Goal: Use online tool/utility: Utilize a website feature to perform a specific function

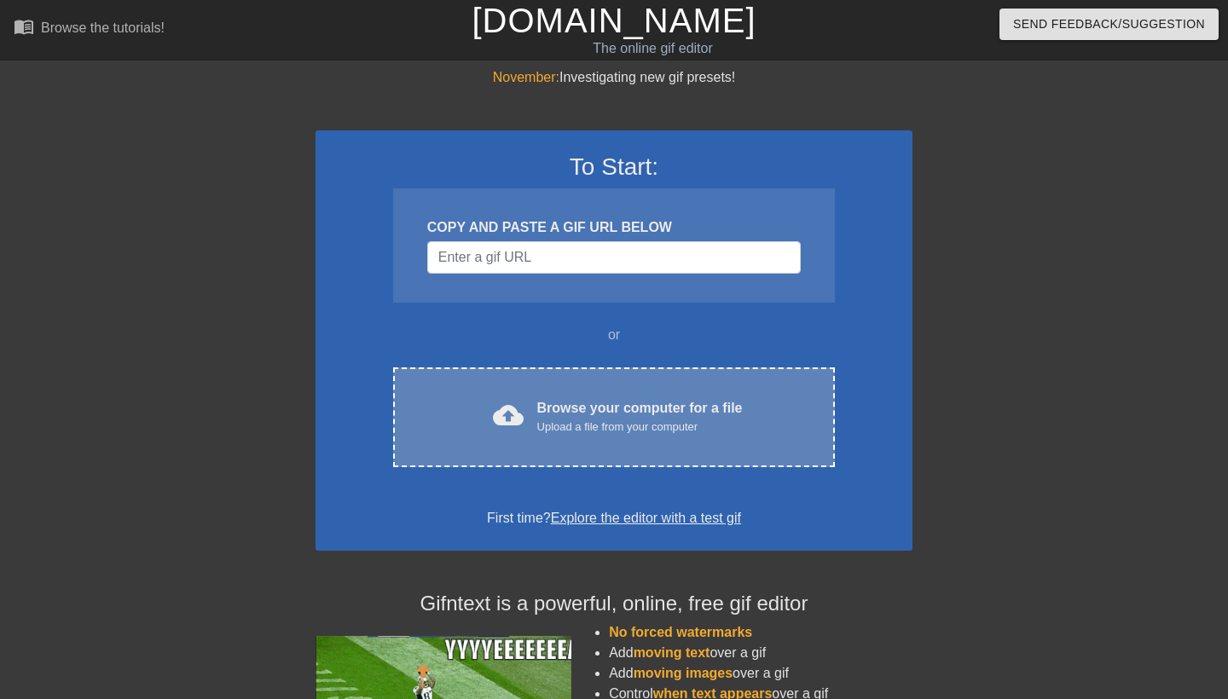
click at [594, 409] on div "Browse your computer for a file Upload a file from your computer" at bounding box center [640, 417] width 206 height 38
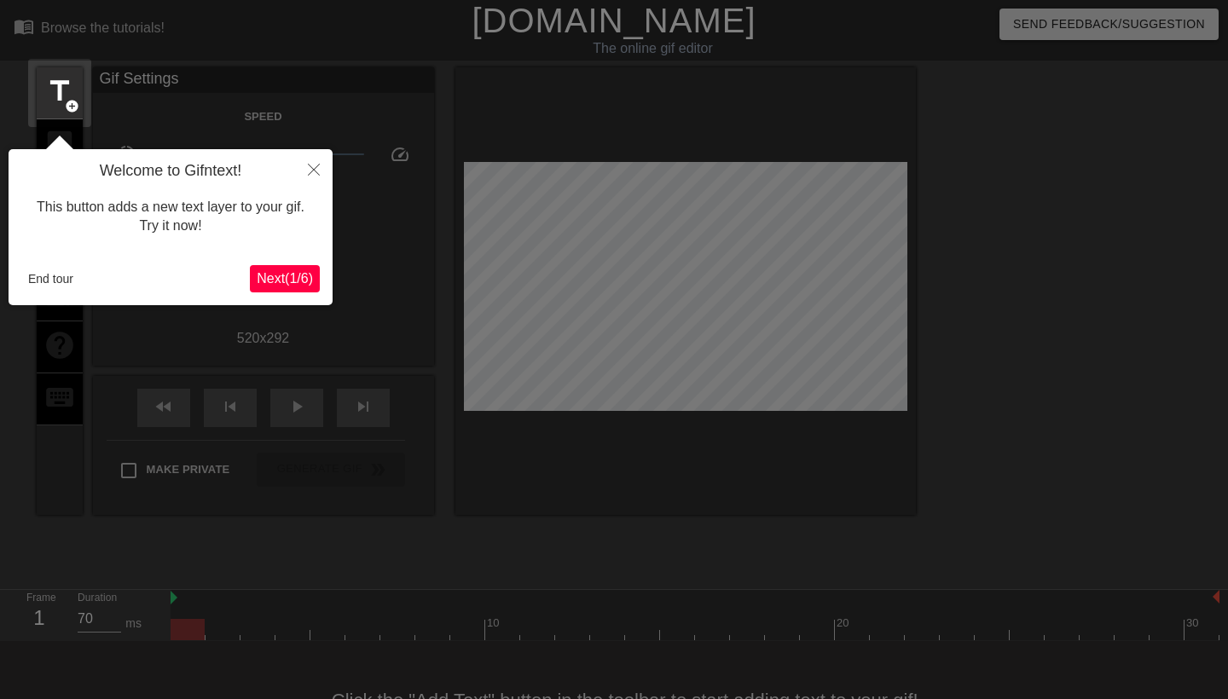
scroll to position [42, 0]
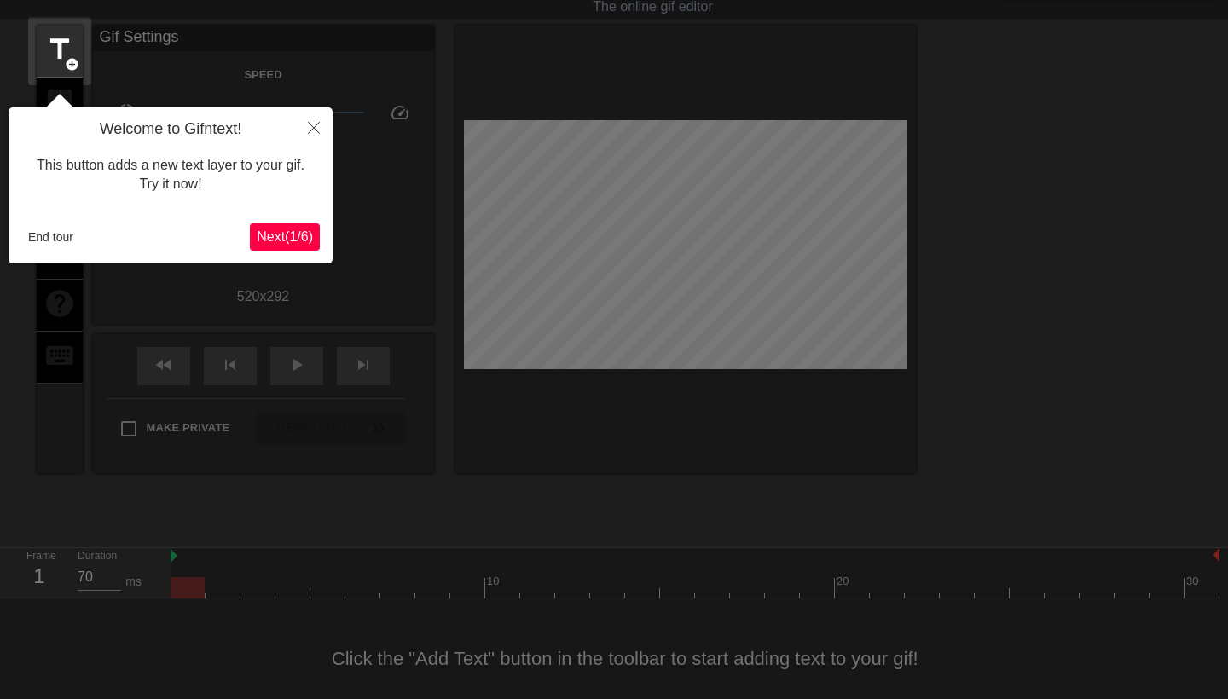
click at [275, 234] on span "Next ( 1 / 6 )" at bounding box center [285, 236] width 56 height 14
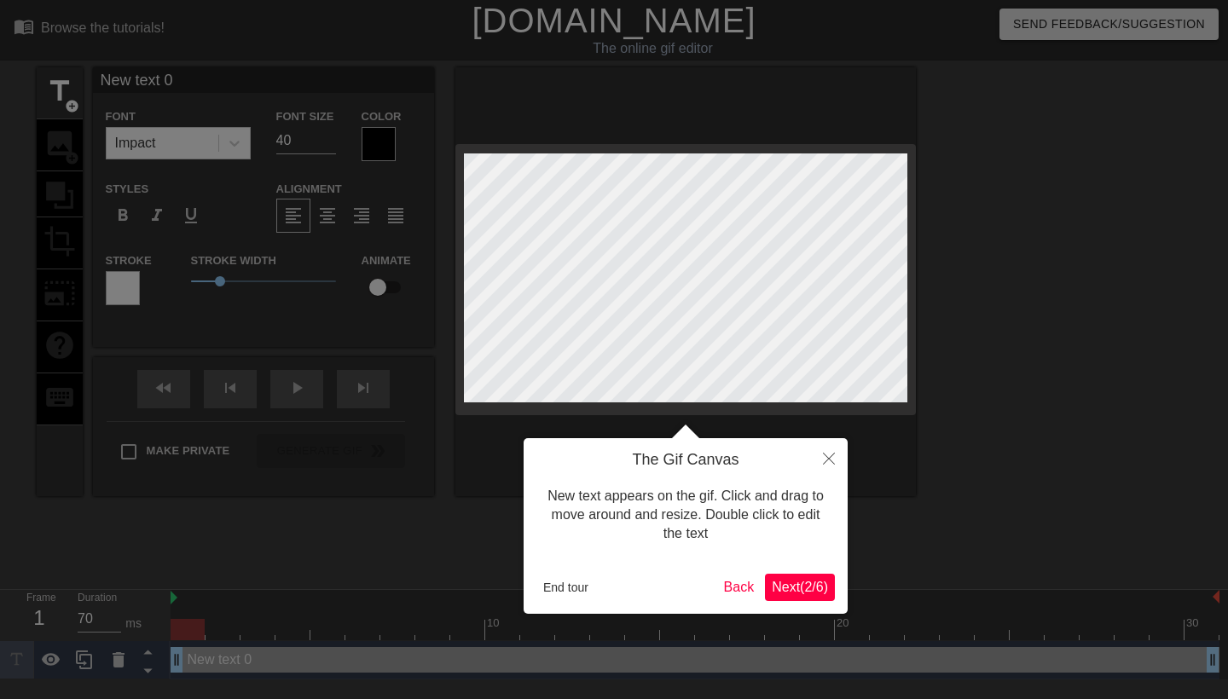
scroll to position [0, 0]
click at [803, 587] on span "Next ( 2 / 6 )" at bounding box center [800, 587] width 56 height 14
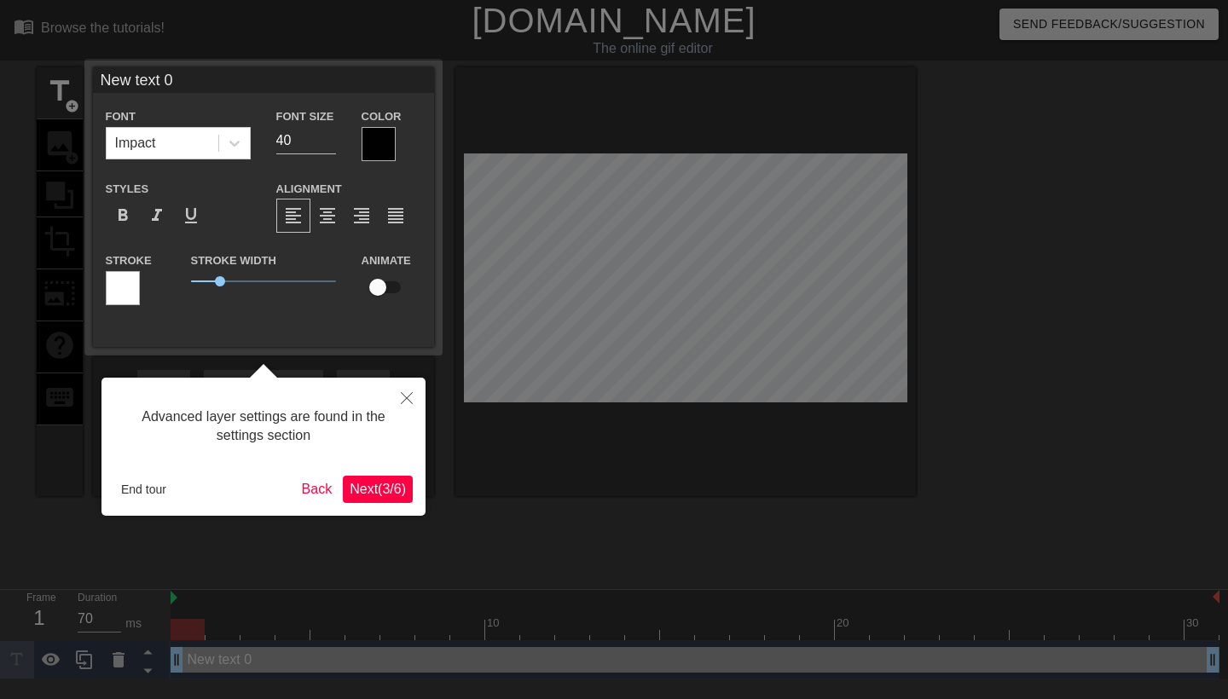
click at [366, 491] on span "Next ( 3 / 6 )" at bounding box center [378, 489] width 56 height 14
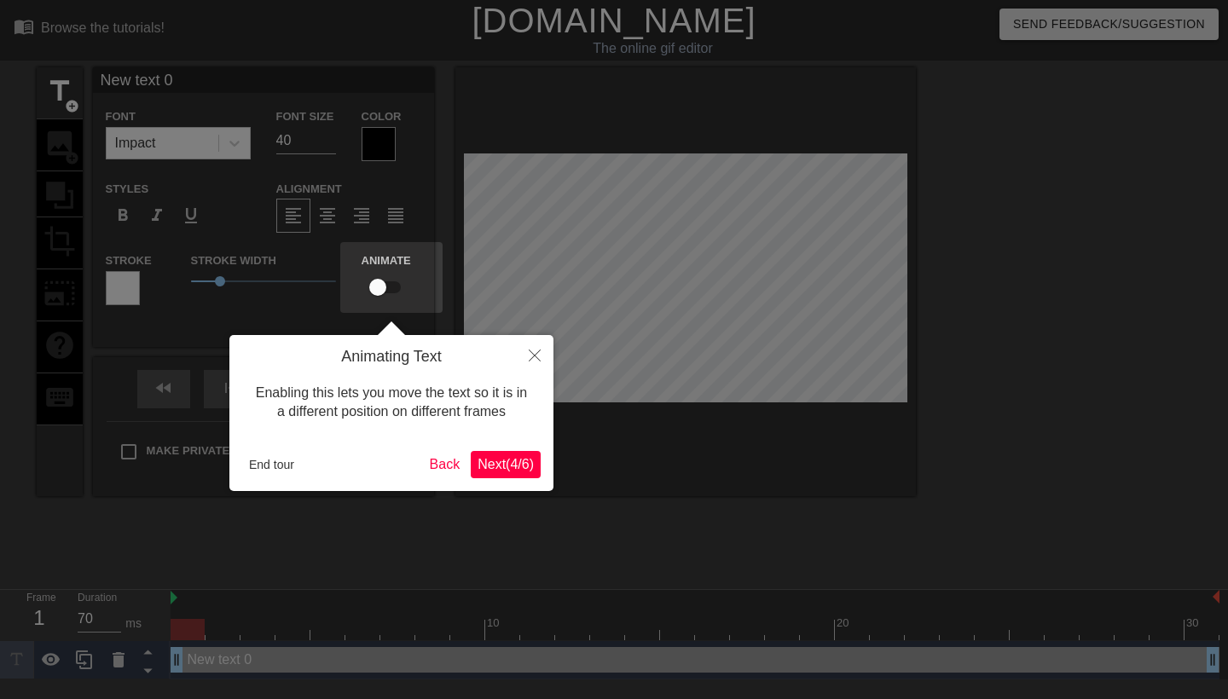
click at [501, 455] on button "Next ( 4 / 6 )" at bounding box center [506, 464] width 70 height 27
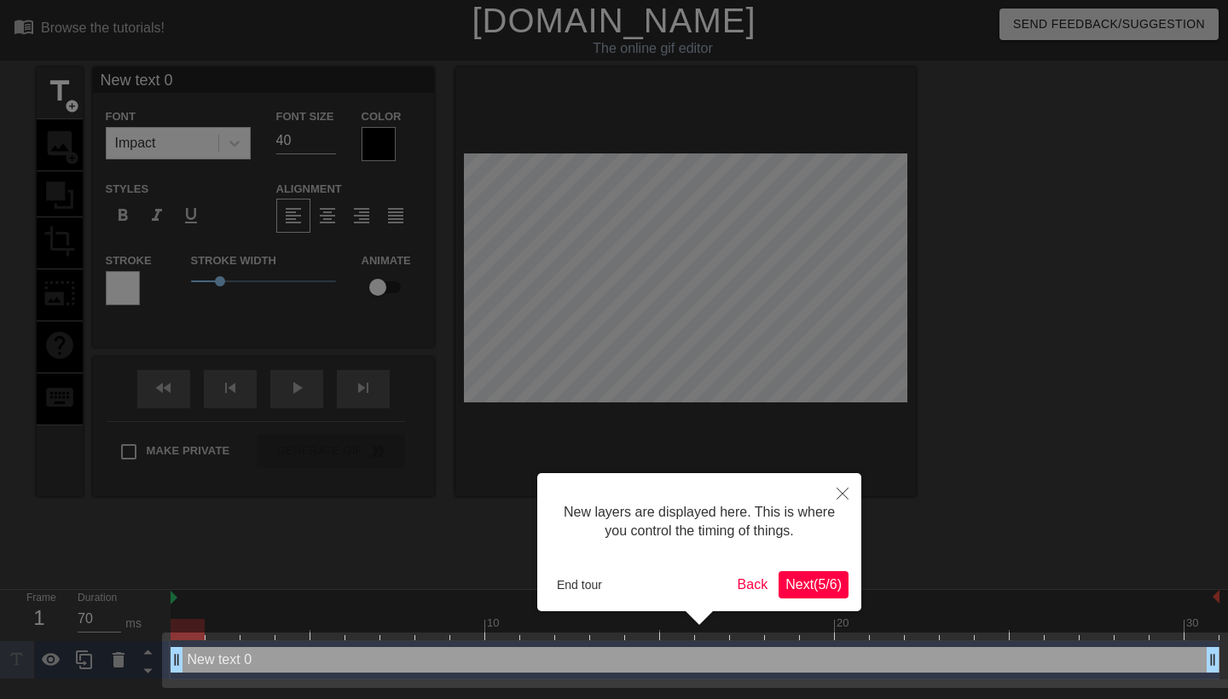
click at [789, 584] on span "Next ( 5 / 6 )" at bounding box center [813, 584] width 56 height 14
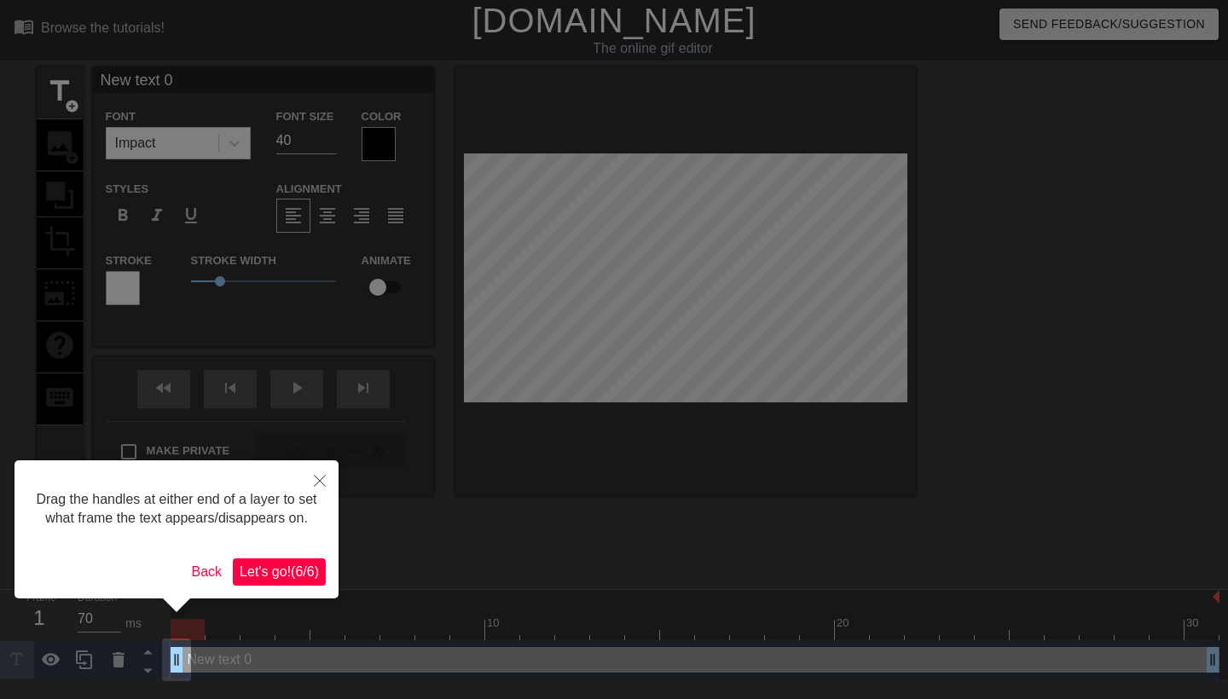
click at [271, 586] on button "Let's go! ( 6 / 6 )" at bounding box center [279, 572] width 93 height 27
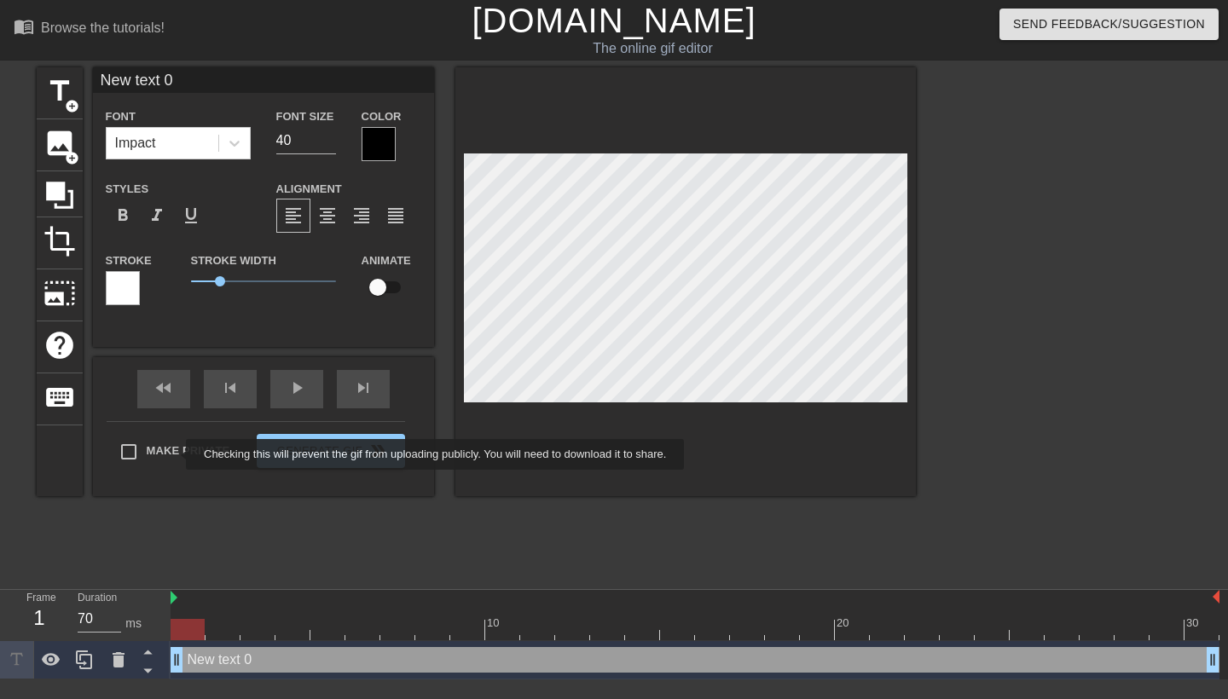
click at [175, 455] on label "Make Private" at bounding box center [170, 452] width 119 height 36
click at [147, 455] on input "Make Private" at bounding box center [129, 452] width 36 height 36
checkbox input "true"
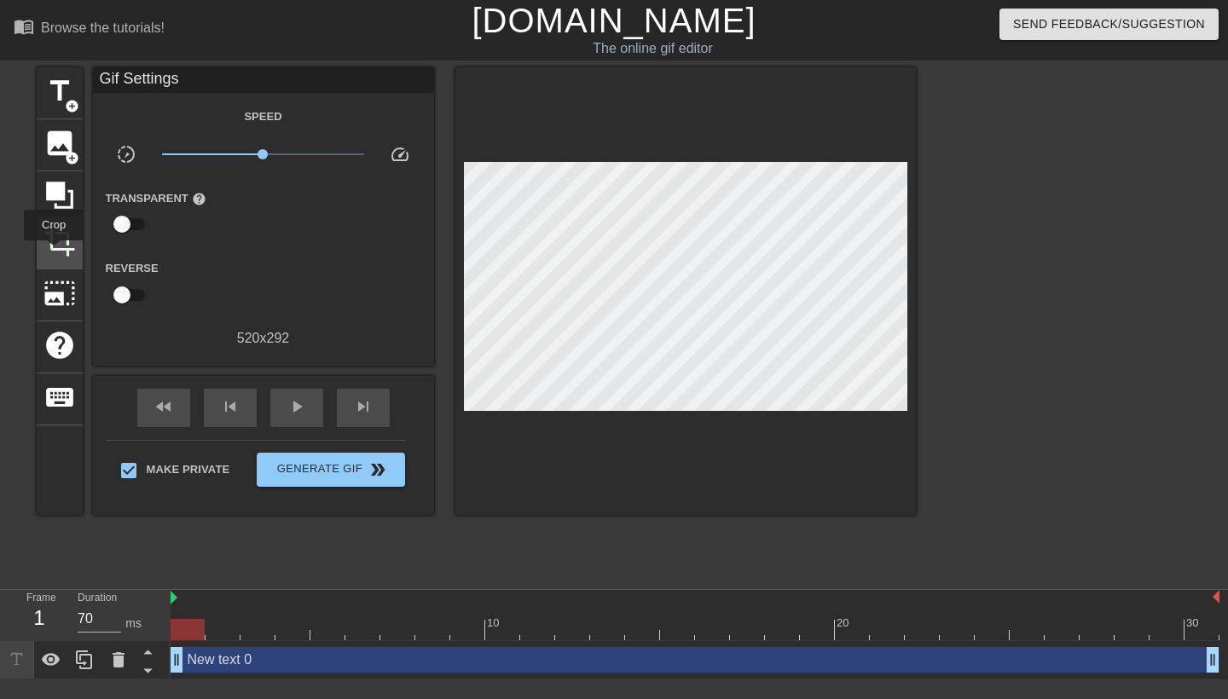
click at [55, 252] on span "crop" at bounding box center [59, 241] width 32 height 32
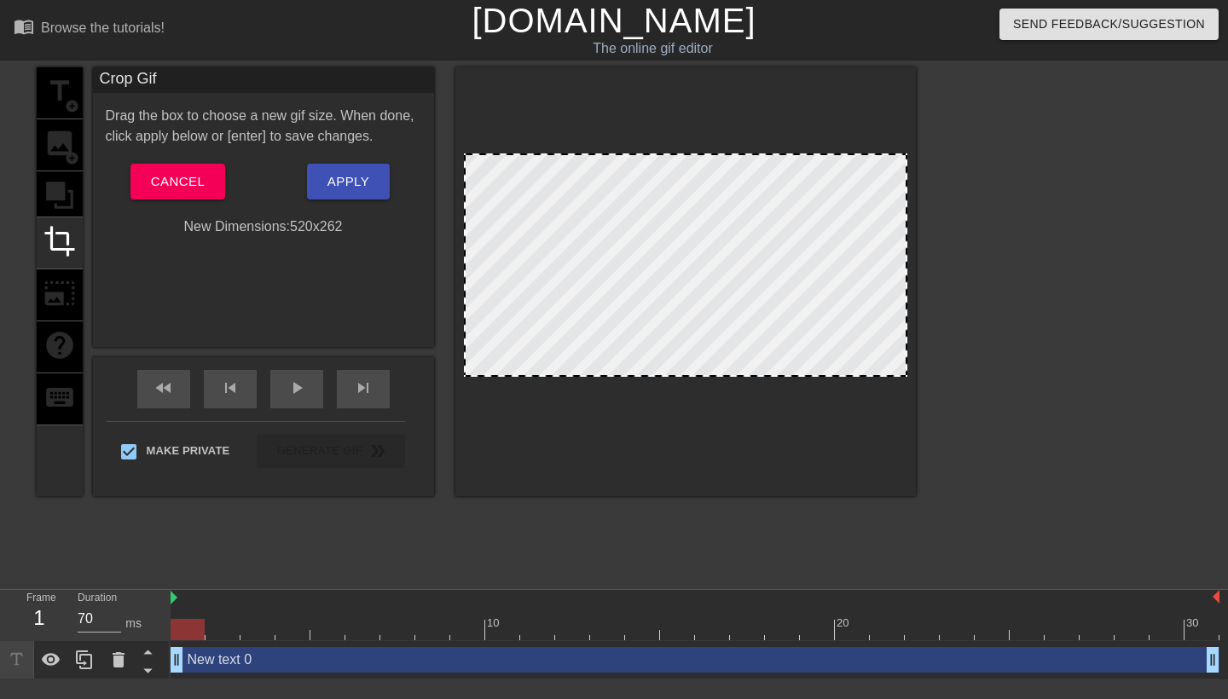
drag, startPoint x: 688, startPoint y: 399, endPoint x: 691, endPoint y: 374, distance: 25.7
click at [907, 258] on div at bounding box center [905, 265] width 9 height 220
click at [721, 380] on div at bounding box center [686, 378] width 440 height 9
click at [724, 462] on div at bounding box center [685, 281] width 461 height 429
click at [908, 250] on div at bounding box center [685, 281] width 461 height 429
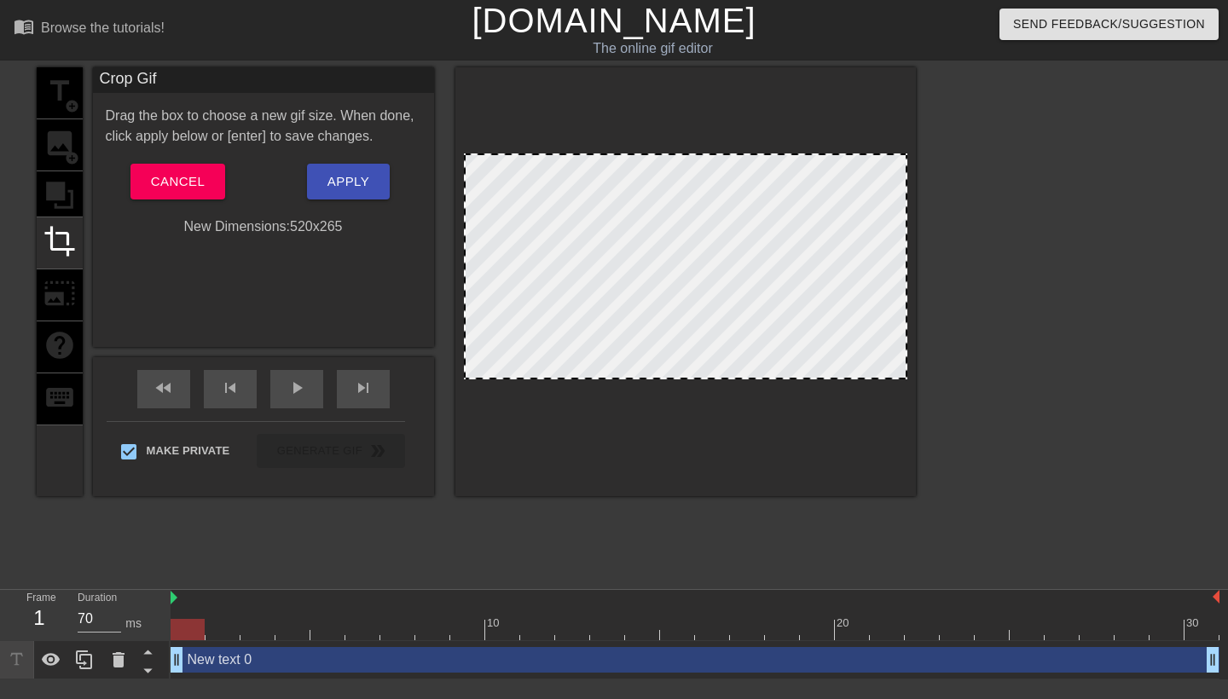
click at [373, 186] on button "Apply" at bounding box center [348, 182] width 83 height 36
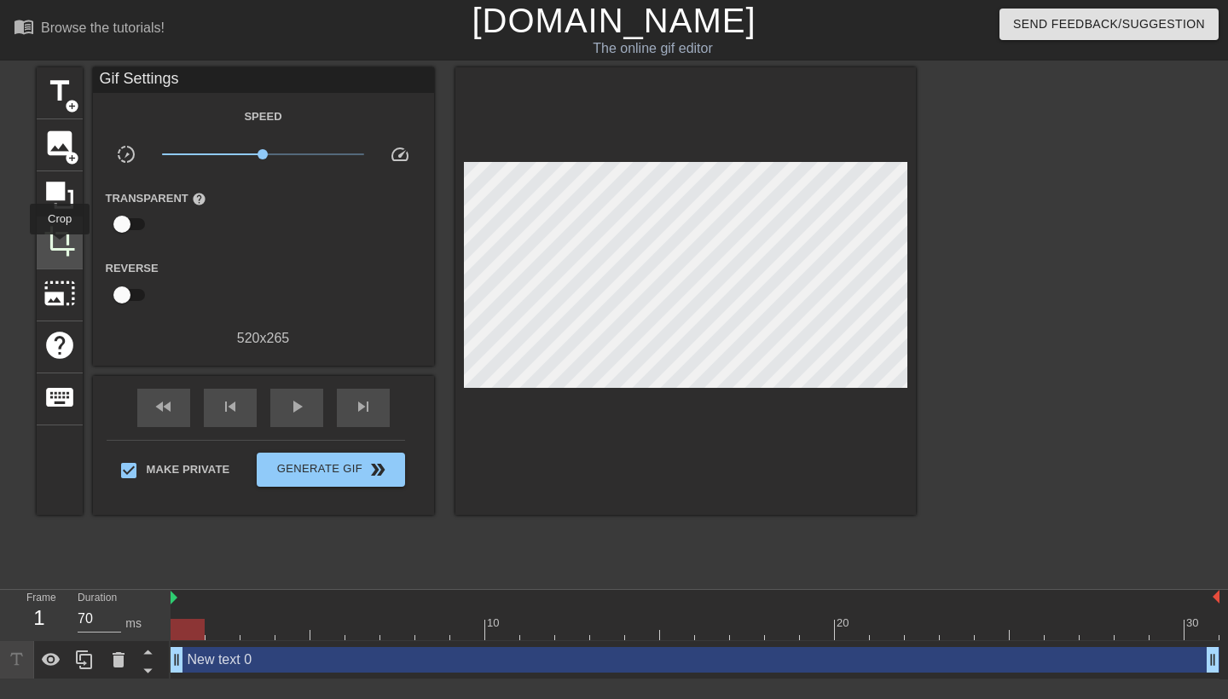
click at [61, 246] on span "crop" at bounding box center [59, 241] width 32 height 32
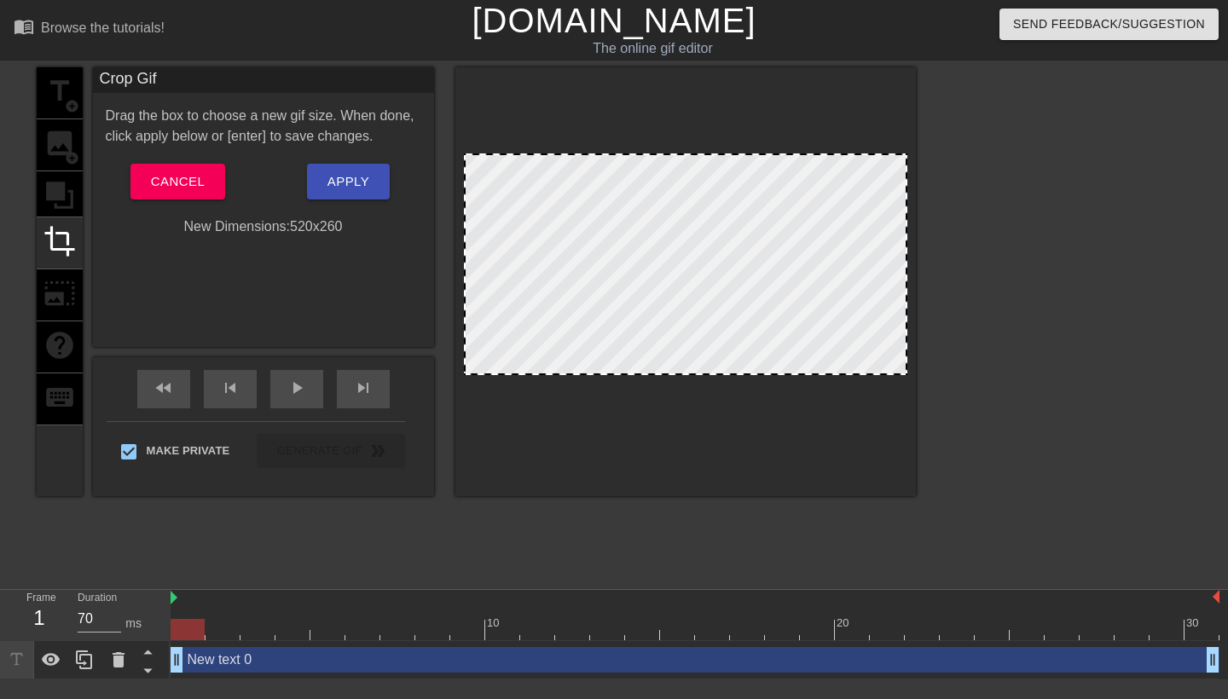
click at [715, 376] on div at bounding box center [686, 373] width 440 height 9
click at [815, 259] on div at bounding box center [685, 266] width 443 height 222
click at [367, 178] on span "Apply" at bounding box center [348, 182] width 42 height 22
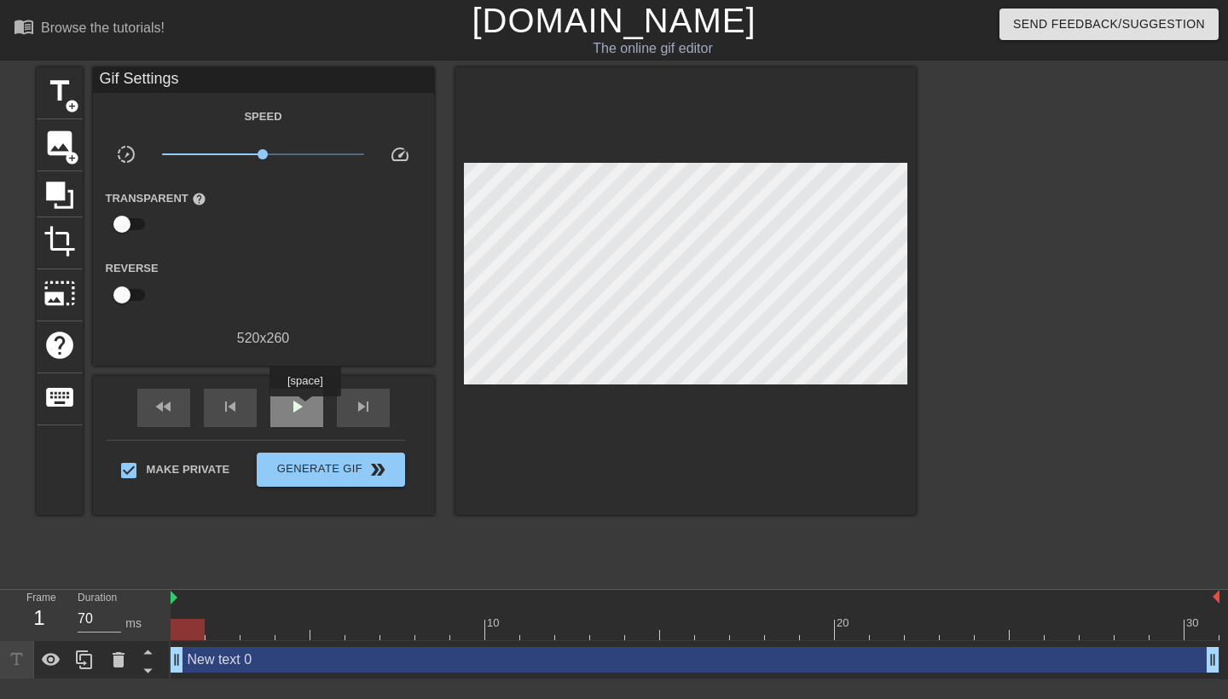
click at [307, 409] on div "play_arrow" at bounding box center [296, 408] width 53 height 38
type input "60"
click at [307, 409] on div "pause" at bounding box center [296, 408] width 53 height 38
click at [75, 234] on span "crop" at bounding box center [59, 241] width 32 height 32
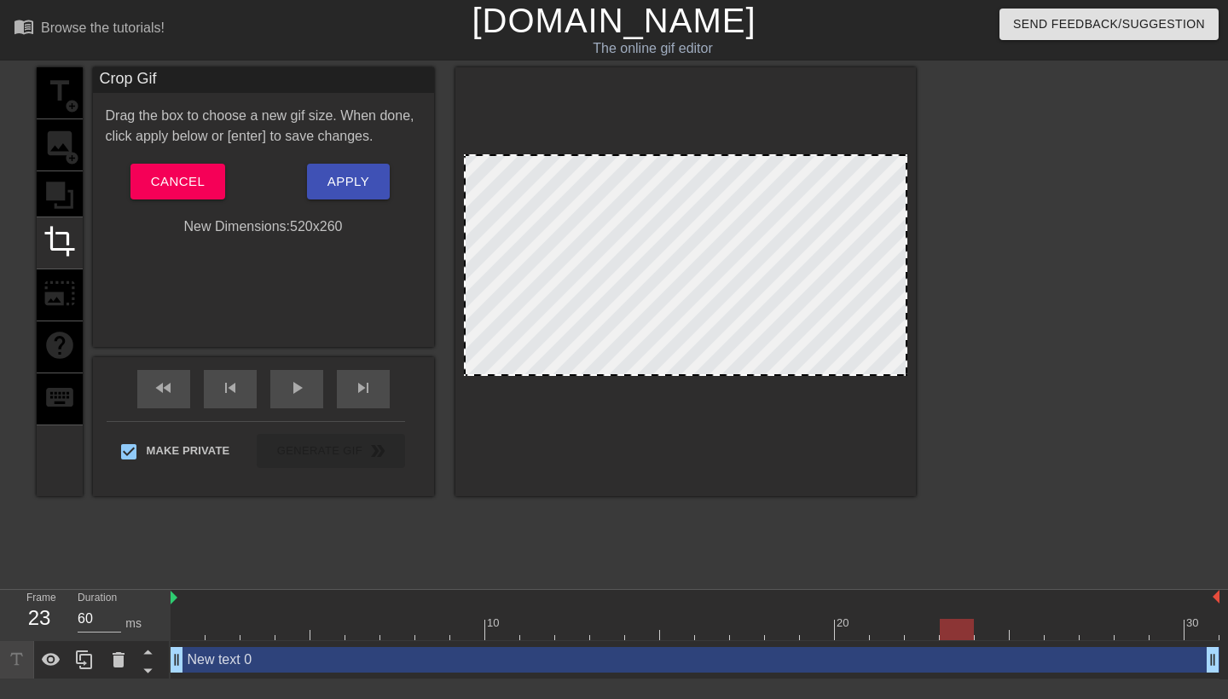
click at [357, 179] on span "Apply" at bounding box center [348, 182] width 42 height 22
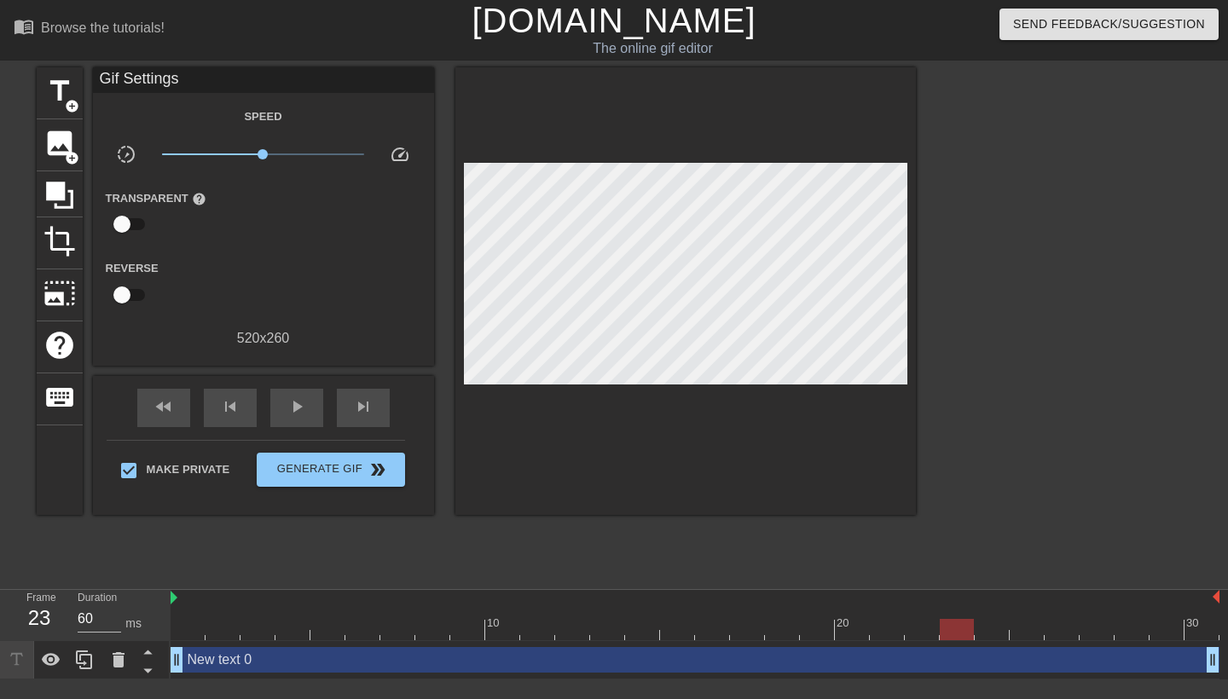
click at [339, 655] on div "New text 0 drag_handle drag_handle" at bounding box center [695, 660] width 1049 height 26
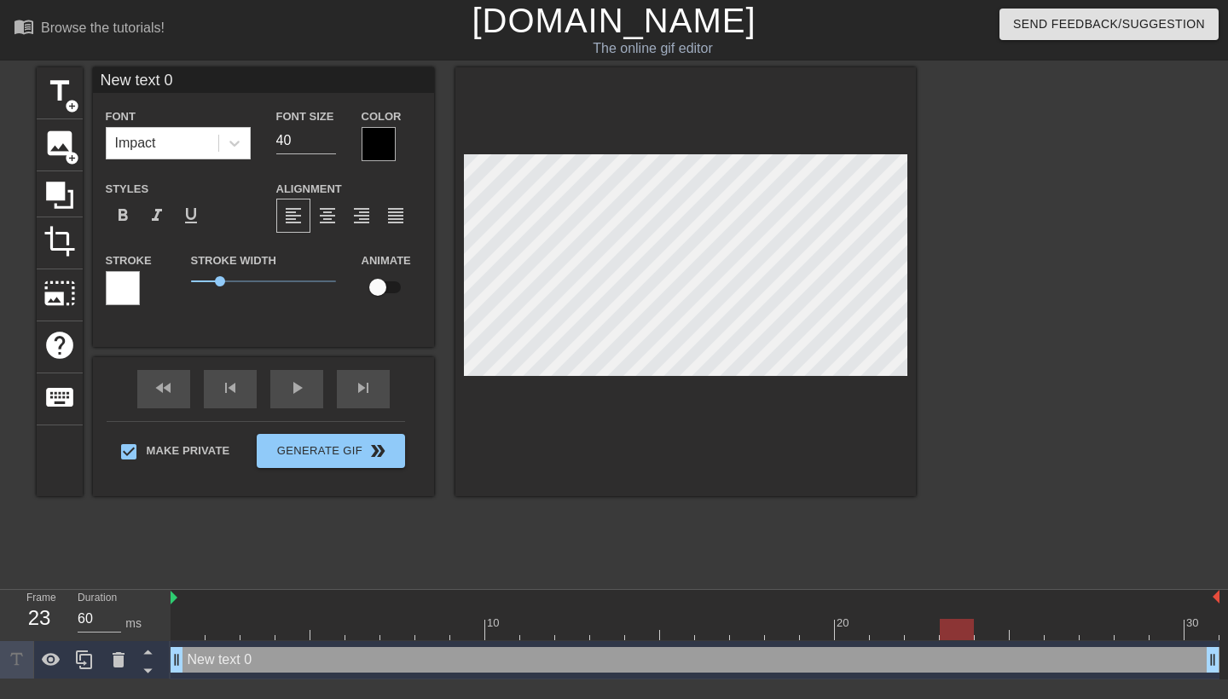
drag, startPoint x: 228, startPoint y: 75, endPoint x: 101, endPoint y: 80, distance: 127.2
click at [101, 80] on input "New text 0" at bounding box center [263, 80] width 341 height 26
paste input "Why did you want to stay here with me, Swan? Couldn’t resist me?"
type input "Why did you want to stay here with me, Swan? Couldn’t resist me?"
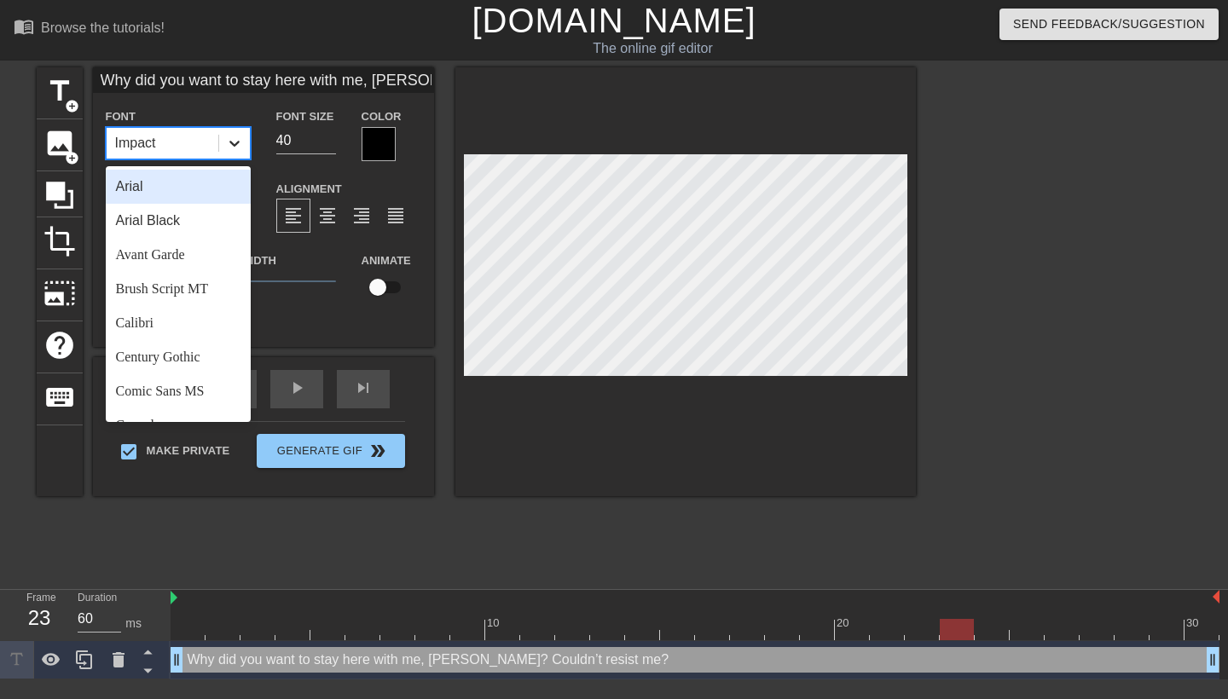
click at [229, 140] on icon at bounding box center [234, 143] width 17 height 17
click at [177, 223] on div "Arial Black" at bounding box center [178, 221] width 145 height 34
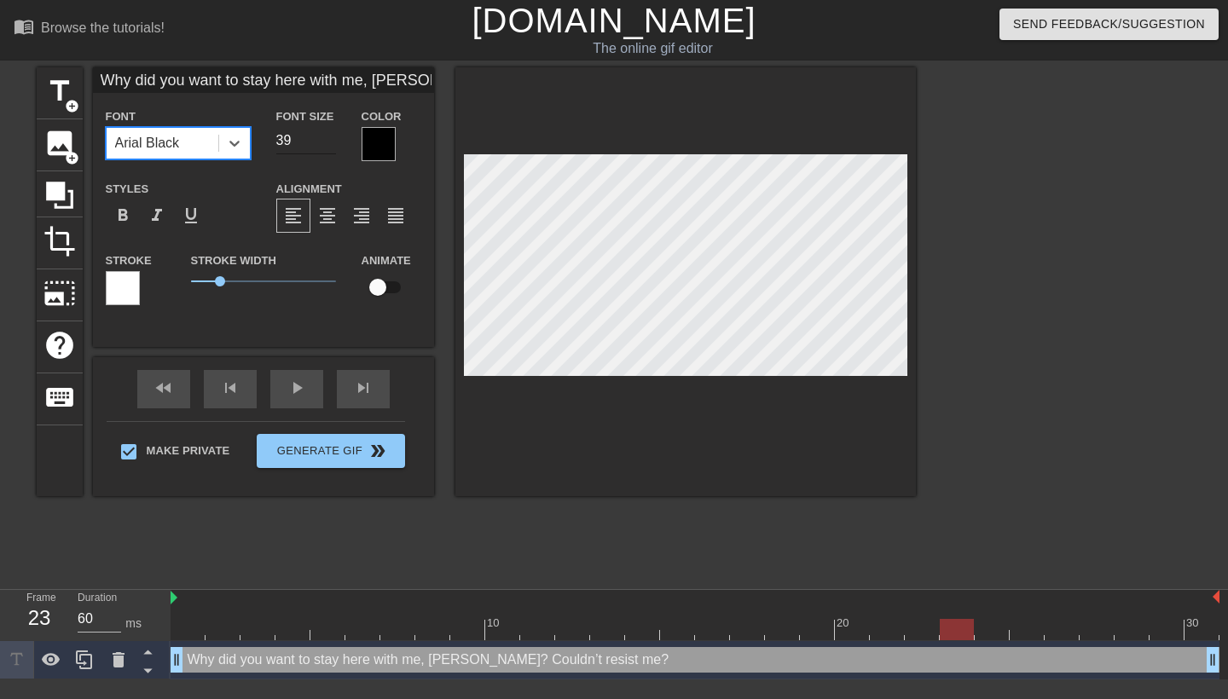
click at [332, 144] on input "39" at bounding box center [306, 140] width 60 height 27
click at [332, 144] on input "38" at bounding box center [306, 140] width 60 height 27
click at [332, 144] on input "37" at bounding box center [306, 140] width 60 height 27
click at [329, 142] on input "36" at bounding box center [306, 140] width 60 height 27
click at [329, 142] on input "35" at bounding box center [306, 140] width 60 height 27
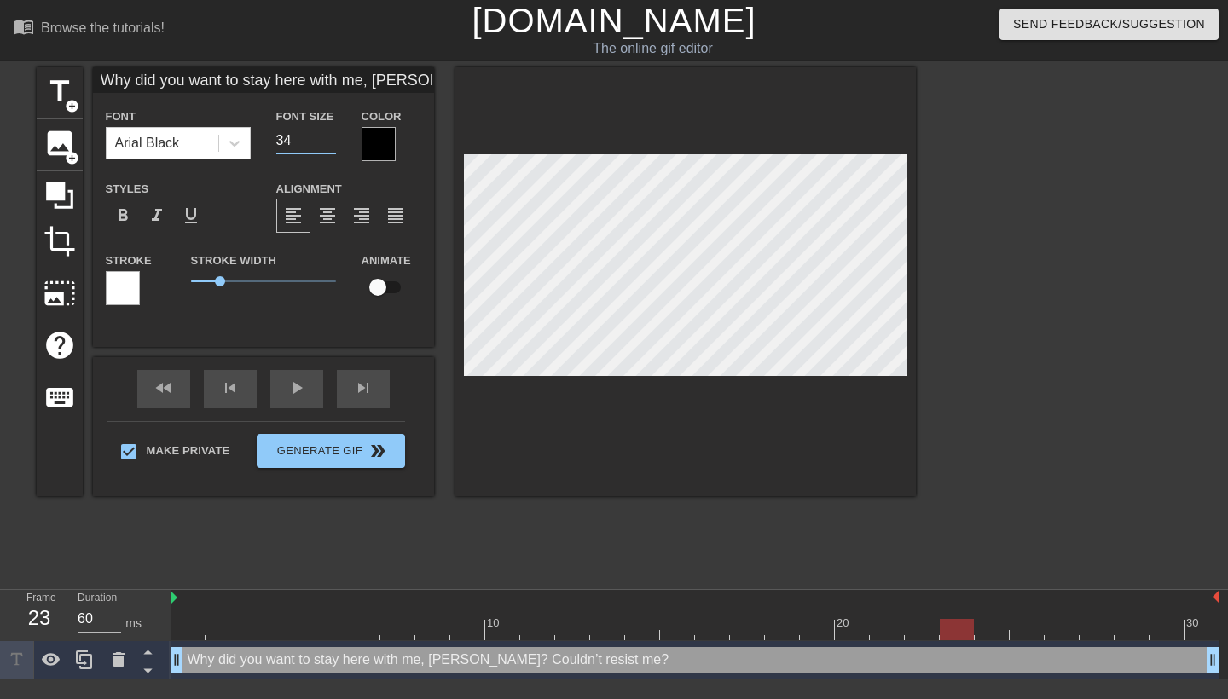
click at [329, 142] on input "34" at bounding box center [306, 140] width 60 height 27
click at [329, 142] on input "33" at bounding box center [306, 140] width 60 height 27
click at [329, 142] on input "32" at bounding box center [306, 140] width 60 height 27
click at [329, 142] on input "31" at bounding box center [306, 140] width 60 height 27
type input "30"
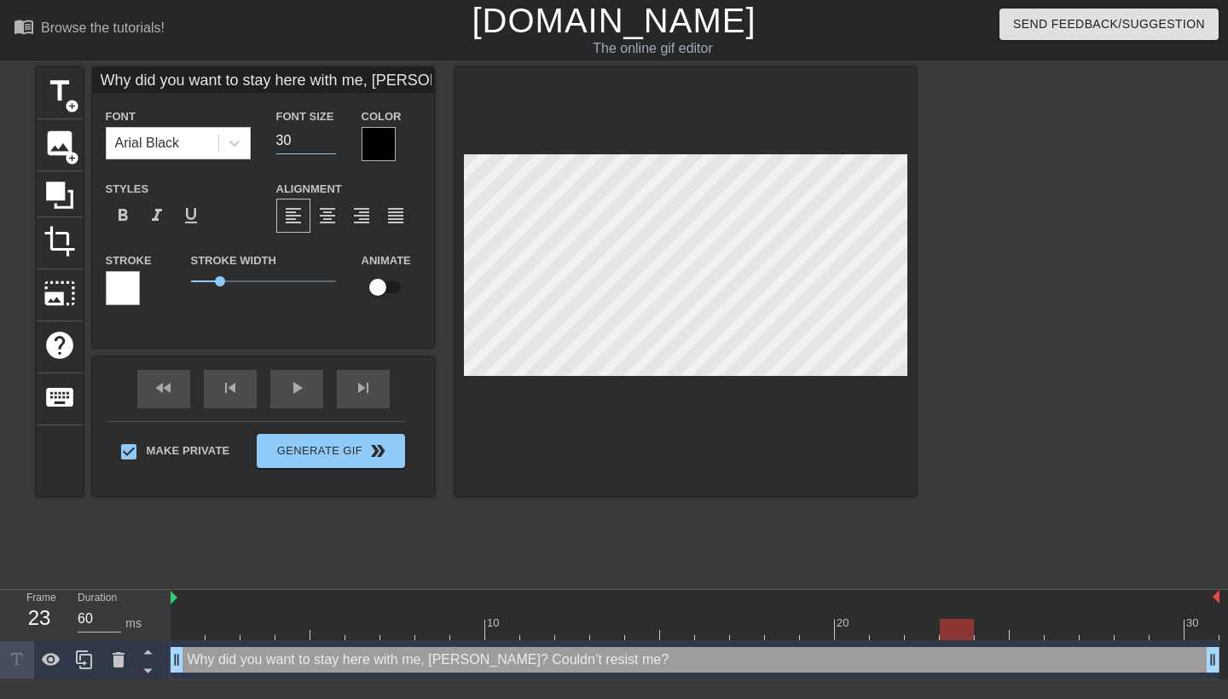
click at [329, 142] on input "30" at bounding box center [306, 140] width 60 height 27
click at [379, 154] on div at bounding box center [379, 144] width 34 height 34
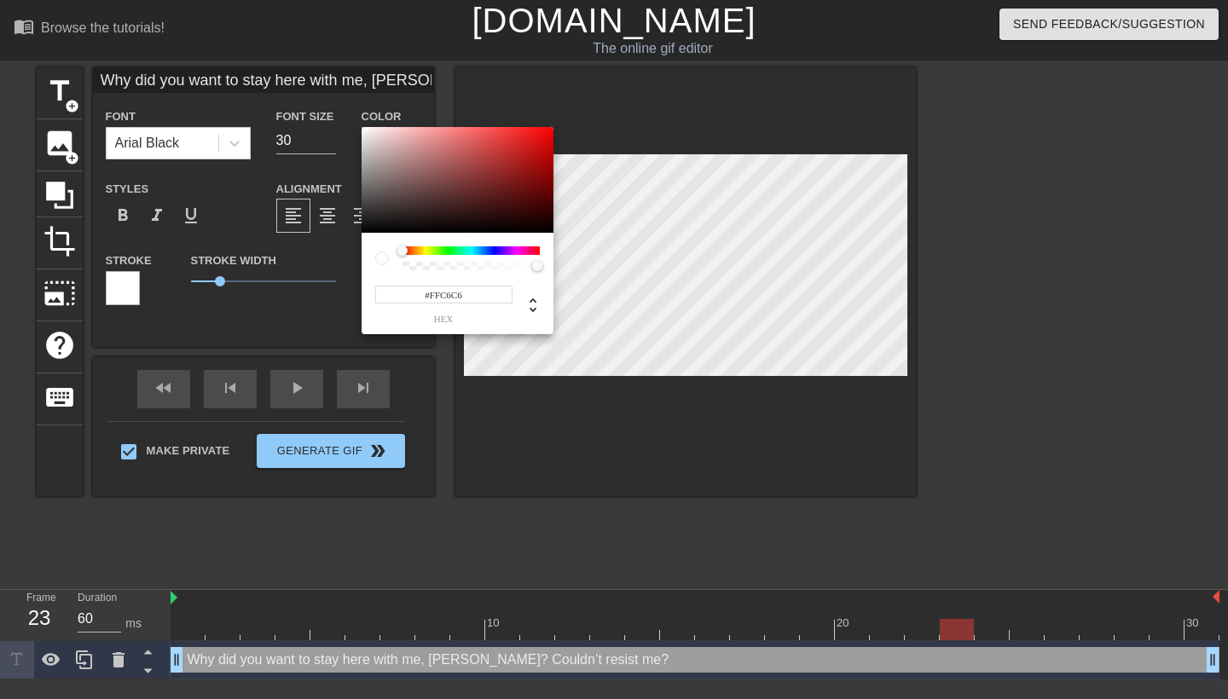
type input "#FFFFFF"
drag, startPoint x: 364, startPoint y: 232, endPoint x: 356, endPoint y: 108, distance: 123.9
click at [356, 108] on div "#FFFFFF hex" at bounding box center [614, 349] width 1228 height 699
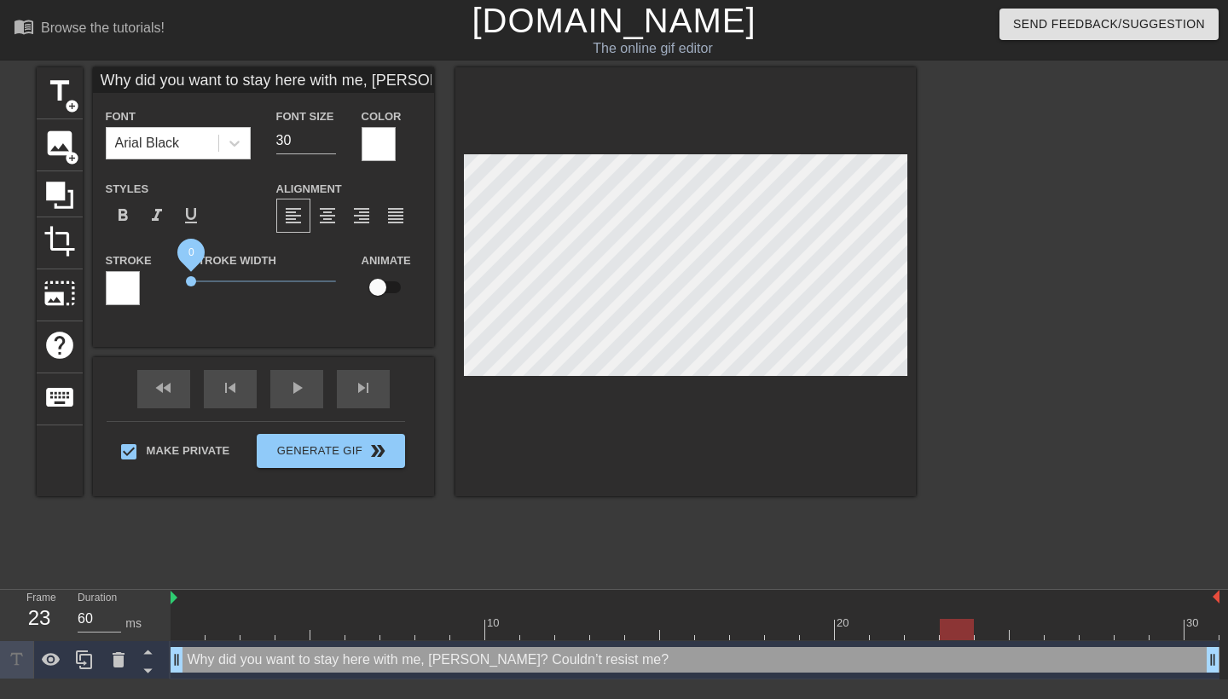
drag, startPoint x: 214, startPoint y: 281, endPoint x: 147, endPoint y: 276, distance: 67.6
click at [147, 276] on div "Stroke Stroke Width 0 Animate" at bounding box center [263, 285] width 341 height 71
click at [331, 145] on input "29" at bounding box center [306, 140] width 60 height 27
click at [331, 145] on input "28" at bounding box center [306, 140] width 60 height 27
click at [331, 145] on input "27" at bounding box center [306, 140] width 60 height 27
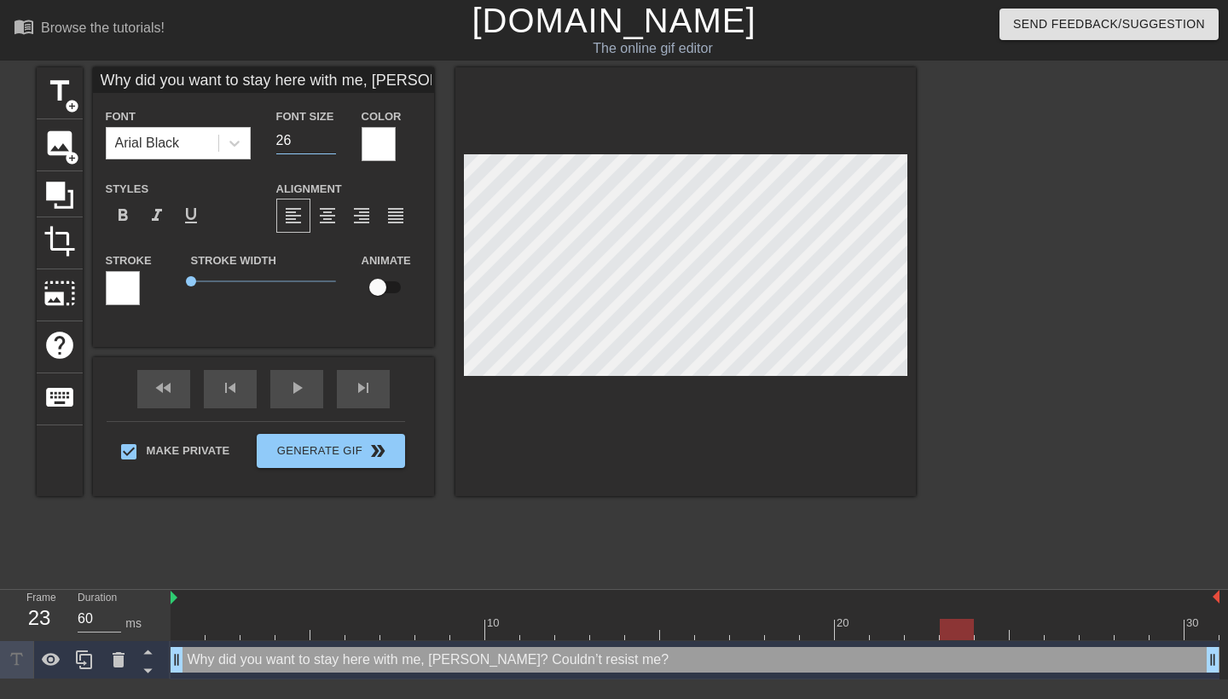
click at [331, 145] on input "26" at bounding box center [306, 140] width 60 height 27
click at [331, 145] on input "25" at bounding box center [306, 140] width 60 height 27
click at [331, 145] on input "24" at bounding box center [306, 140] width 60 height 27
click at [331, 145] on input "23" at bounding box center [306, 140] width 60 height 27
click at [331, 145] on input "22" at bounding box center [306, 140] width 60 height 27
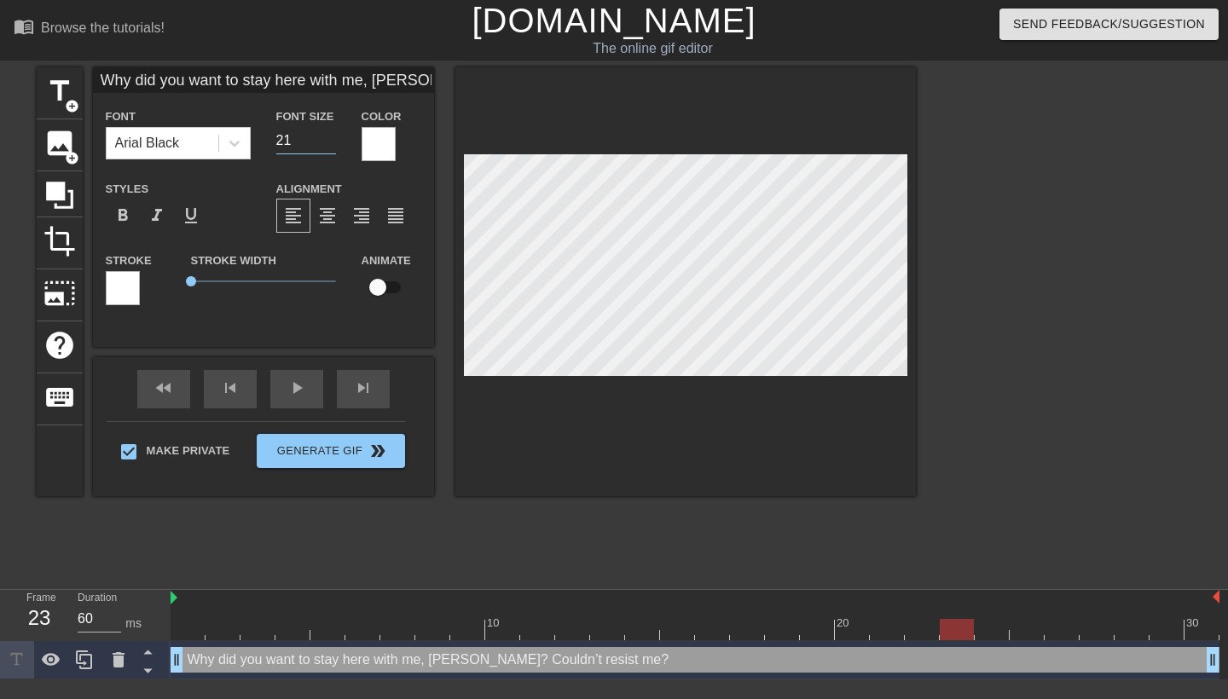
click at [331, 145] on input "21" at bounding box center [306, 140] width 60 height 27
click at [331, 145] on input "20" at bounding box center [306, 140] width 60 height 27
click at [331, 145] on input "19" at bounding box center [306, 140] width 60 height 27
click at [331, 145] on input "18" at bounding box center [306, 140] width 60 height 27
click at [331, 145] on input "17" at bounding box center [306, 140] width 60 height 27
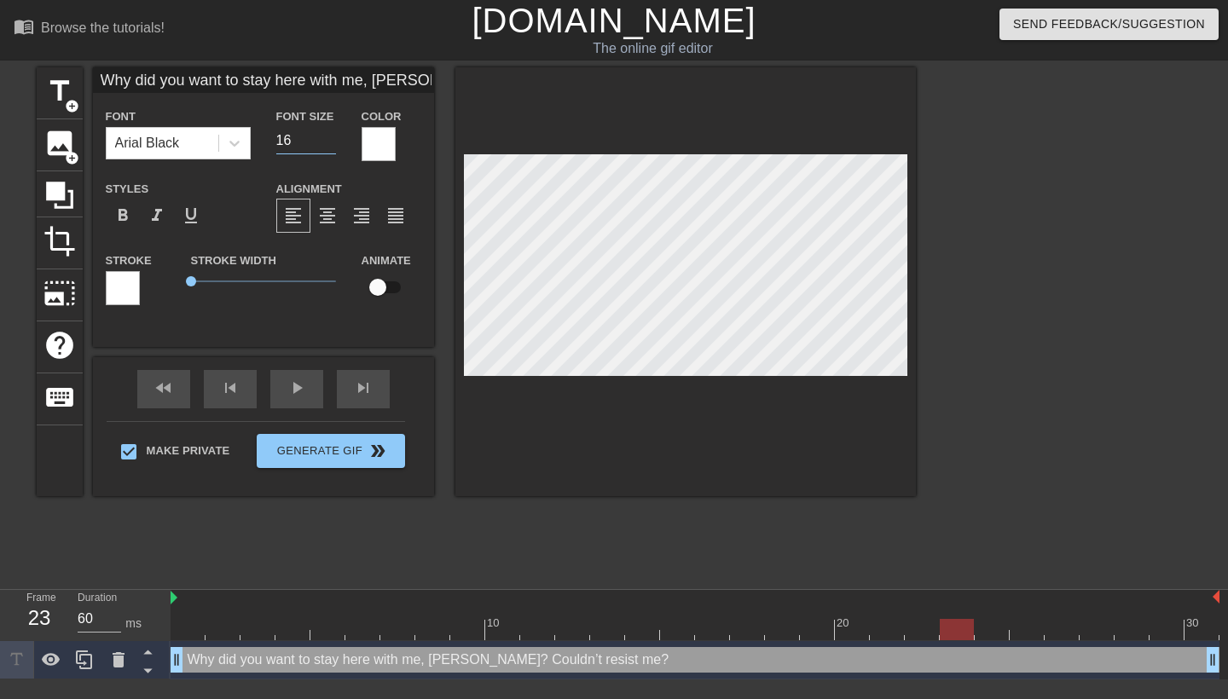
click at [331, 145] on input "16" at bounding box center [306, 140] width 60 height 27
click at [331, 145] on input "15" at bounding box center [306, 140] width 60 height 27
click at [331, 140] on input "14" at bounding box center [306, 140] width 60 height 27
click at [328, 136] on input "15" at bounding box center [306, 140] width 60 height 27
click at [328, 136] on input "16" at bounding box center [306, 140] width 60 height 27
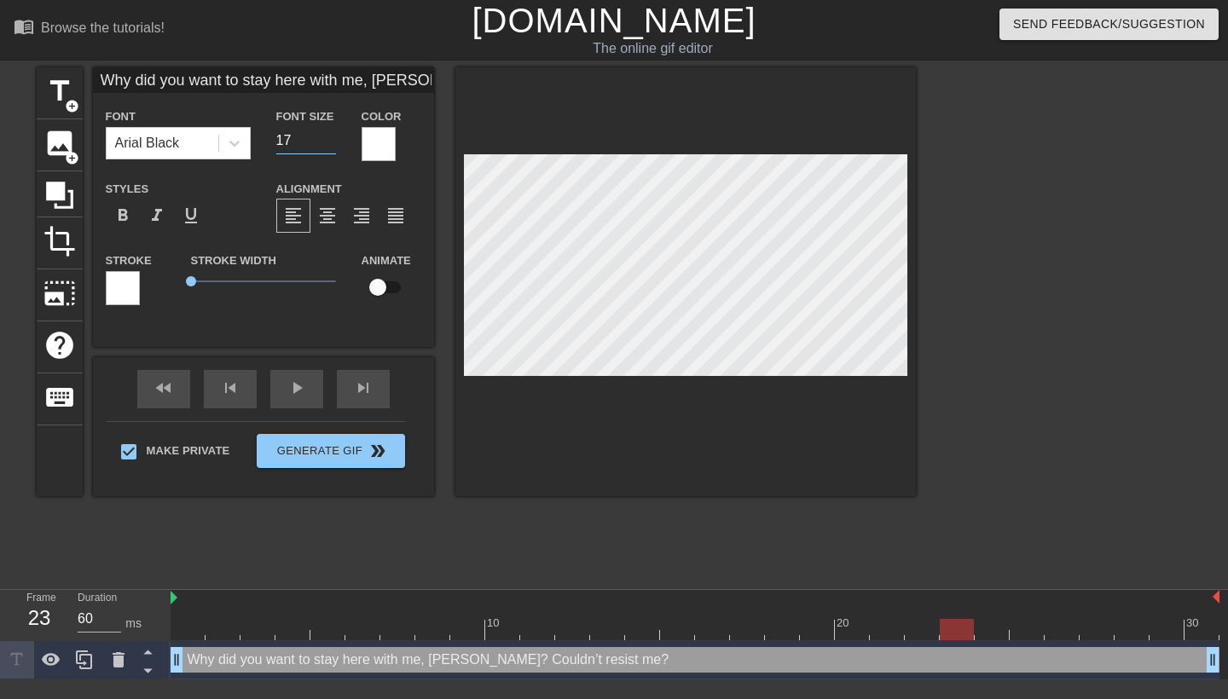
click at [328, 136] on input "17" at bounding box center [306, 140] width 60 height 27
click at [328, 136] on input "18" at bounding box center [306, 140] width 60 height 27
click at [328, 136] on input "19" at bounding box center [306, 140] width 60 height 27
type input "20"
click at [328, 136] on input "20" at bounding box center [306, 140] width 60 height 27
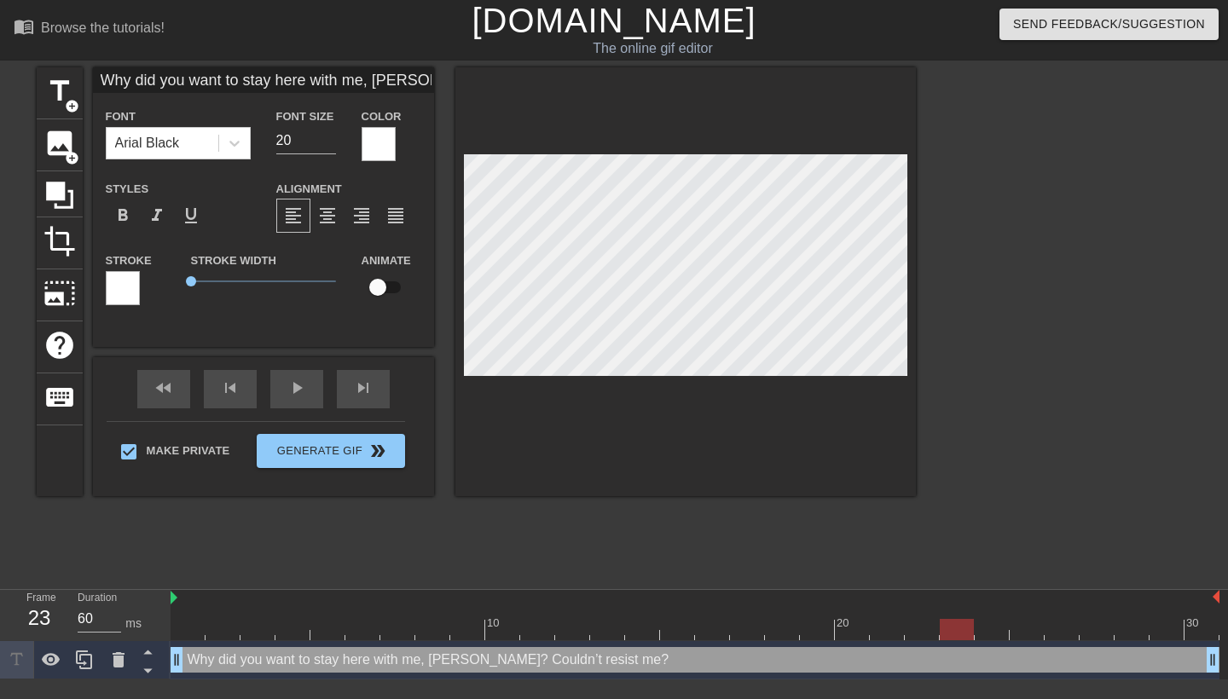
scroll to position [0, 11]
type input "Why did you want to stay here with me, Swan? Couldn’t resist me?"
type textarea "Why did you want to stay here with me, Swan? Couldn’t resist me?"
click at [333, 226] on span "format_align_center" at bounding box center [327, 216] width 20 height 20
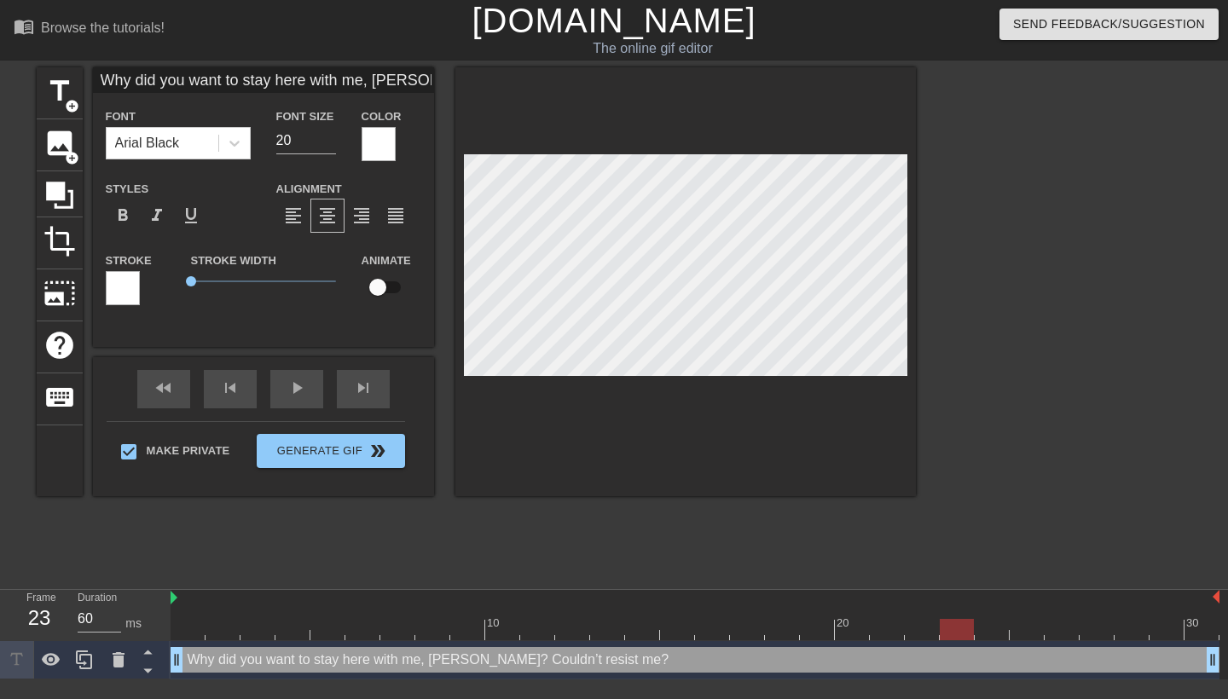
drag, startPoint x: 417, startPoint y: 83, endPoint x: 509, endPoint y: 81, distance: 92.1
click at [509, 81] on div "title add_circle image add_circle crop photo_size_select_large help keyboard Wh…" at bounding box center [476, 281] width 879 height 429
type input "Why did you want to stay here with me, Swan?"
click at [277, 78] on input "Why did you want to stay here with me, Swan?" at bounding box center [263, 80] width 341 height 26
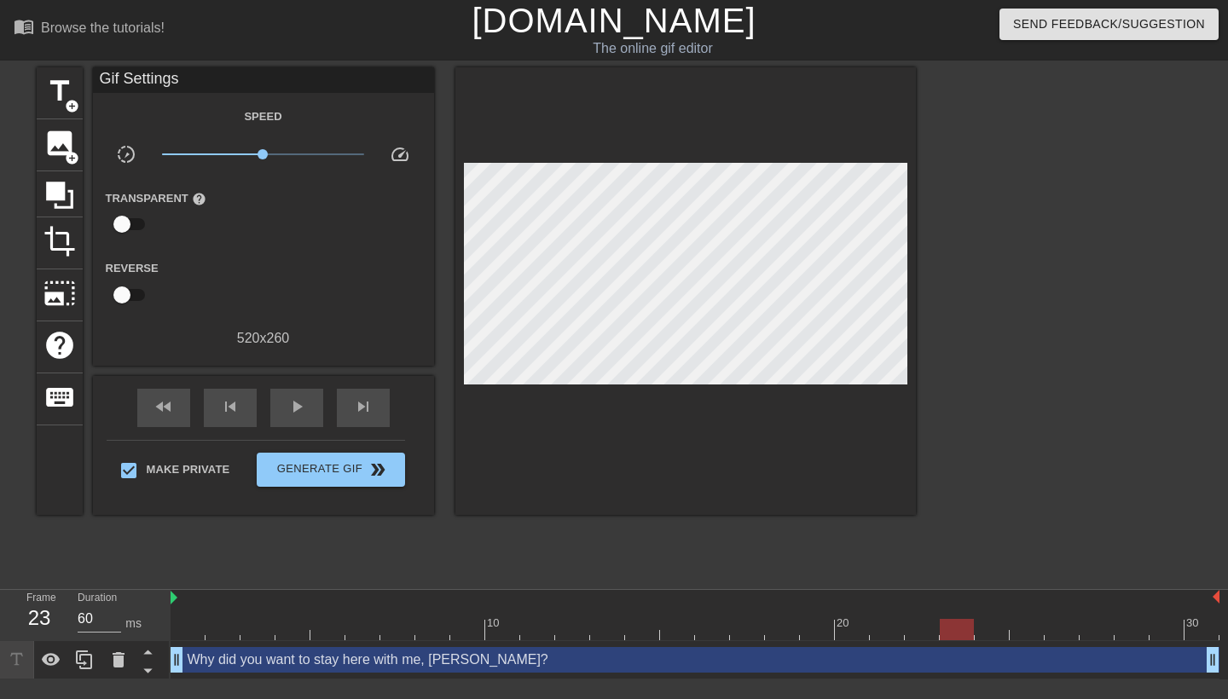
scroll to position [1, 0]
type textarea "Why did you want to stay here with me, Swan?"
click at [658, 432] on div at bounding box center [685, 291] width 461 height 448
click at [1056, 397] on div at bounding box center [1064, 323] width 256 height 512
click at [557, 659] on div "Why did you want to stay here with me, Swan? drag_handle drag_handle" at bounding box center [695, 660] width 1049 height 26
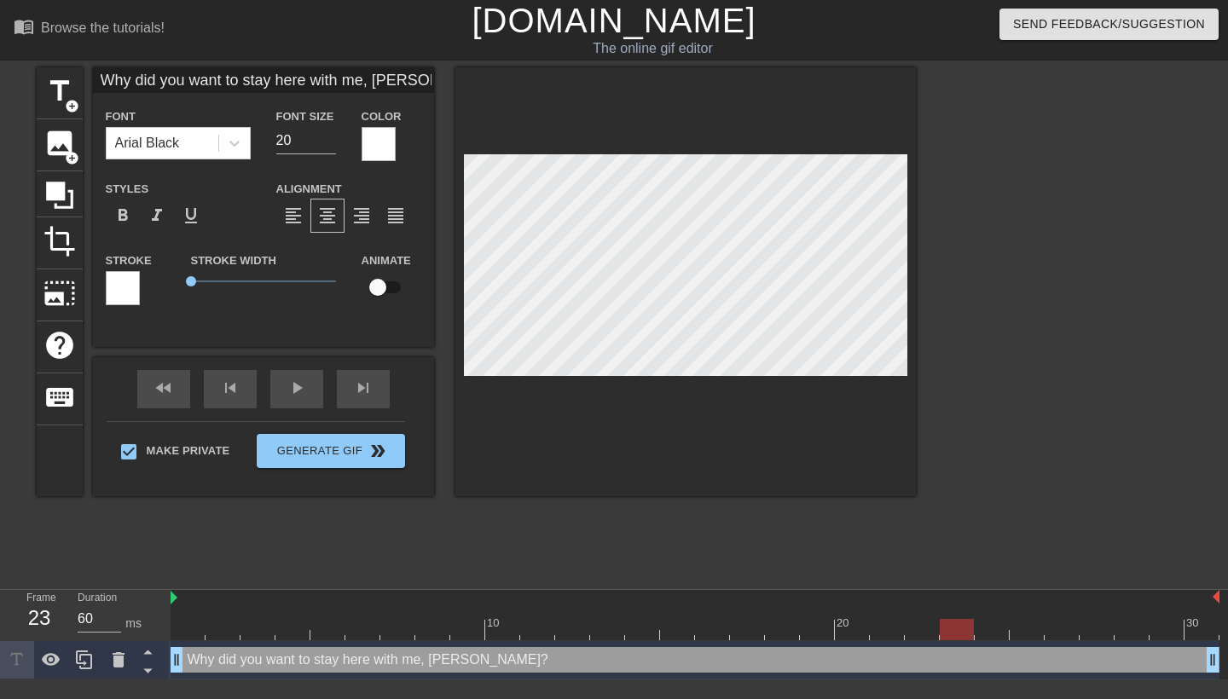
scroll to position [1, 8]
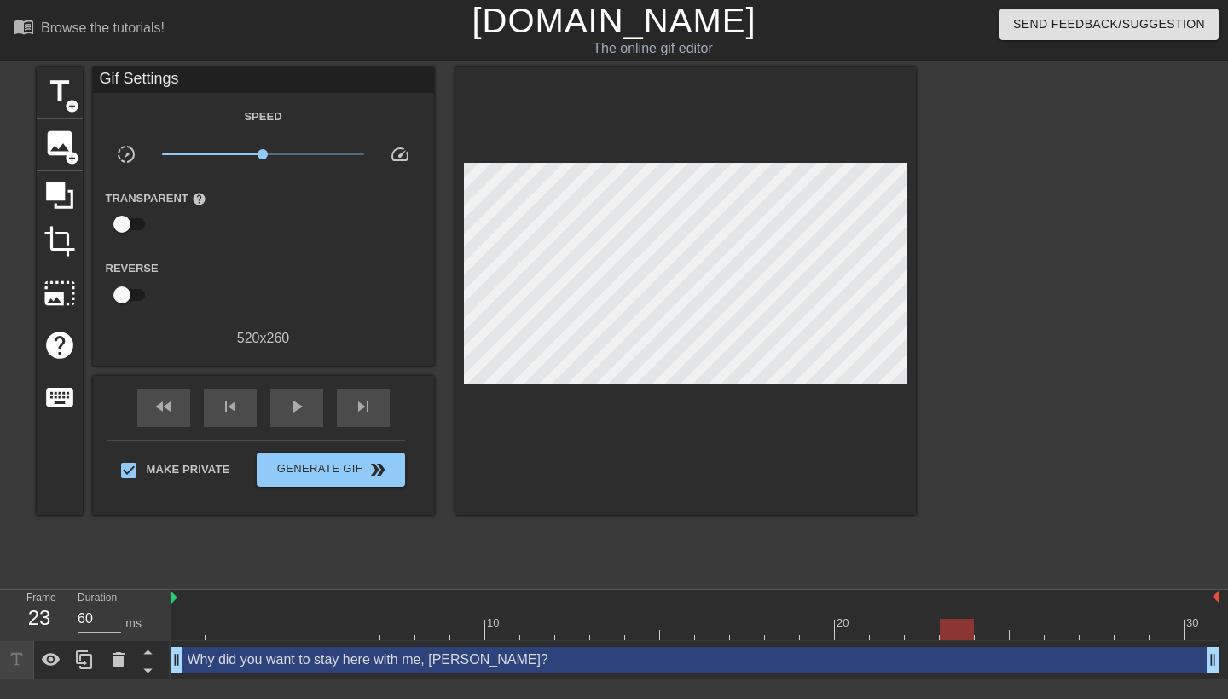
click at [255, 667] on div "Why did you want to stay here with me, Swan? drag_handle drag_handle" at bounding box center [695, 660] width 1049 height 26
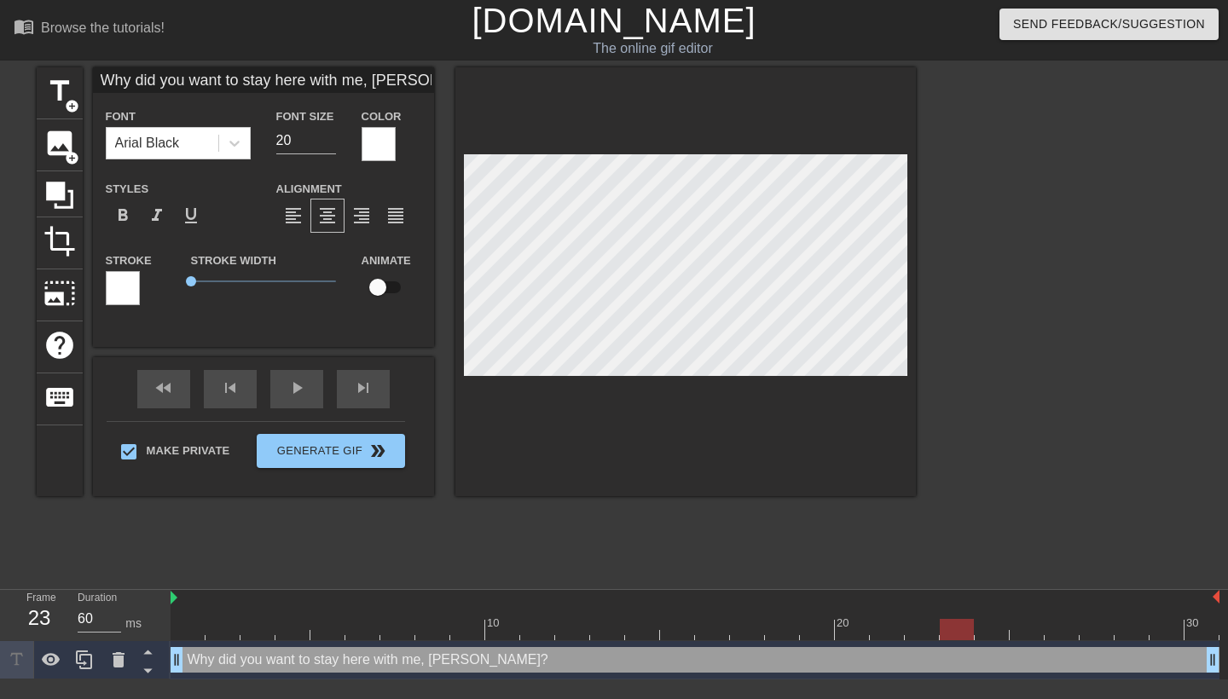
click at [609, 449] on div at bounding box center [685, 281] width 461 height 429
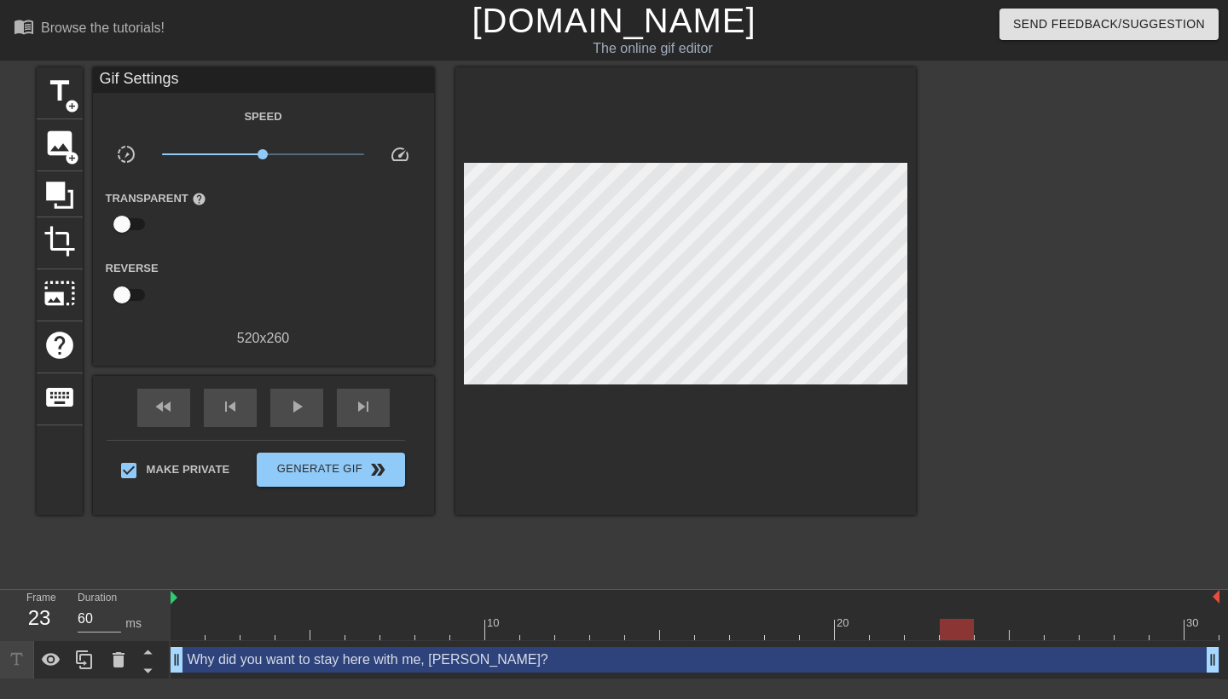
click at [455, 653] on div "Why did you want to stay here with me, Swan? drag_handle drag_handle" at bounding box center [695, 660] width 1049 height 26
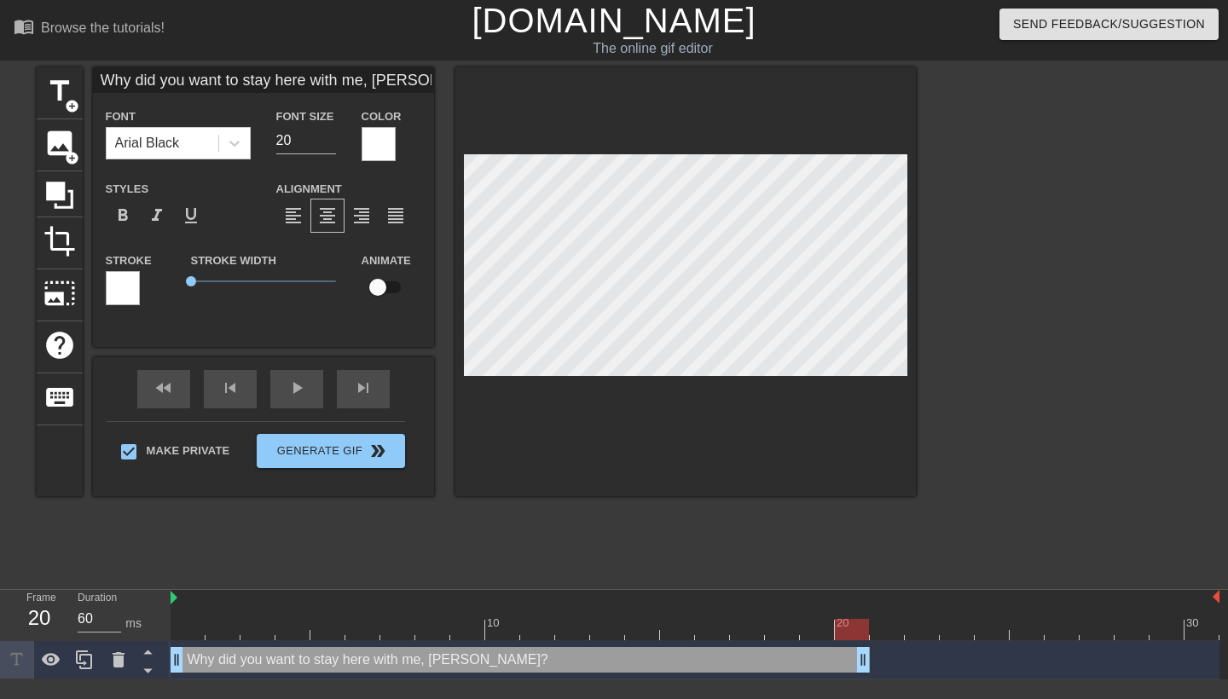
type input "70"
drag, startPoint x: 1211, startPoint y: 666, endPoint x: 832, endPoint y: 656, distance: 379.7
click at [782, 659] on div "Why did you want to stay here with me, Swan? drag_handle drag_handle" at bounding box center [503, 660] width 664 height 26
click at [88, 660] on icon at bounding box center [84, 660] width 20 height 20
type input "Why did you want to stay here with me, Swan?"
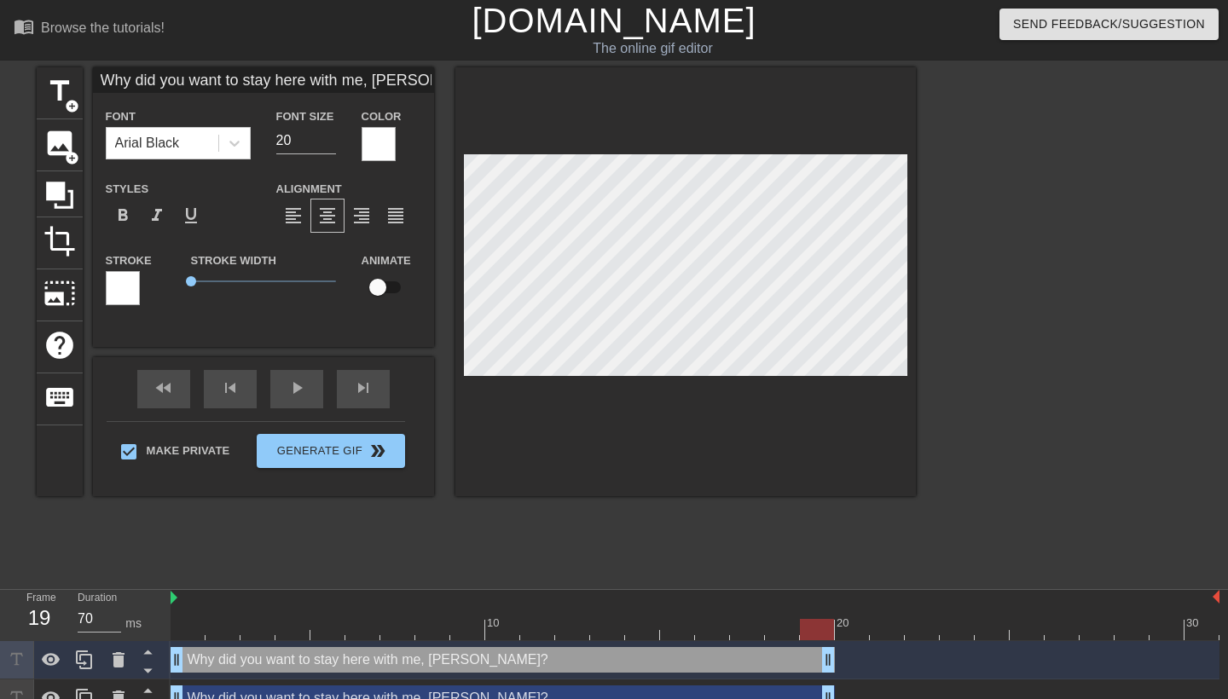
drag, startPoint x: 418, startPoint y: 82, endPoint x: 101, endPoint y: 84, distance: 316.4
click at [101, 84] on input "Why did you want to stay here with me, Swan?" at bounding box center [263, 80] width 341 height 26
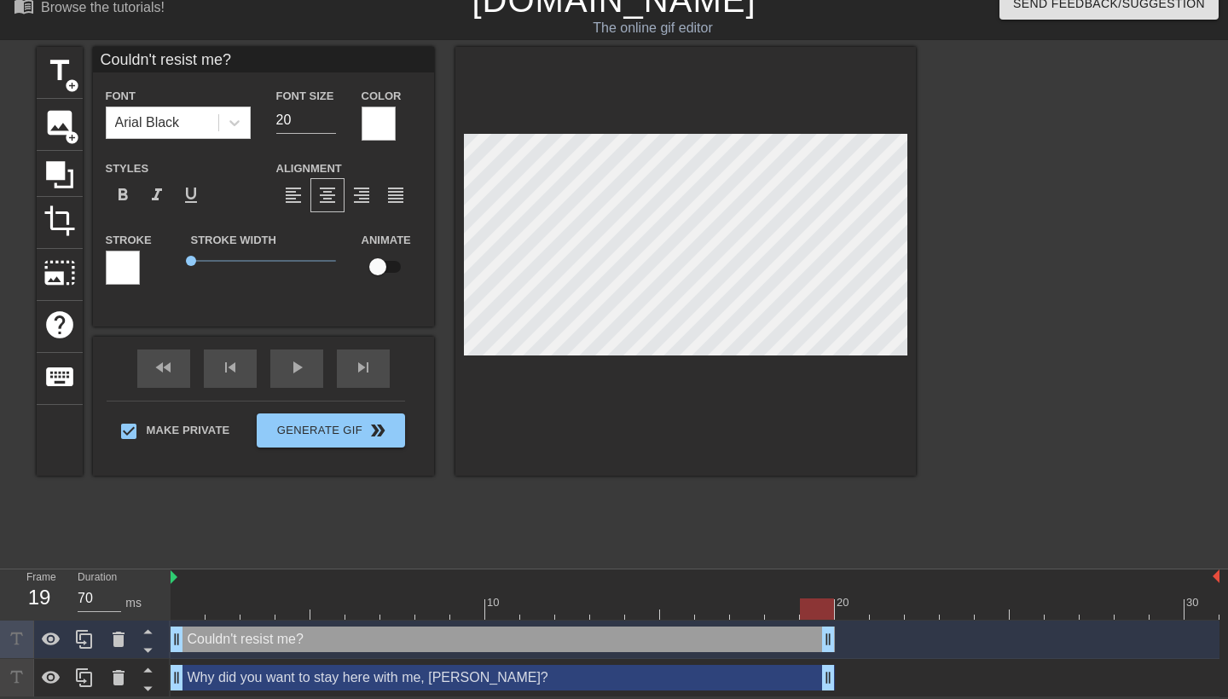
scroll to position [21, 0]
type input "Couldn't resist me?"
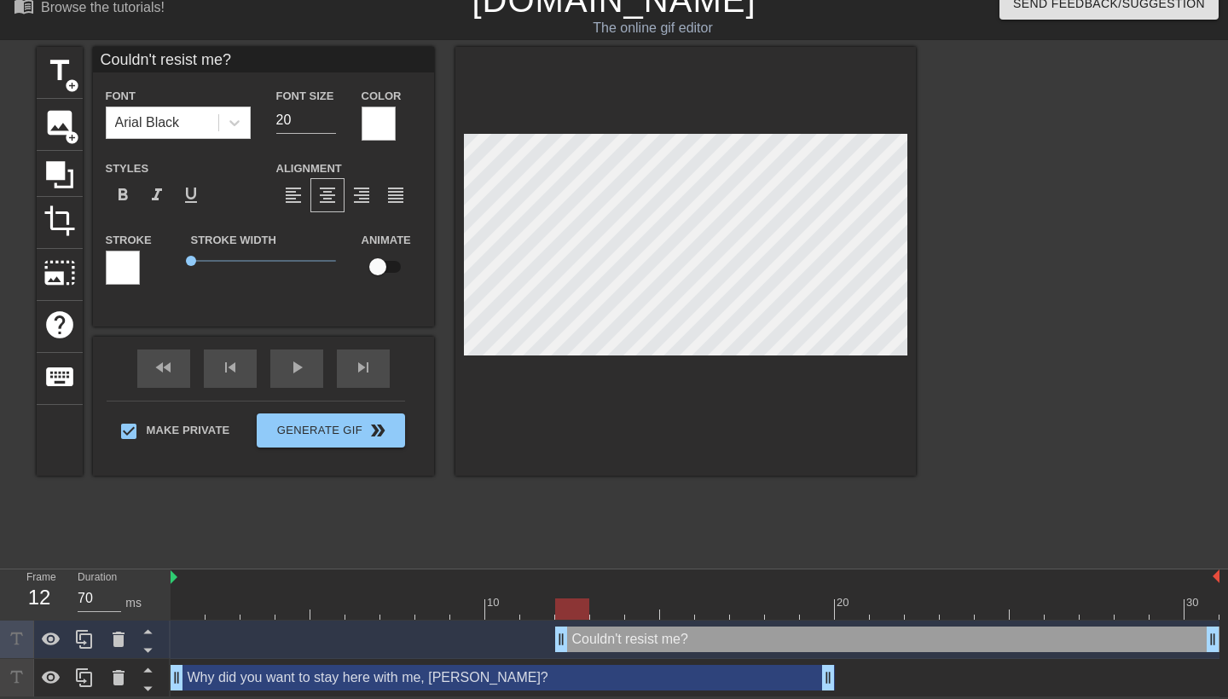
drag, startPoint x: 271, startPoint y: 645, endPoint x: 887, endPoint y: 655, distance: 615.8
click at [887, 655] on div "Couldn't resist me? drag_handle drag_handle" at bounding box center [695, 640] width 1049 height 38
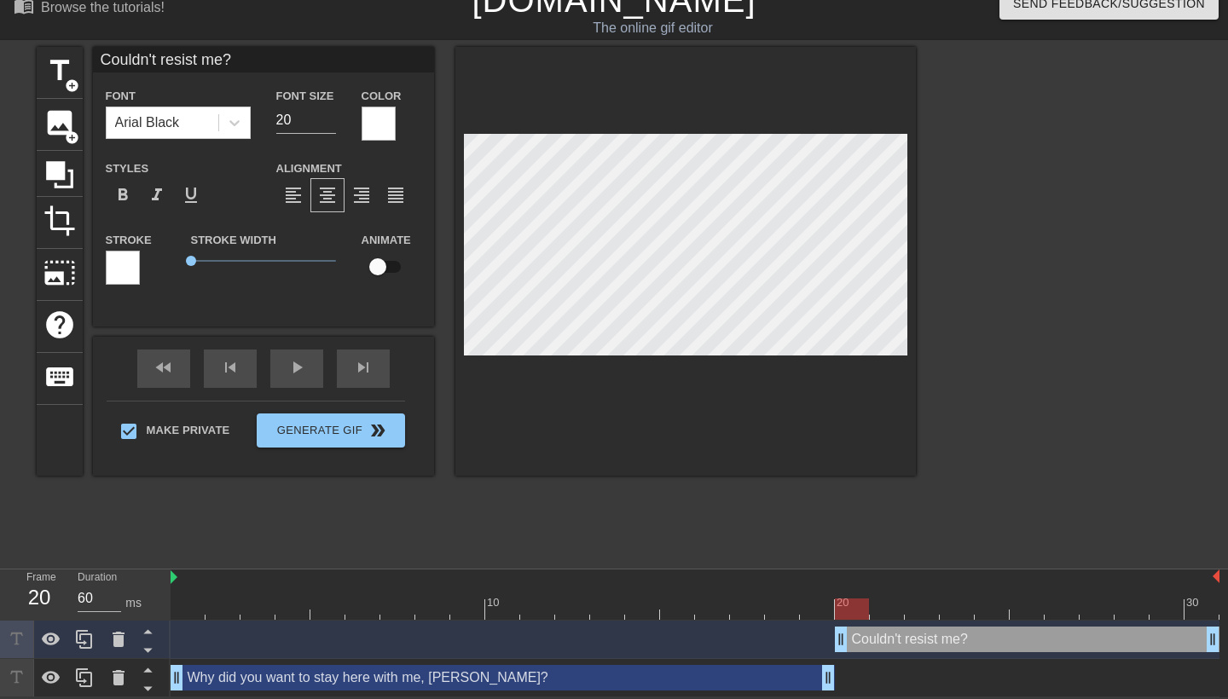
drag, startPoint x: 563, startPoint y: 638, endPoint x: 849, endPoint y: 642, distance: 286.6
click at [183, 599] on div at bounding box center [695, 609] width 1049 height 21
click at [304, 365] on div "fast_rewind skip_previous play_arrow skip_next" at bounding box center [264, 369] width 278 height 64
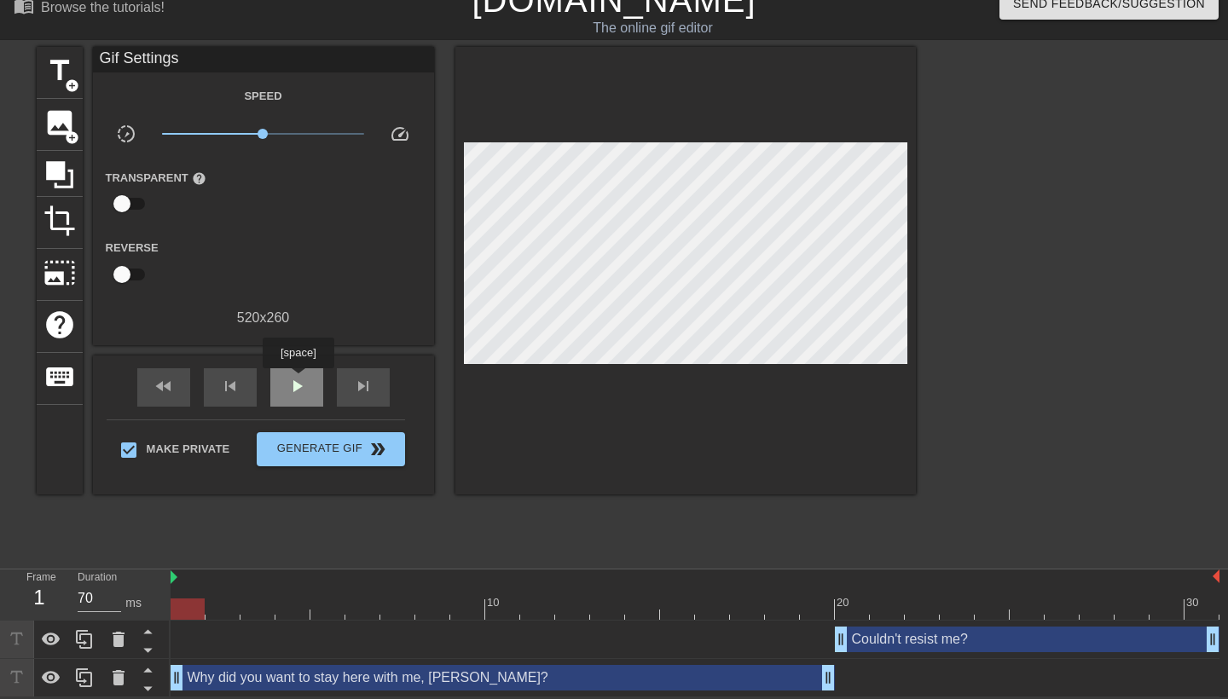
click at [300, 380] on span "play_arrow" at bounding box center [297, 386] width 20 height 20
type input "70"
click at [295, 385] on span "pause" at bounding box center [297, 386] width 20 height 20
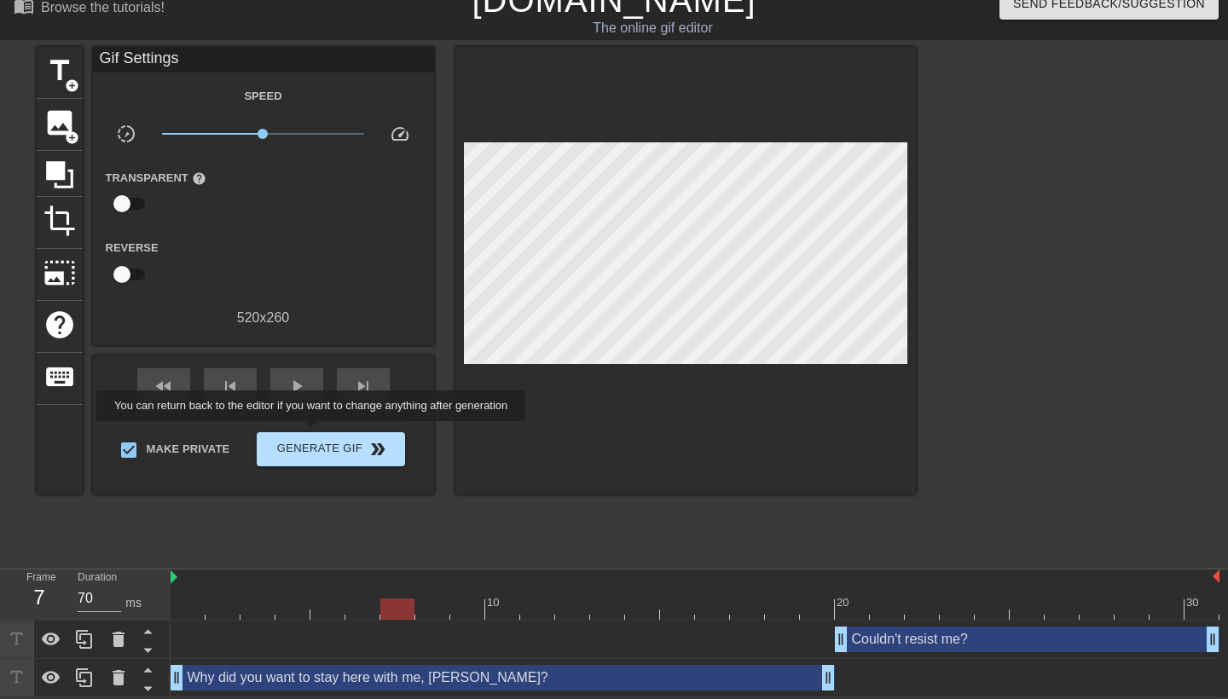
click at [322, 433] on button "Generate Gif double_arrow" at bounding box center [331, 449] width 148 height 34
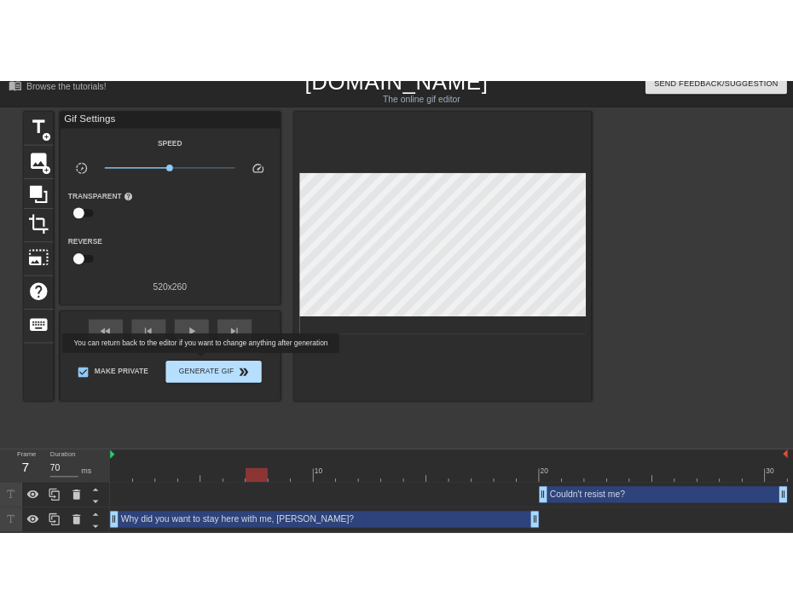
scroll to position [0, 0]
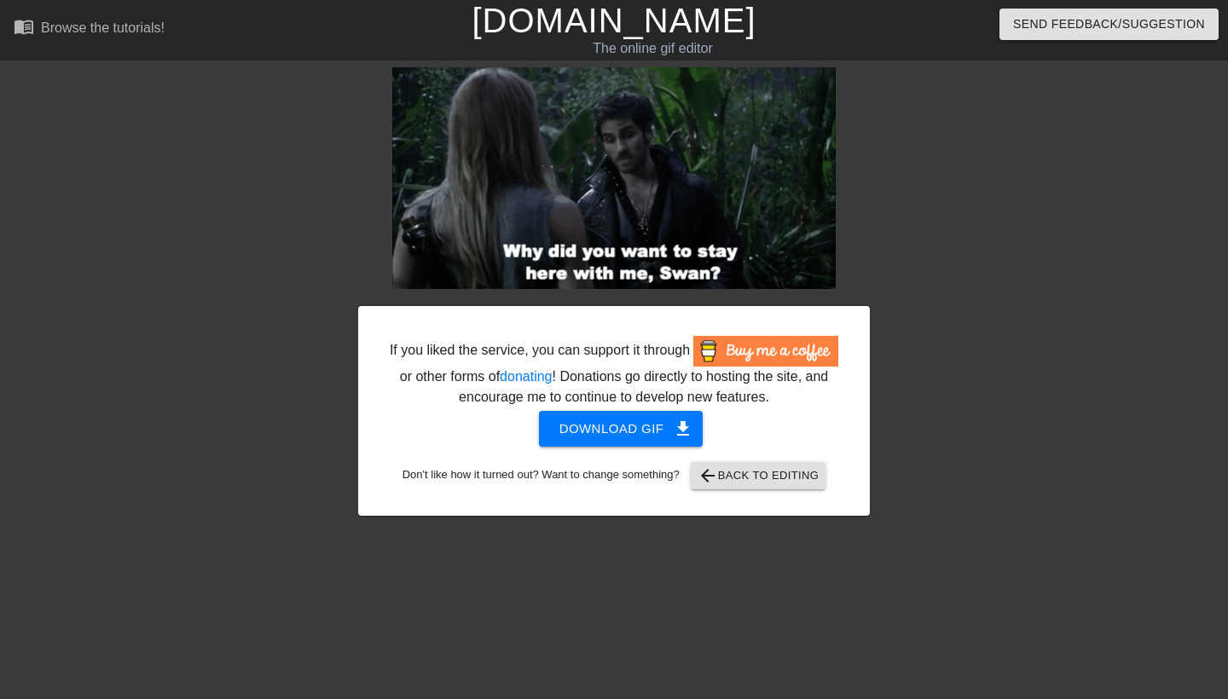
click at [644, 440] on span "Download gif get_app" at bounding box center [621, 429] width 124 height 22
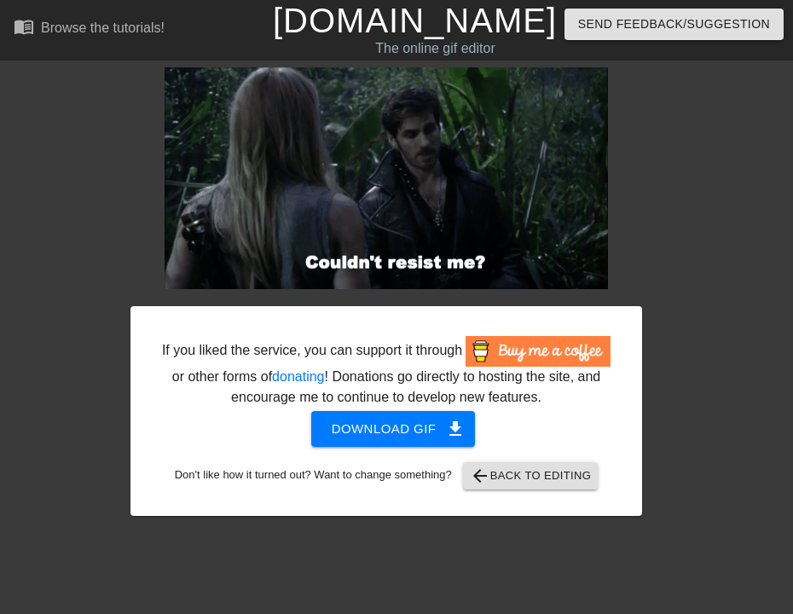
click at [465, 24] on link "[DOMAIN_NAME]" at bounding box center [415, 21] width 284 height 38
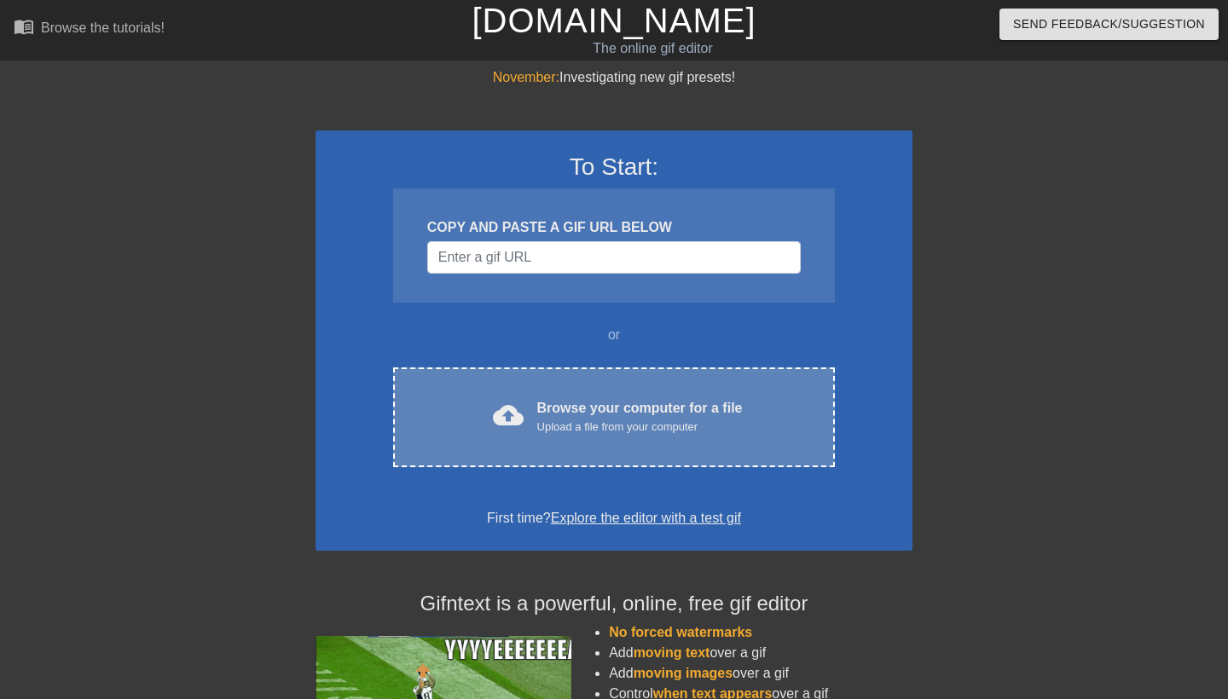
click at [611, 436] on div "cloud_upload Browse your computer for a file Upload a file from your computer C…" at bounding box center [614, 418] width 442 height 100
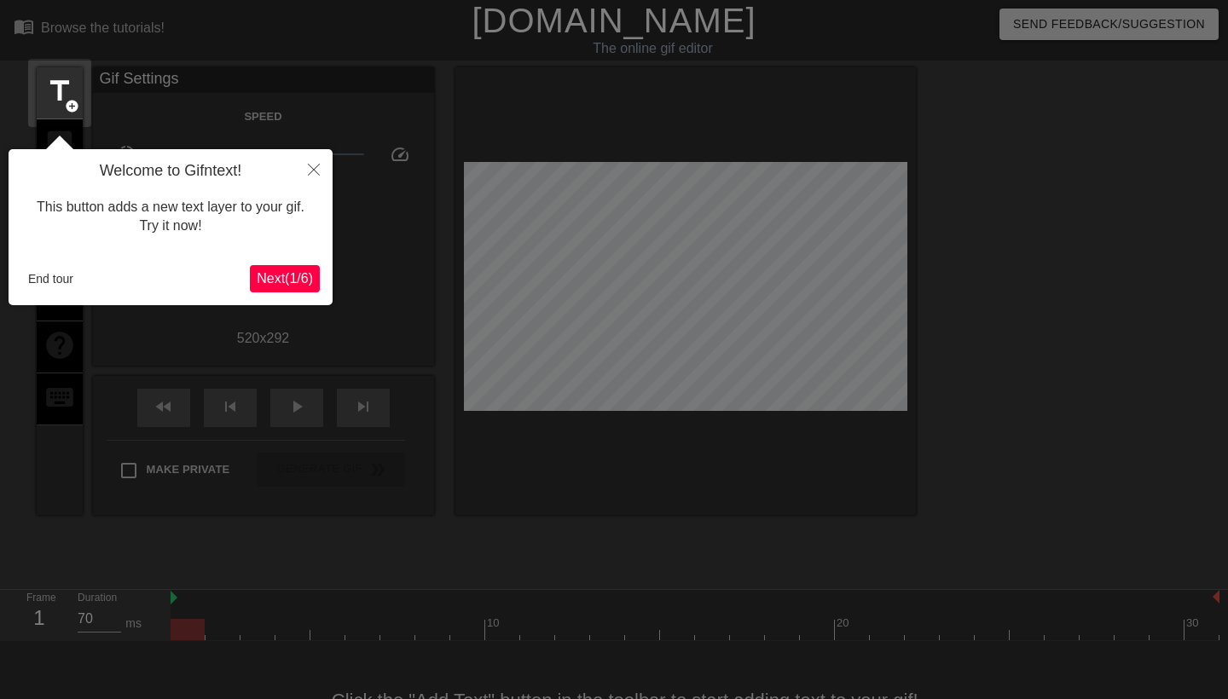
scroll to position [42, 0]
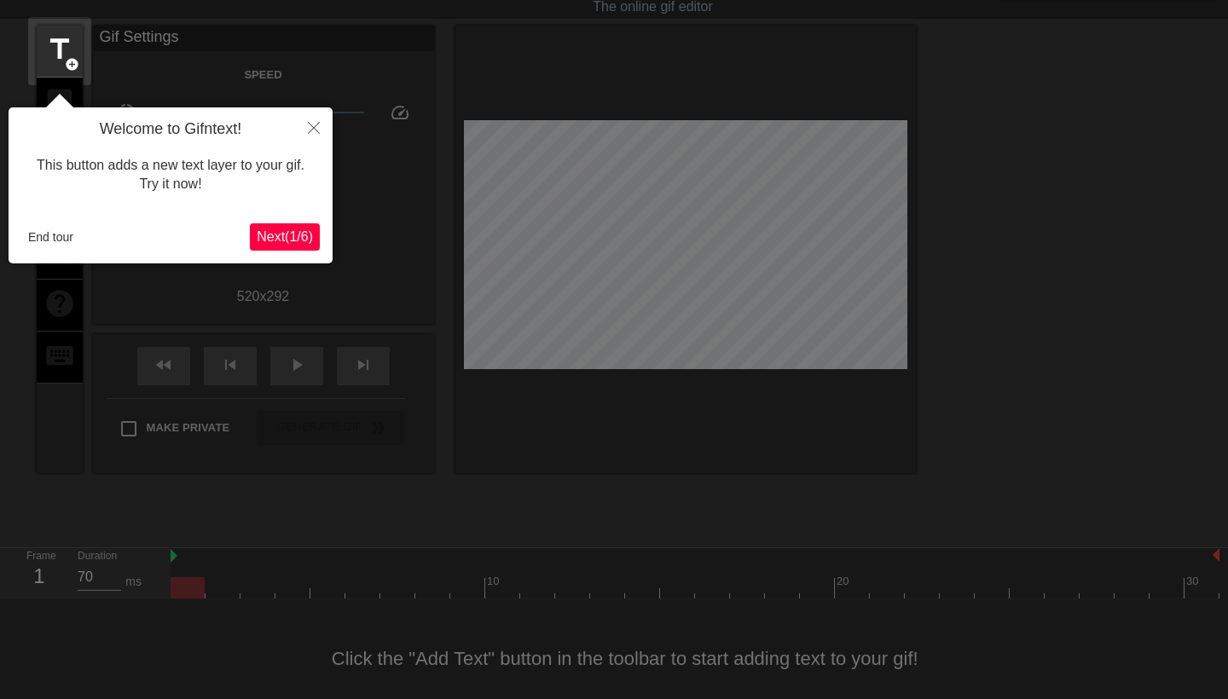
click at [282, 232] on span "Next ( 1 / 6 )" at bounding box center [285, 236] width 56 height 14
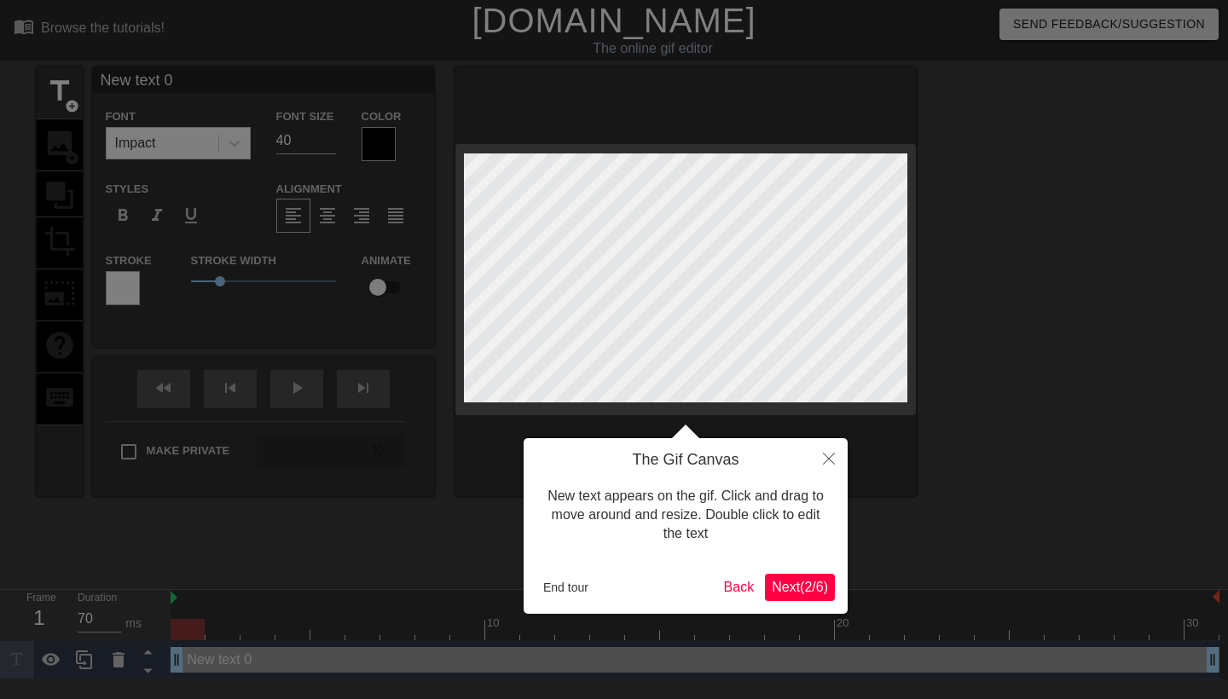
scroll to position [0, 0]
click at [792, 586] on span "Next ( 2 / 6 )" at bounding box center [800, 587] width 56 height 14
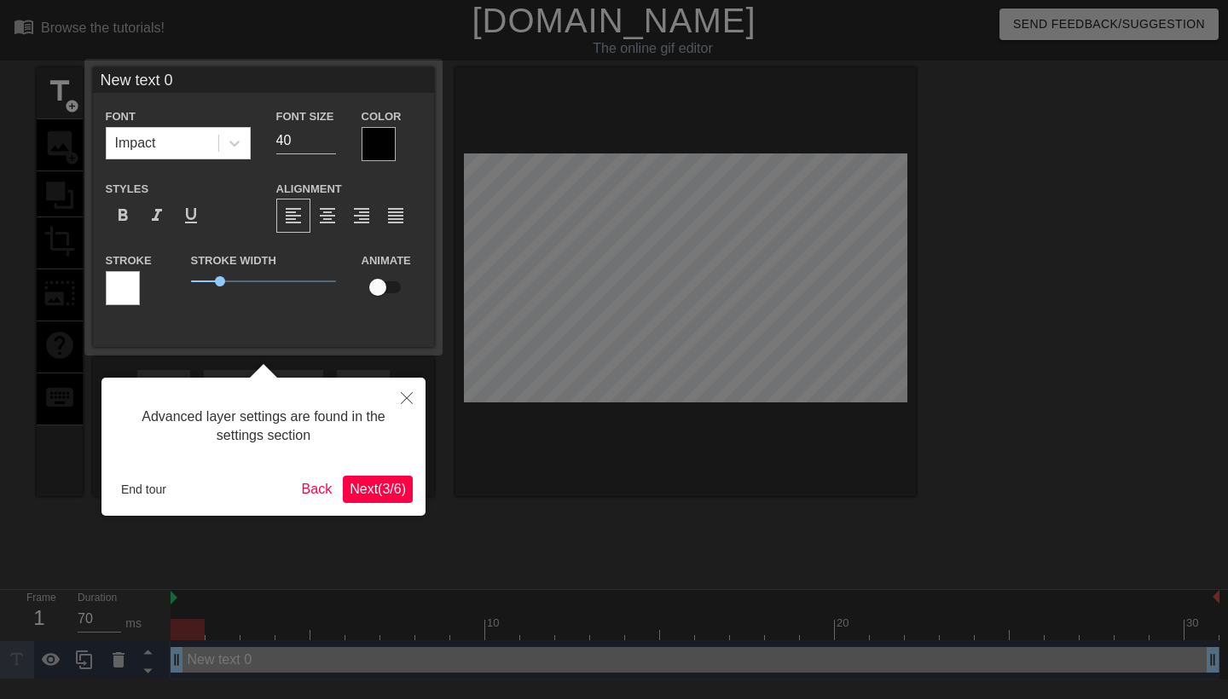
click at [409, 493] on button "Next ( 3 / 6 )" at bounding box center [378, 489] width 70 height 27
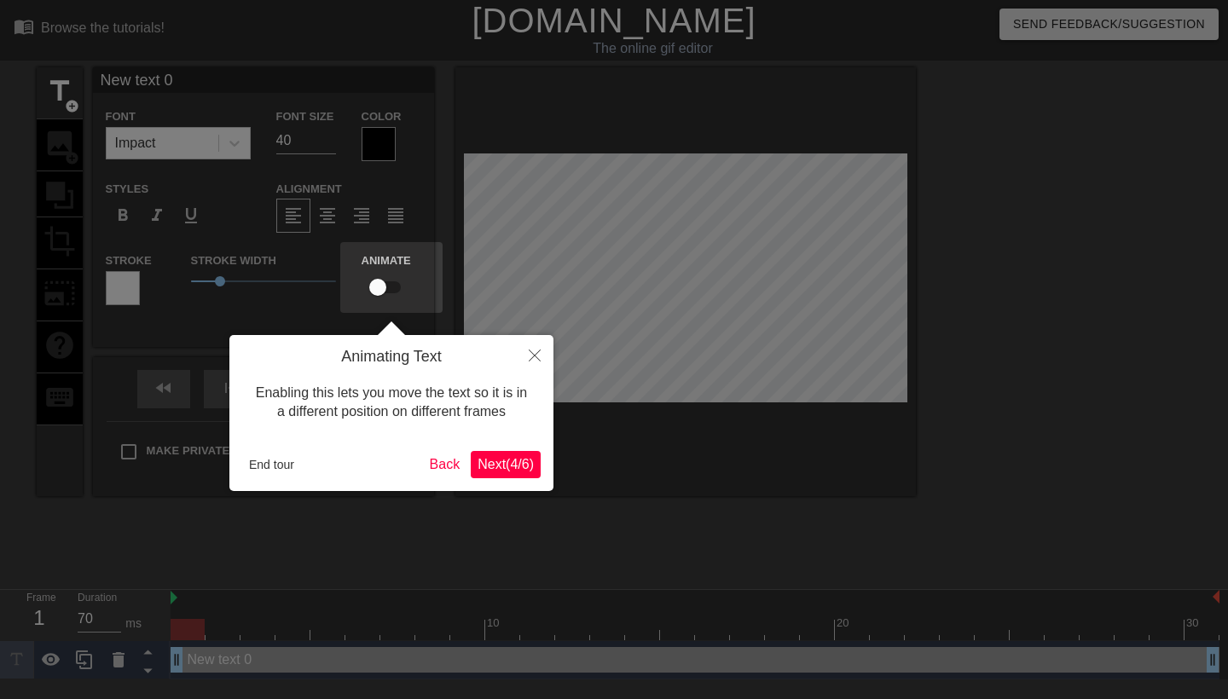
click at [514, 462] on span "Next ( 4 / 6 )" at bounding box center [506, 464] width 56 height 14
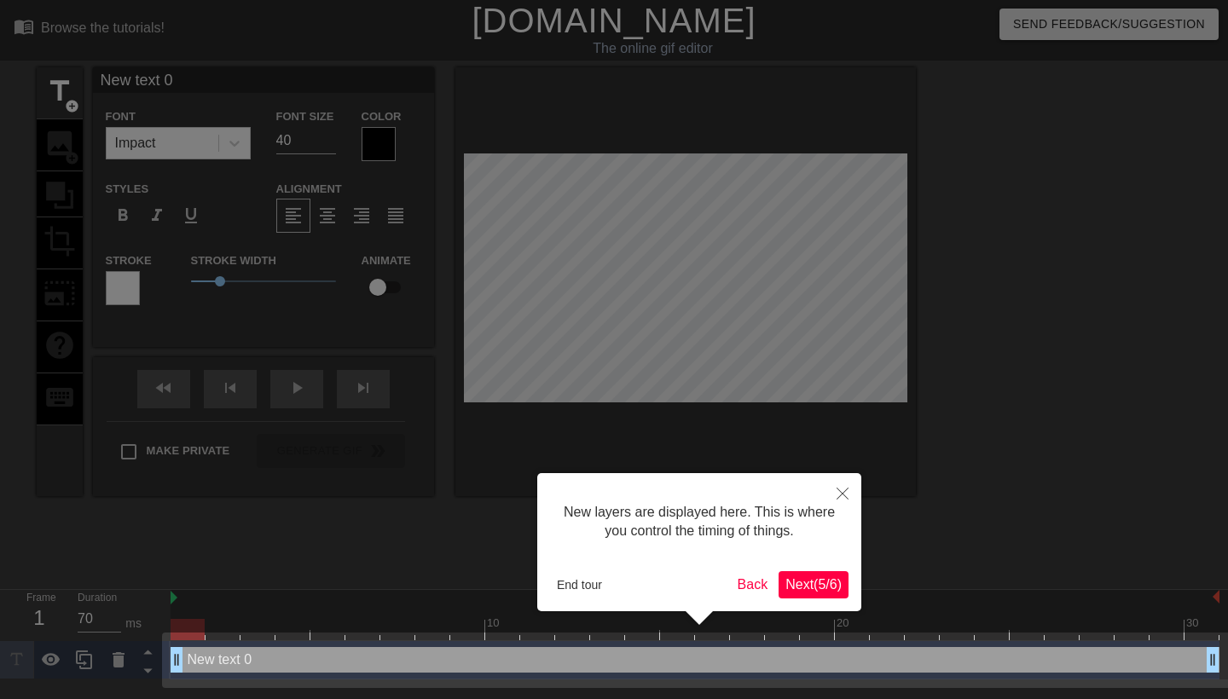
click at [792, 571] on button "Next ( 5 / 6 )" at bounding box center [814, 584] width 70 height 27
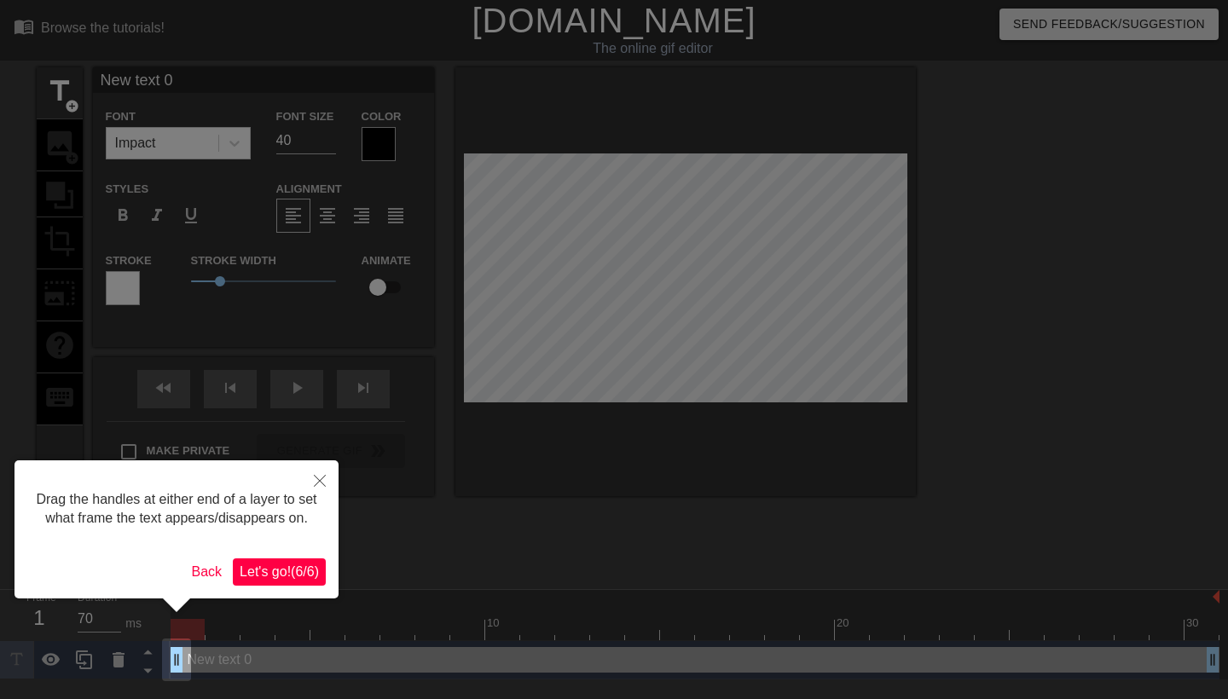
click at [286, 579] on span "Let's go! ( 6 / 6 )" at bounding box center [279, 572] width 79 height 14
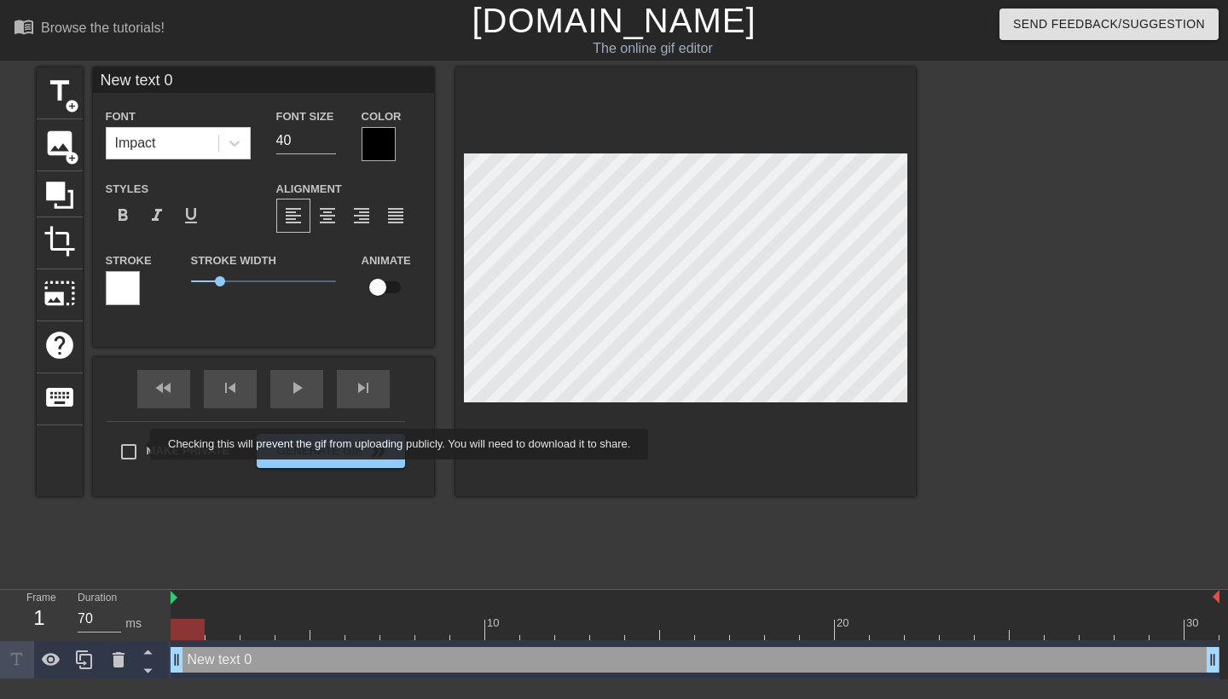
click at [141, 438] on div "fast_rewind skip_previous play_arrow skip_next Make Private Generate Gif double…" at bounding box center [263, 426] width 341 height 139
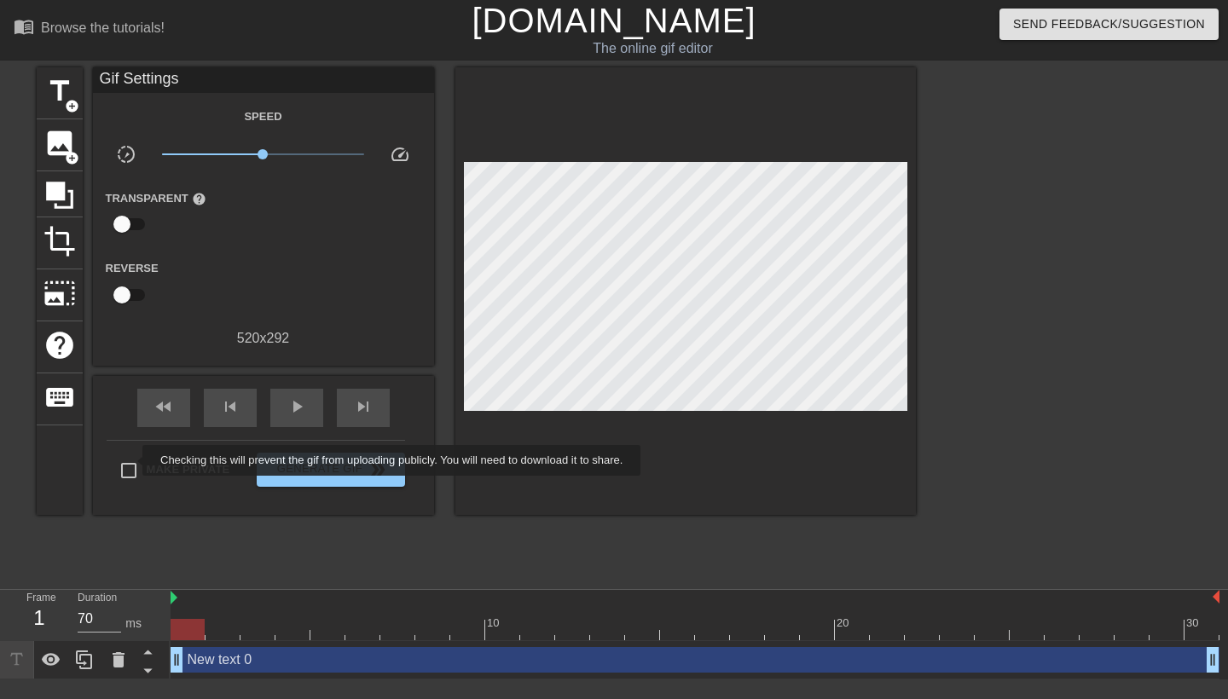
click at [131, 461] on input "Make Private" at bounding box center [129, 471] width 36 height 36
checkbox input "true"
click at [122, 613] on icon at bounding box center [119, 659] width 12 height 15
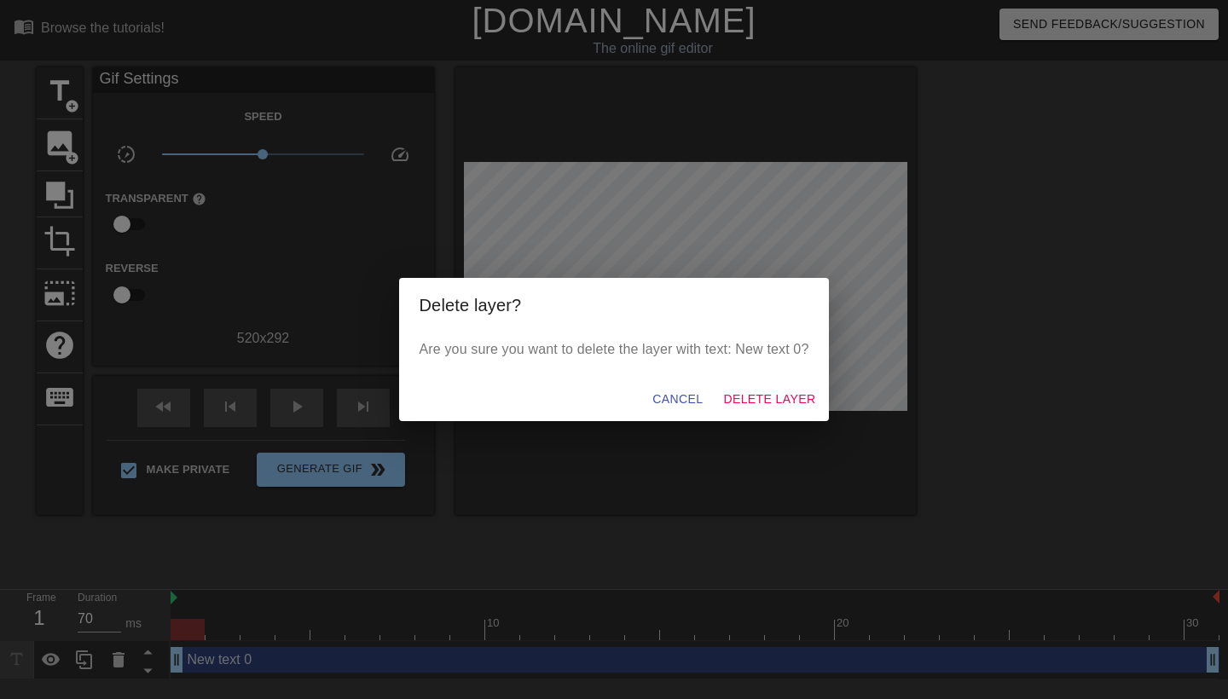
click at [788, 404] on span "Delete Layer" at bounding box center [769, 399] width 92 height 21
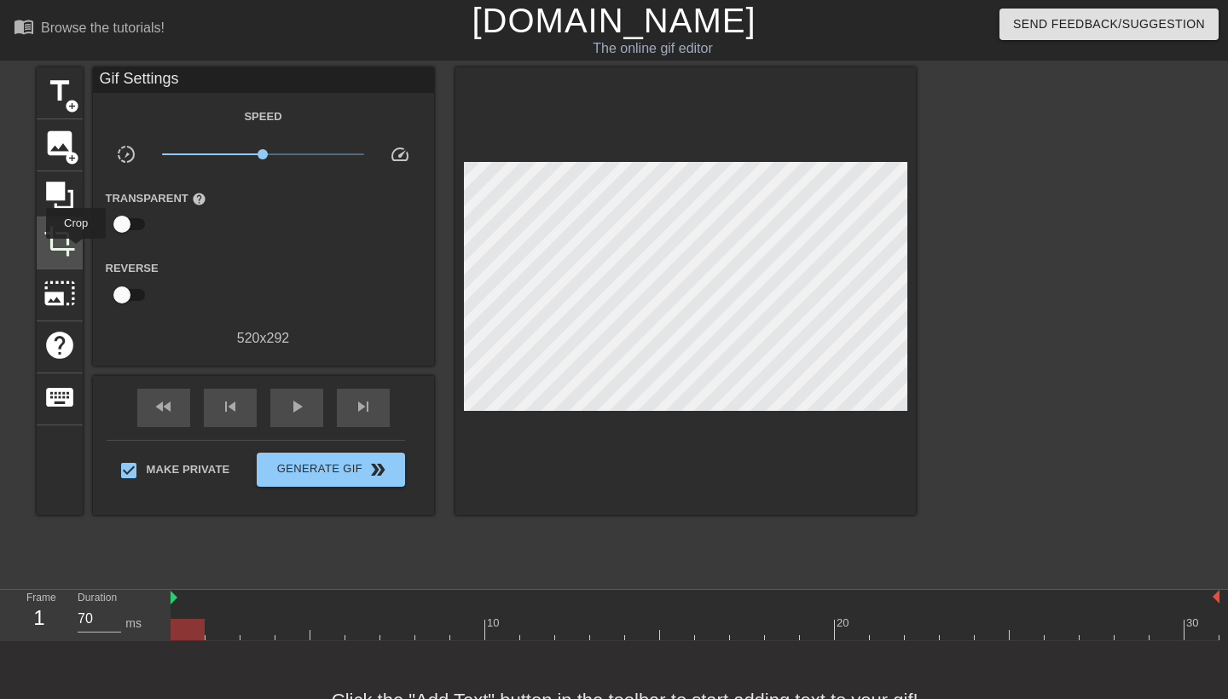
click at [69, 246] on span "crop" at bounding box center [59, 241] width 32 height 32
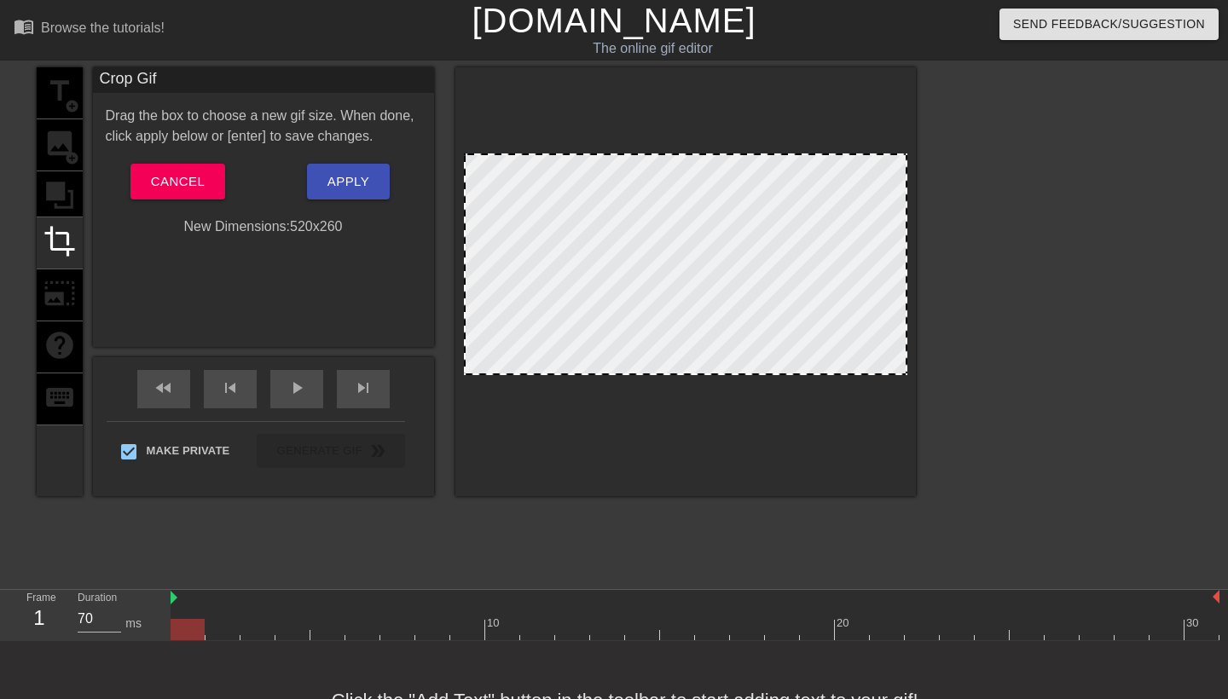
drag, startPoint x: 706, startPoint y: 400, endPoint x: 705, endPoint y: 373, distance: 27.3
click at [709, 290] on div at bounding box center [685, 265] width 443 height 222
click at [362, 184] on span "Apply" at bounding box center [348, 182] width 42 height 22
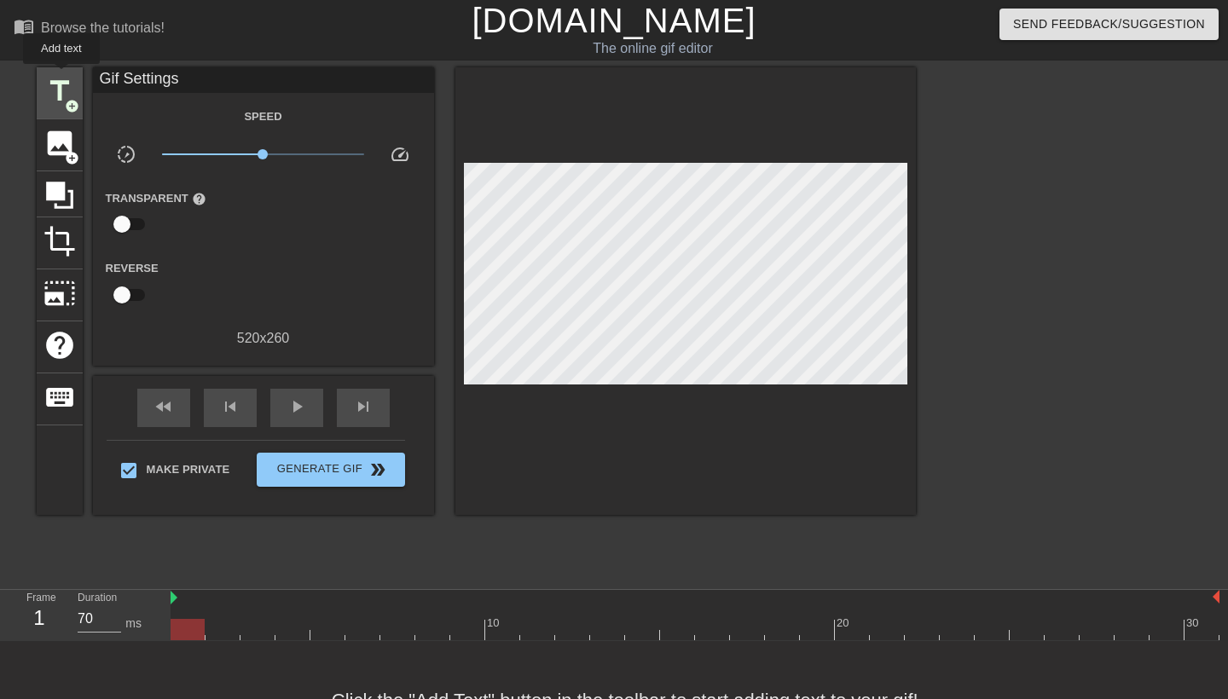
click at [62, 76] on span "title" at bounding box center [59, 91] width 32 height 32
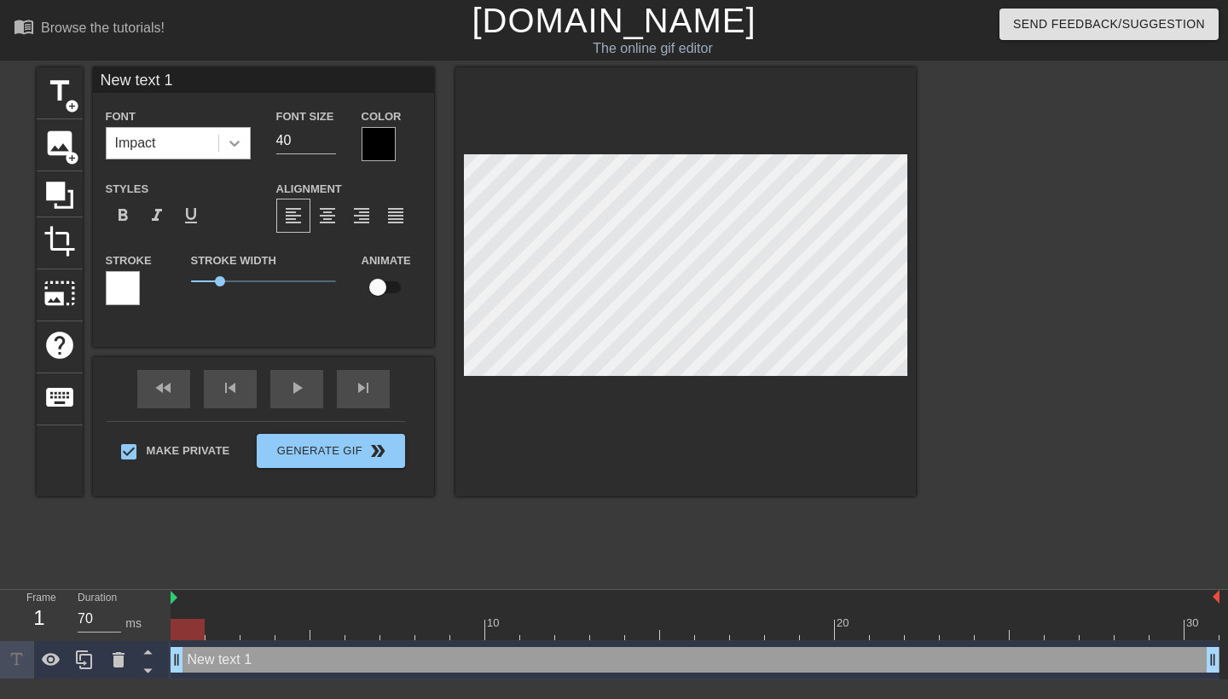
click at [237, 143] on icon at bounding box center [234, 144] width 10 height 6
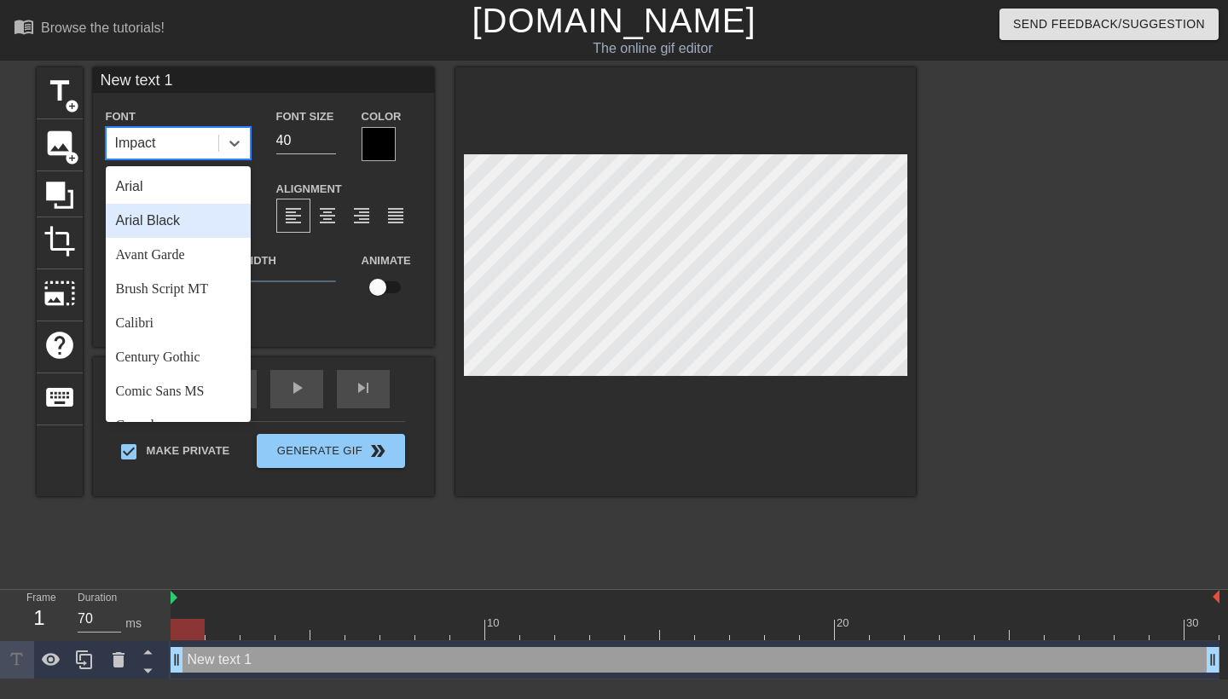
click at [190, 223] on div "Arial Black" at bounding box center [178, 221] width 145 height 34
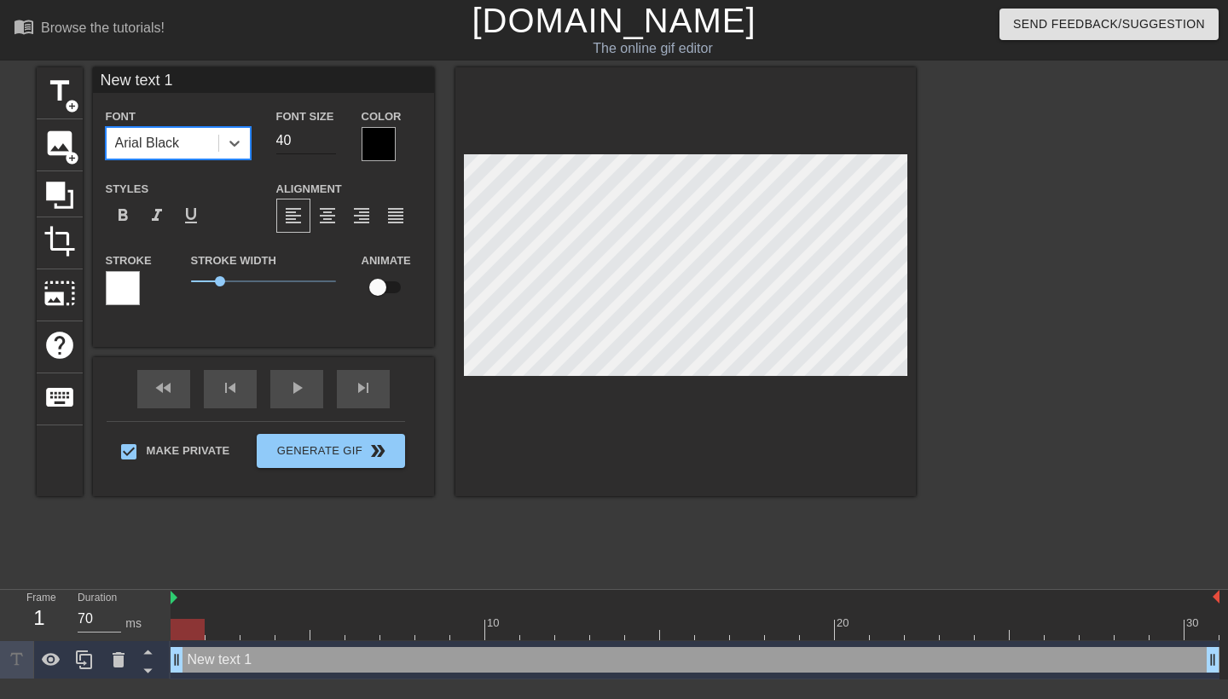
click at [306, 136] on input "40" at bounding box center [306, 140] width 60 height 27
type input "4"
type input "20"
click at [388, 143] on div at bounding box center [379, 144] width 34 height 34
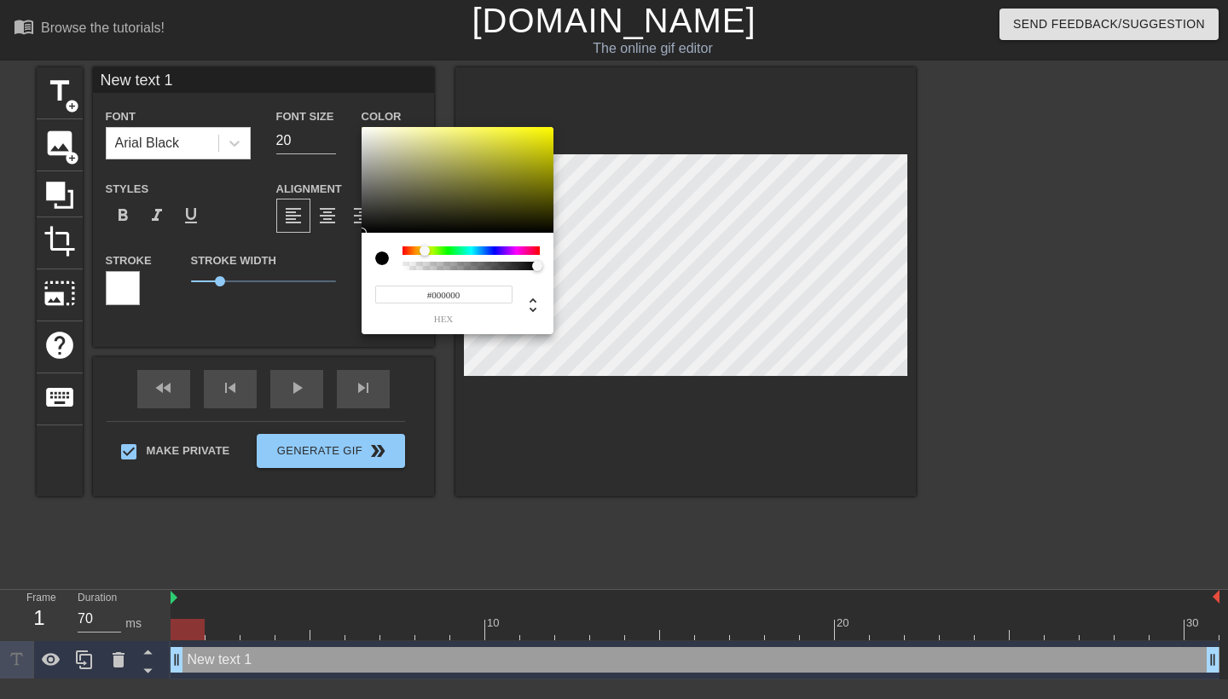
drag, startPoint x: 403, startPoint y: 249, endPoint x: 425, endPoint y: 258, distance: 23.8
click at [425, 258] on div at bounding box center [471, 258] width 137 height 24
click at [549, 131] on div at bounding box center [458, 180] width 192 height 106
type input "#CBC800"
drag, startPoint x: 550, startPoint y: 132, endPoint x: 565, endPoint y: 148, distance: 21.7
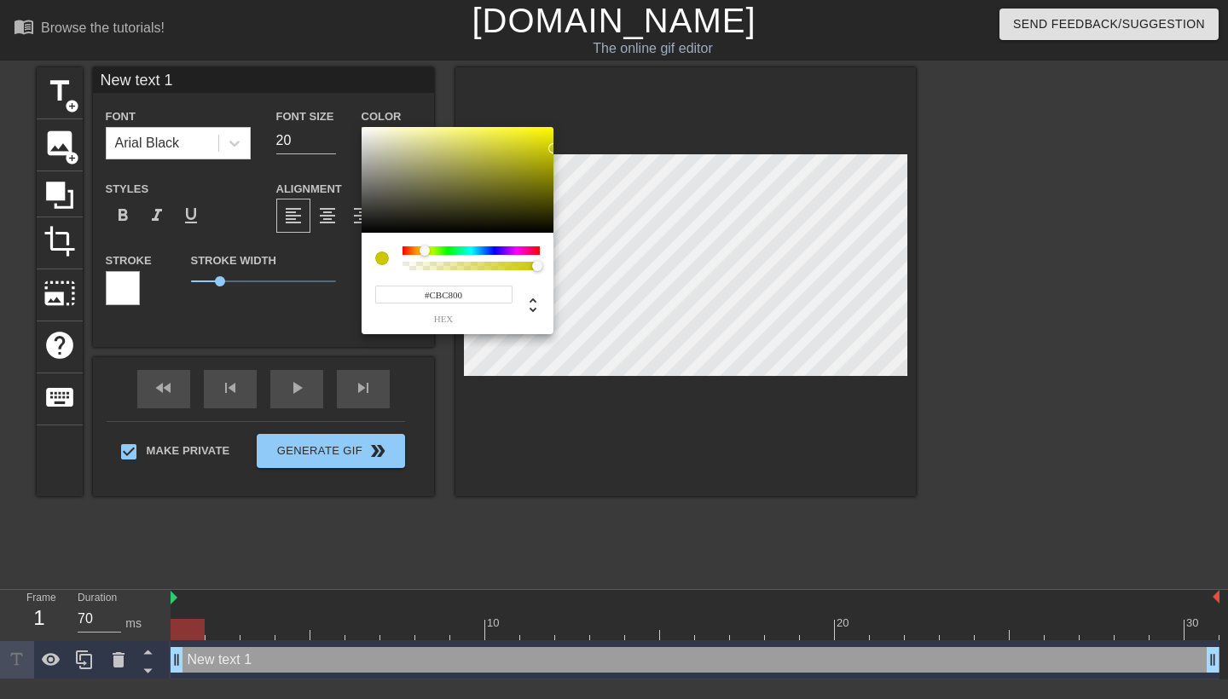
click at [565, 148] on div "#CBC800 hex" at bounding box center [614, 349] width 1228 height 699
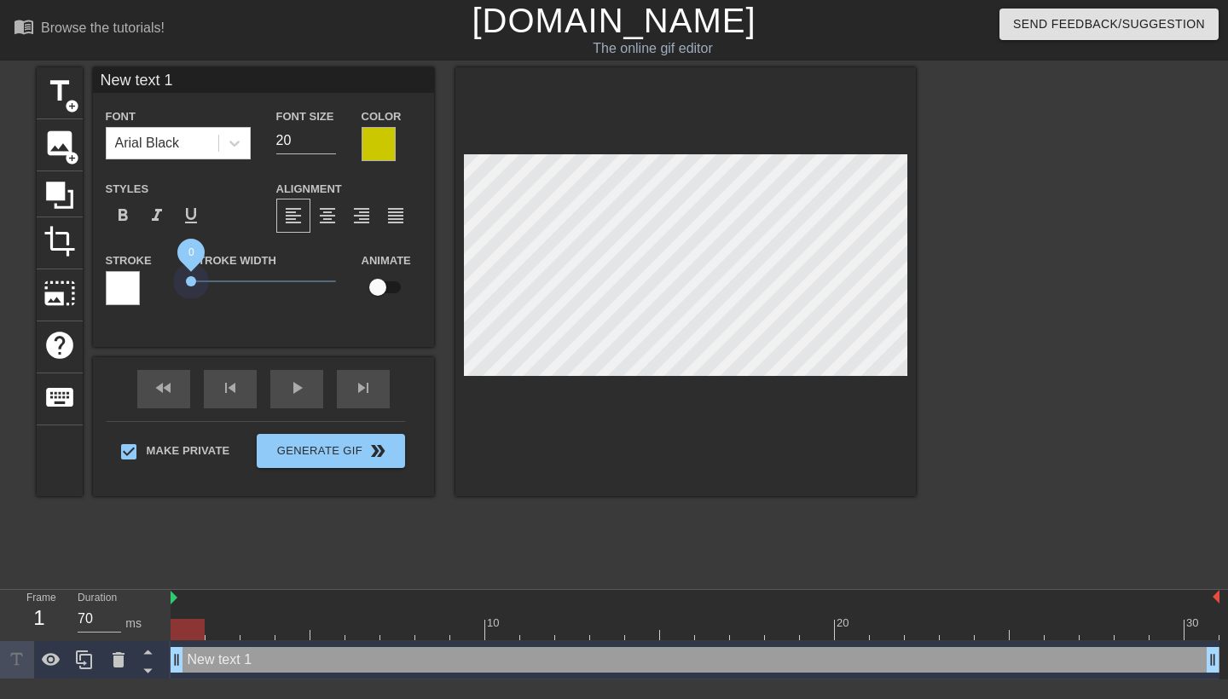
drag, startPoint x: 223, startPoint y: 280, endPoint x: 153, endPoint y: 283, distance: 70.9
click at [153, 283] on div "Stroke Stroke Width 0 Animate" at bounding box center [263, 285] width 341 height 71
click at [382, 127] on div at bounding box center [379, 144] width 34 height 34
click at [171, 78] on input "New text 1" at bounding box center [263, 80] width 341 height 26
drag, startPoint x: 186, startPoint y: 78, endPoint x: 94, endPoint y: 67, distance: 92.9
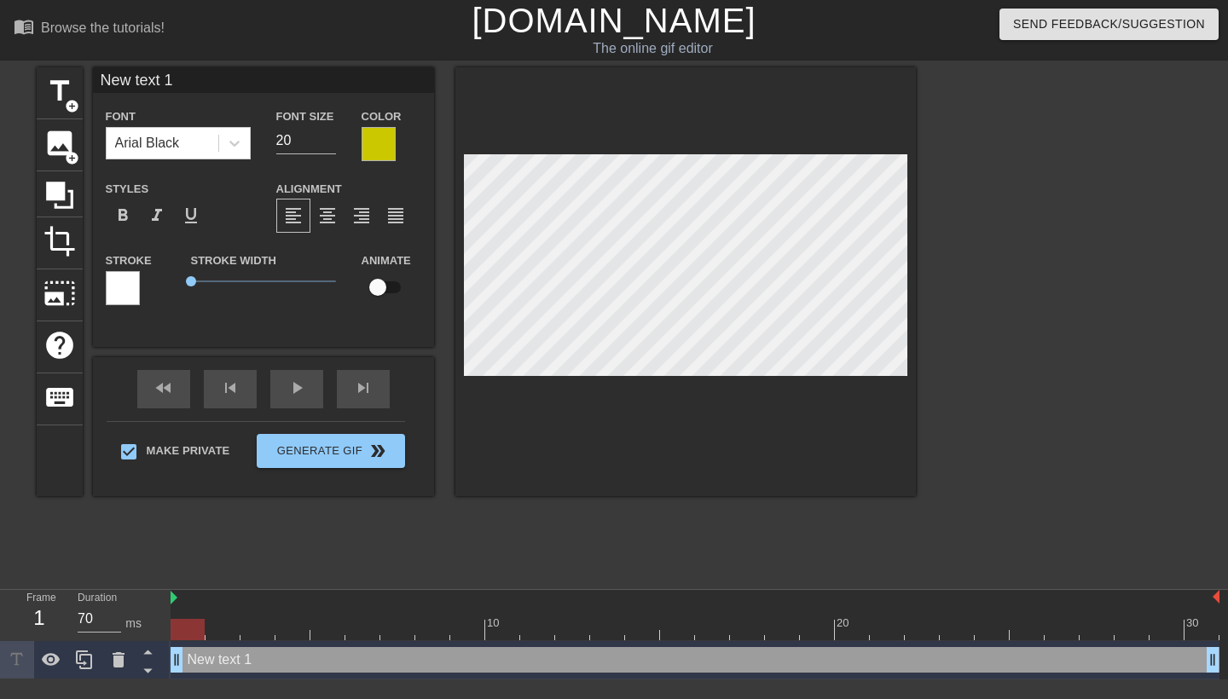
click at [94, 67] on div "menu_book Browse the tutorials! Gifntext.com The online gif editor Send Feedbac…" at bounding box center [614, 340] width 1228 height 680
click at [159, 83] on input at bounding box center [263, 80] width 341 height 26
type input "Is it true?"
click at [675, 436] on div at bounding box center [685, 281] width 461 height 429
click at [706, 461] on div at bounding box center [685, 281] width 461 height 429
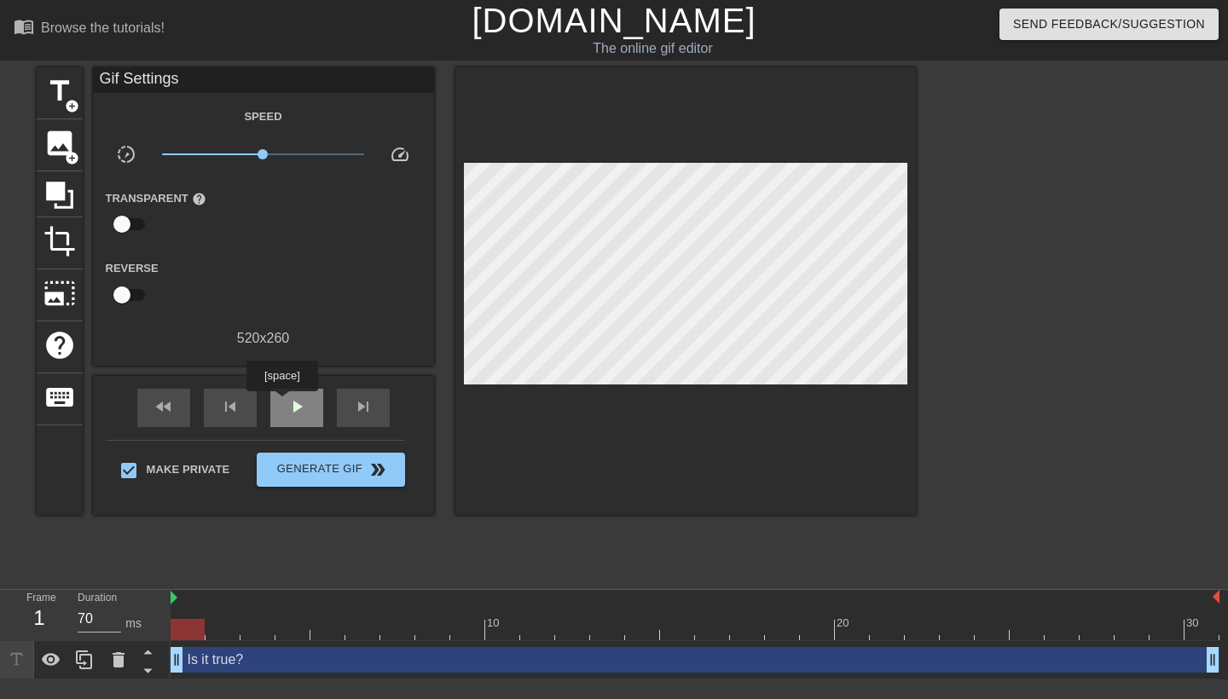
click at [284, 403] on div "play_arrow" at bounding box center [296, 408] width 53 height 38
click at [284, 403] on div "pause" at bounding box center [296, 408] width 53 height 38
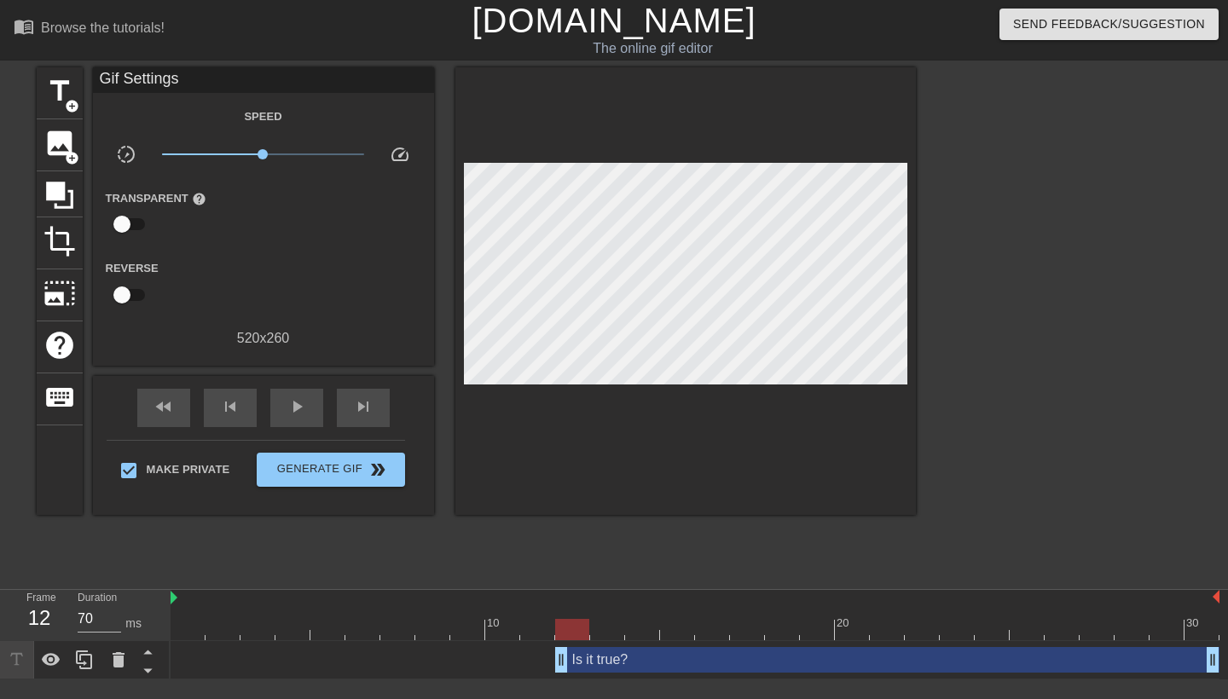
drag, startPoint x: 178, startPoint y: 660, endPoint x: 573, endPoint y: 585, distance: 401.9
click at [573, 585] on div "menu_book Browse the tutorials! Gifntext.com The online gif editor Send Feedbac…" at bounding box center [614, 340] width 1228 height 680
click at [191, 613] on div at bounding box center [695, 629] width 1049 height 21
click at [305, 403] on span "play_arrow" at bounding box center [297, 407] width 20 height 20
click at [305, 403] on span "pause" at bounding box center [297, 407] width 20 height 20
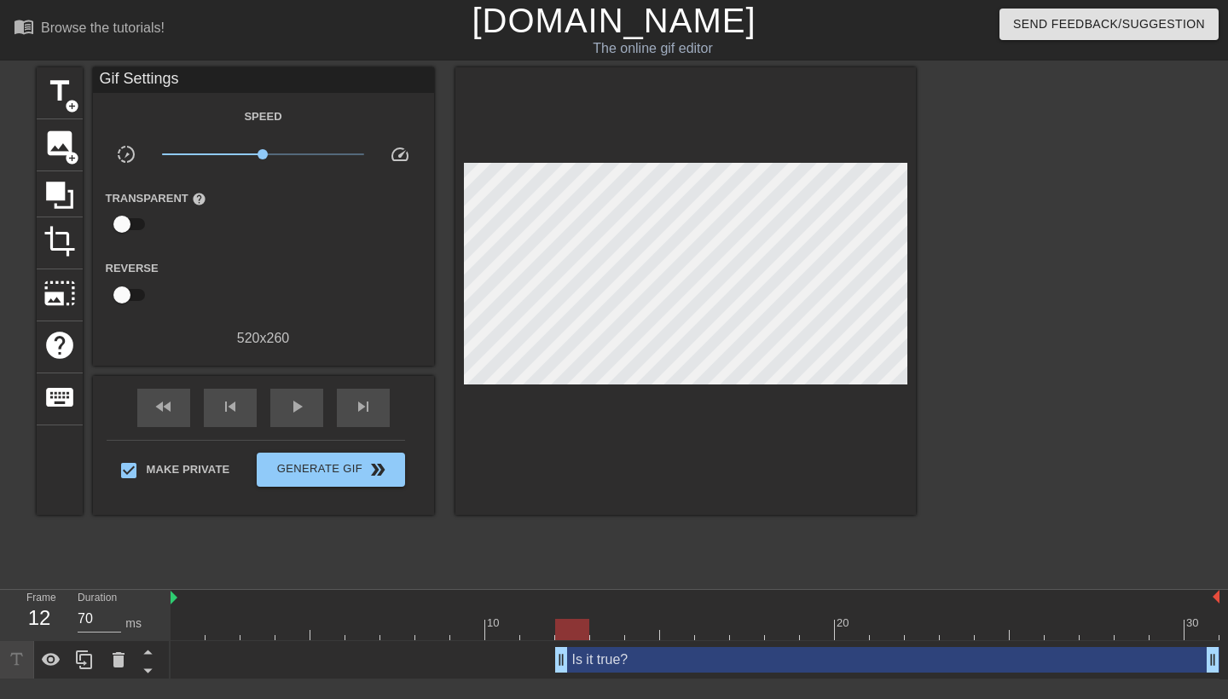
click at [195, 613] on div at bounding box center [695, 629] width 1049 height 21
click at [304, 392] on div "play_arrow" at bounding box center [296, 408] width 53 height 38
type input "70"
click at [304, 406] on span "pause" at bounding box center [297, 407] width 20 height 20
click at [359, 475] on span "Generate Gif double_arrow" at bounding box center [331, 470] width 134 height 20
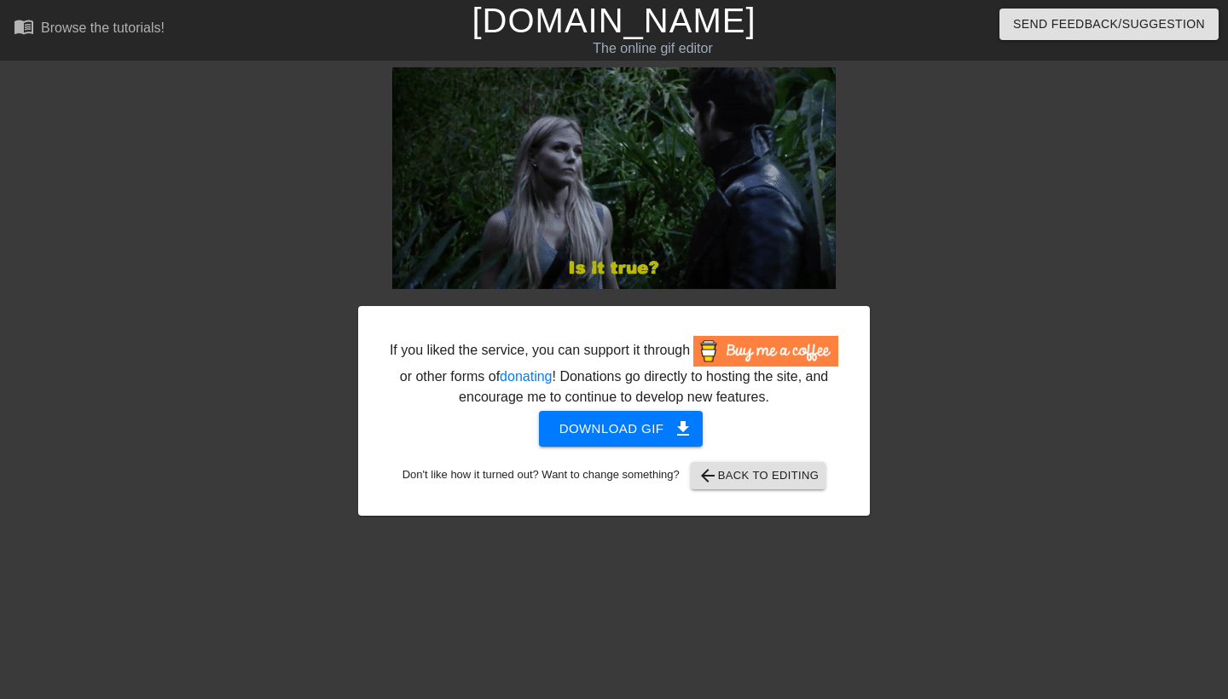
click at [665, 440] on span "Download gif get_app" at bounding box center [621, 429] width 124 height 22
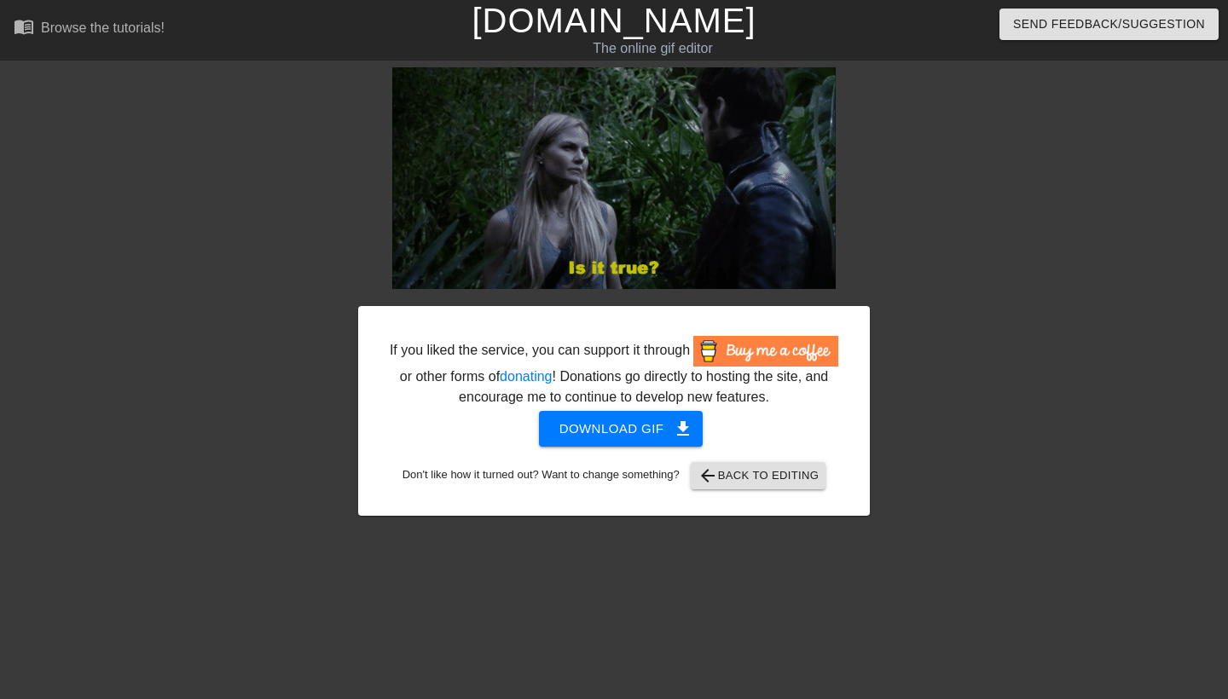
click at [677, 28] on link "[DOMAIN_NAME]" at bounding box center [614, 21] width 284 height 38
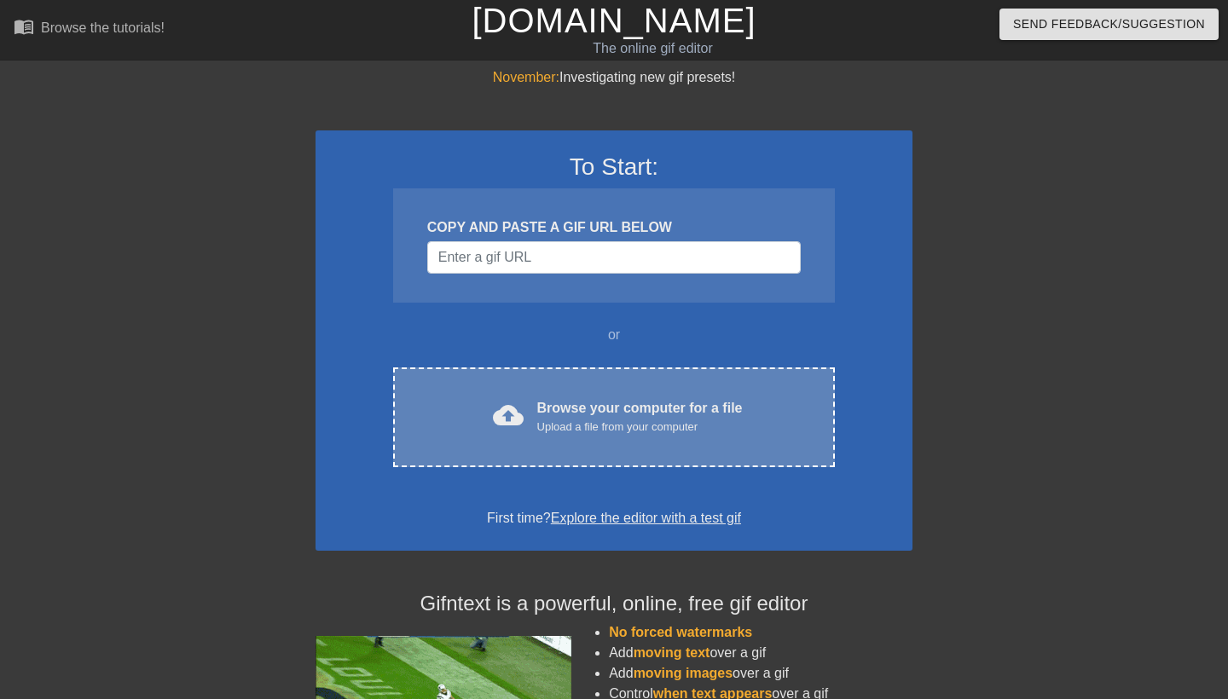
click at [577, 425] on div "Upload a file from your computer" at bounding box center [640, 427] width 206 height 17
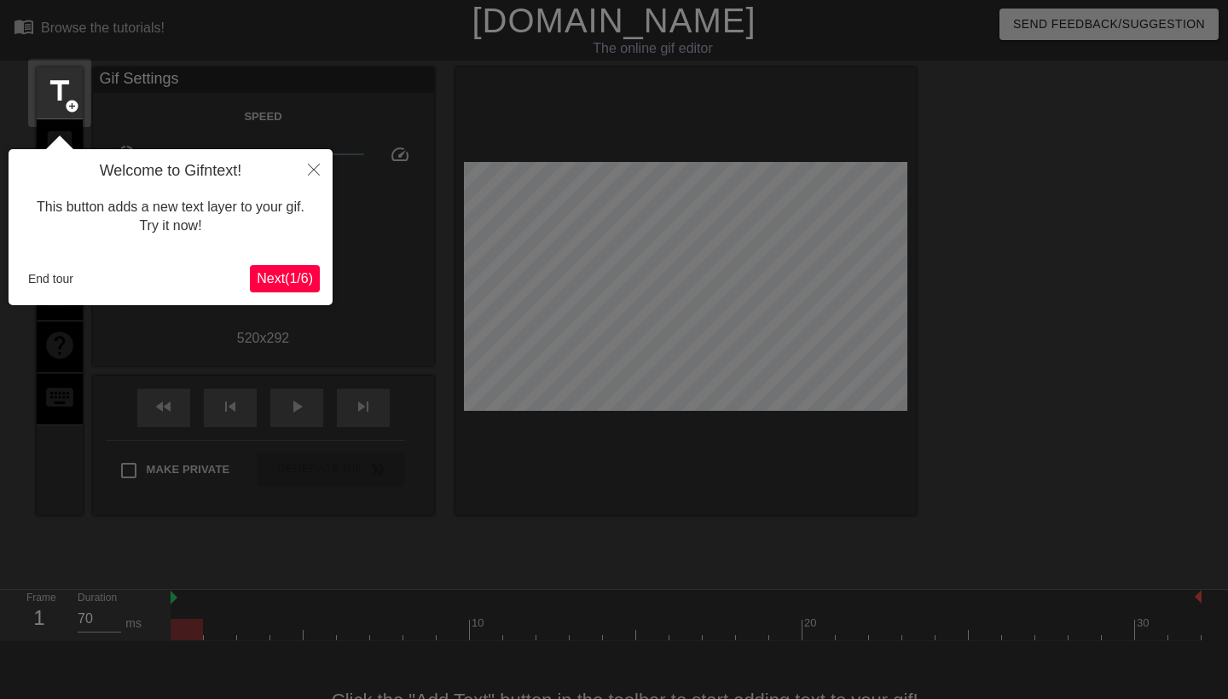
scroll to position [42, 0]
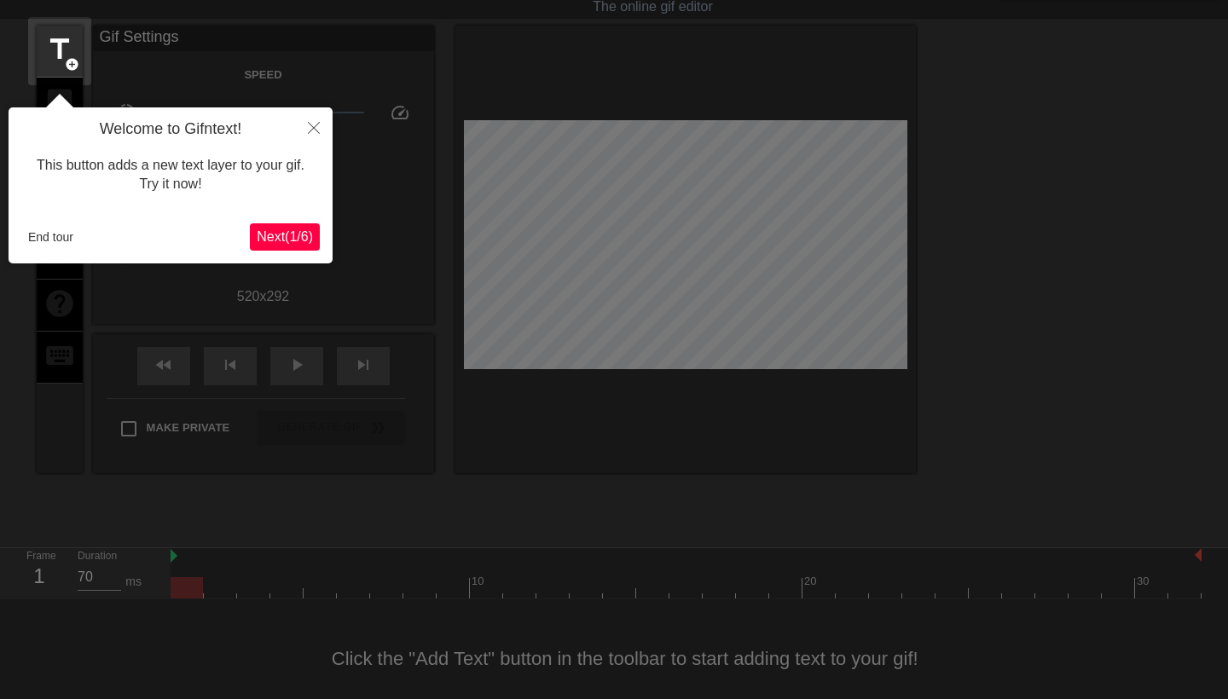
click at [264, 223] on button "Next ( 1 / 6 )" at bounding box center [285, 236] width 70 height 27
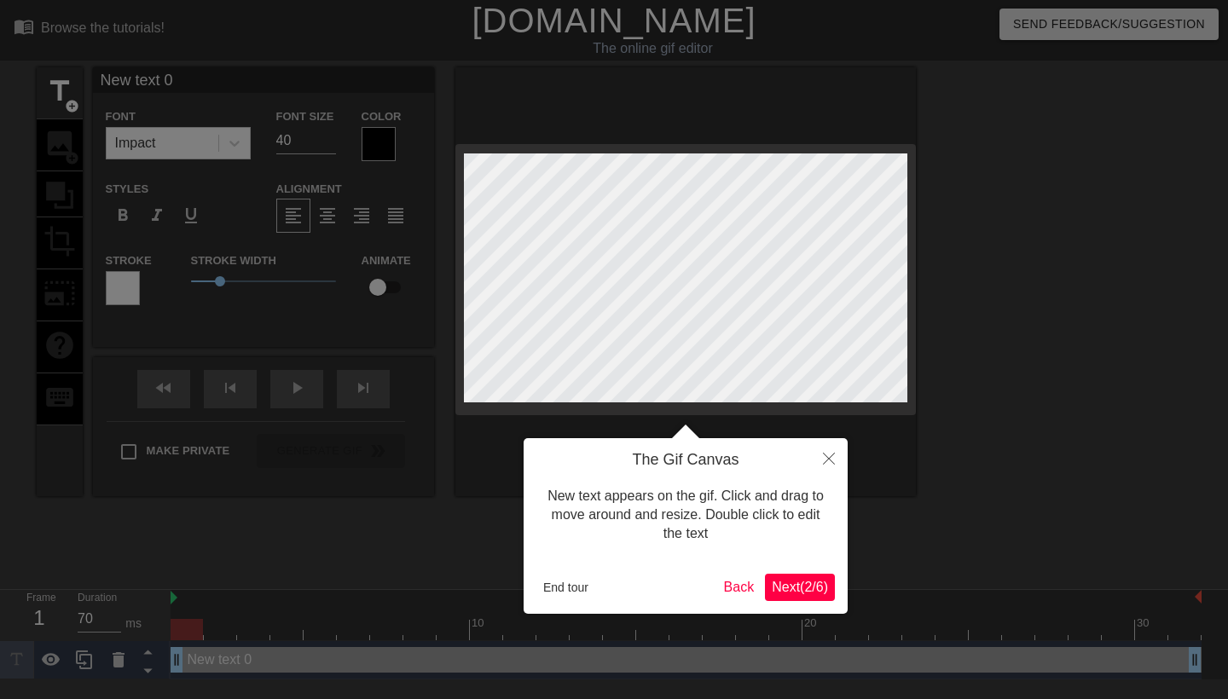
click at [820, 583] on span "Next ( 2 / 6 )" at bounding box center [800, 587] width 56 height 14
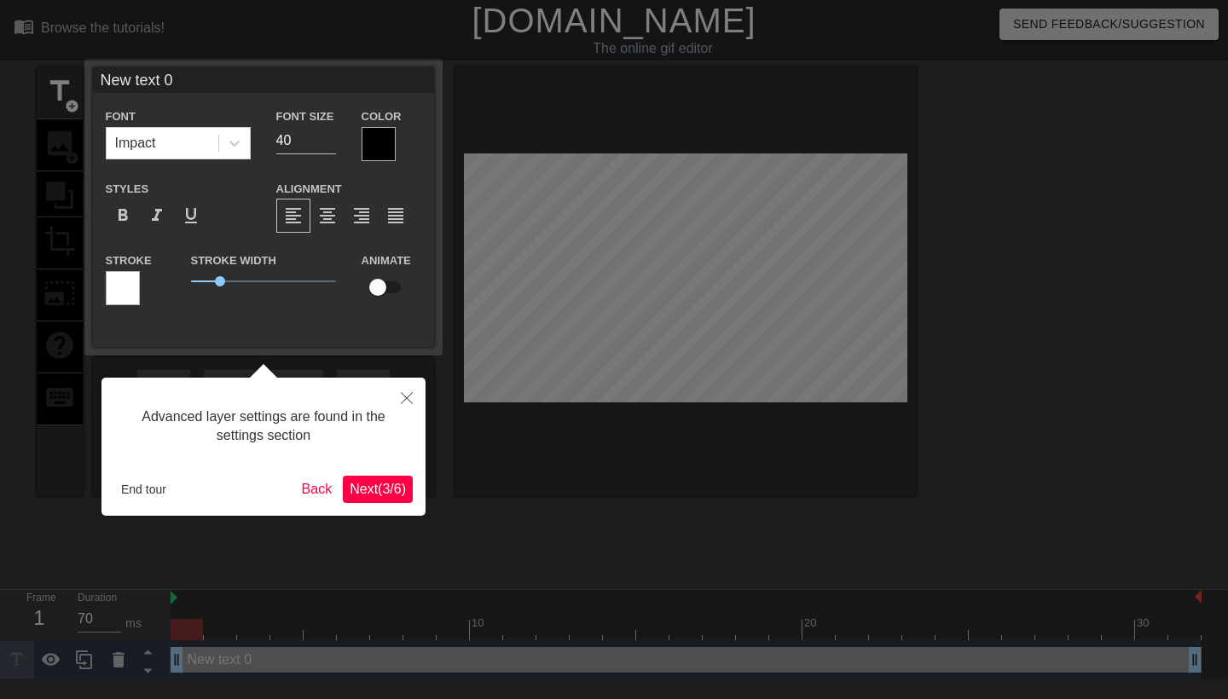
click at [382, 493] on span "Next ( 3 / 6 )" at bounding box center [378, 489] width 56 height 14
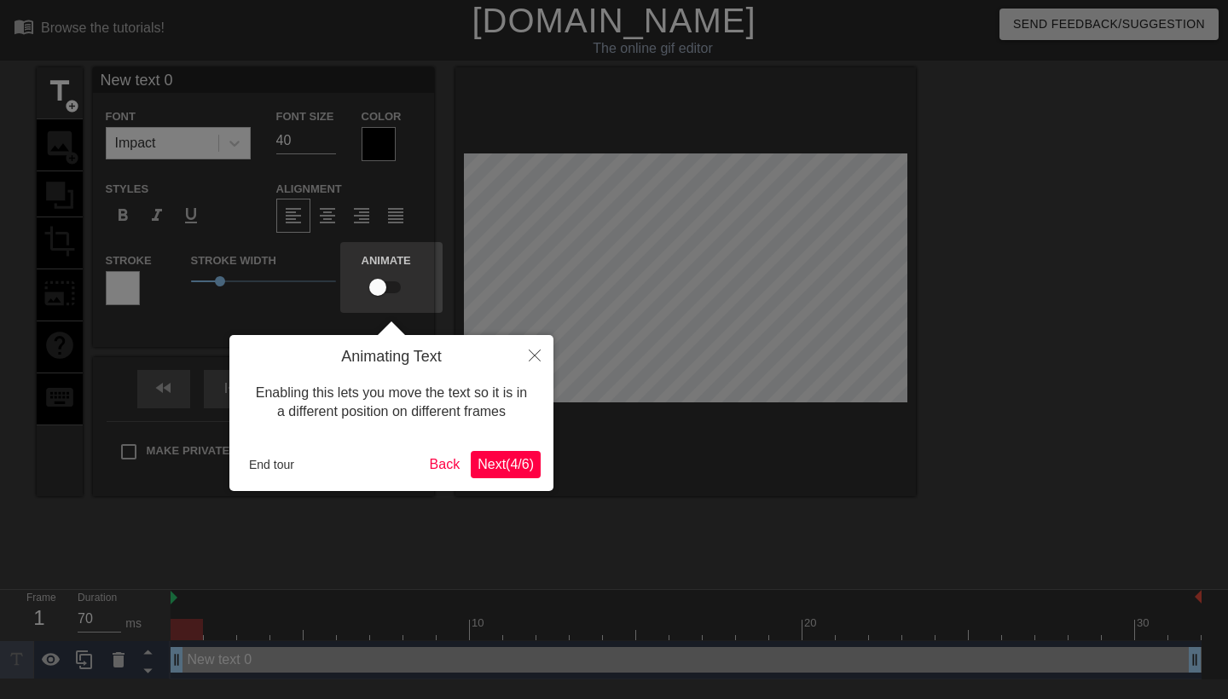
click at [503, 469] on span "Next ( 4 / 6 )" at bounding box center [506, 464] width 56 height 14
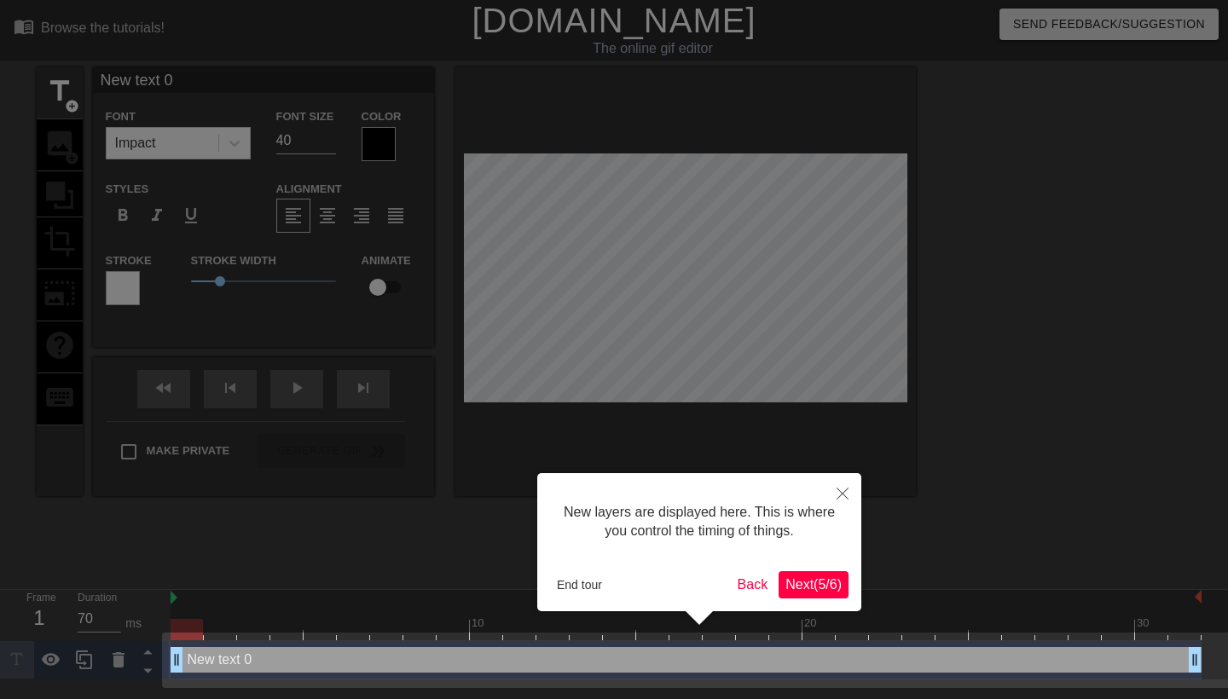
click at [811, 586] on span "Next ( 5 / 6 )" at bounding box center [813, 584] width 56 height 14
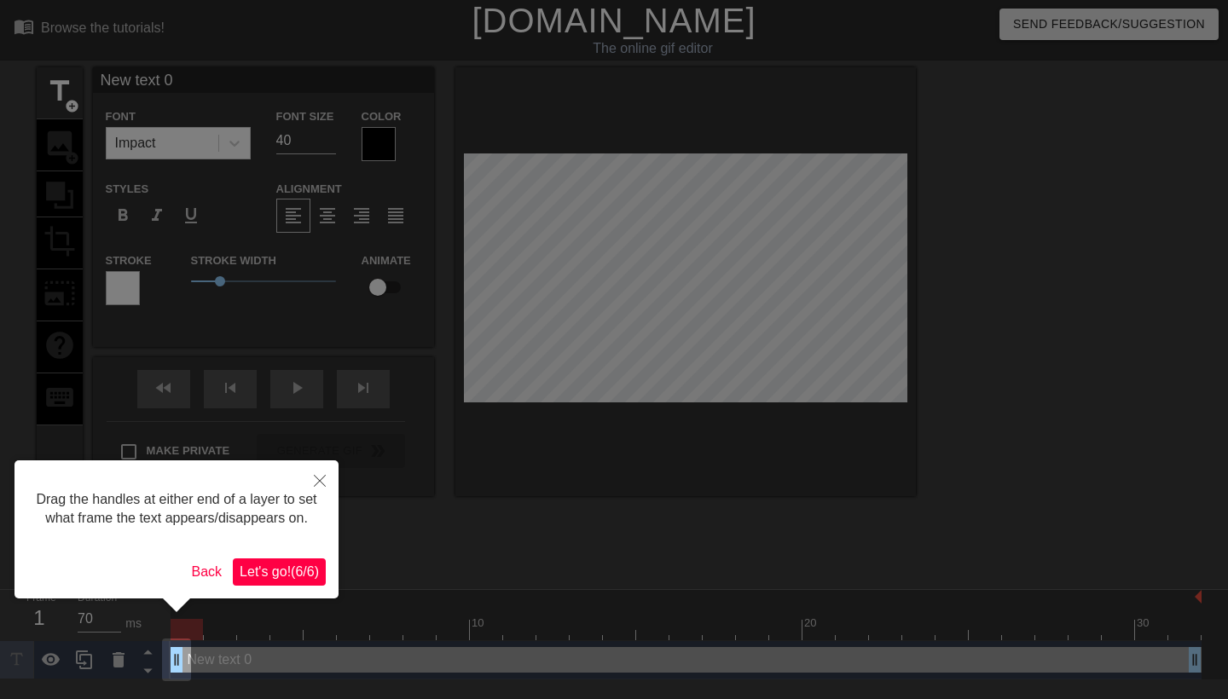
click at [294, 579] on span "Let's go! ( 6 / 6 )" at bounding box center [279, 572] width 79 height 14
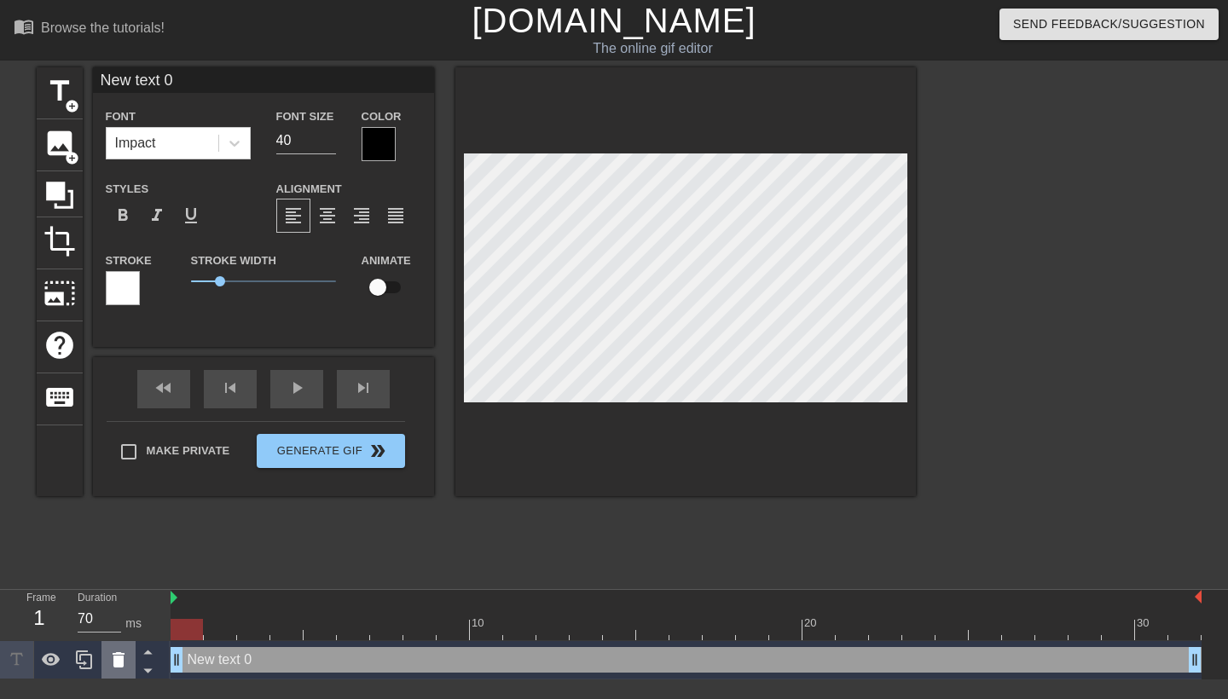
click at [111, 664] on icon at bounding box center [118, 660] width 20 height 20
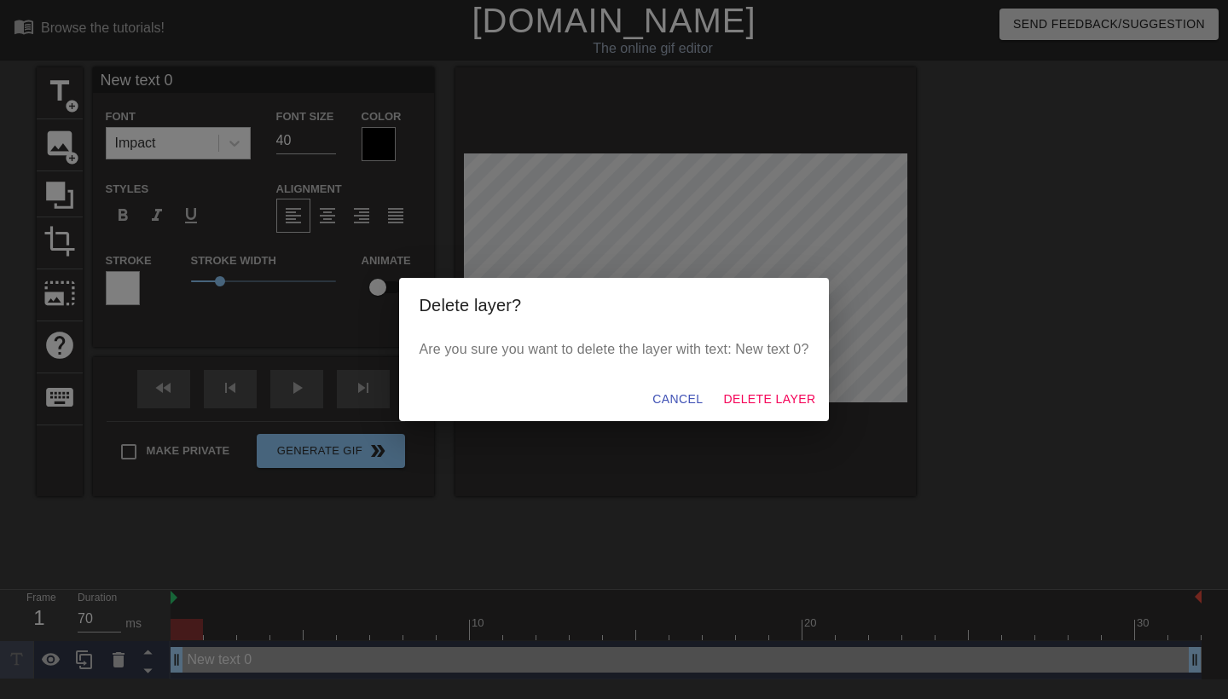
click at [748, 400] on span "Delete Layer" at bounding box center [769, 399] width 92 height 21
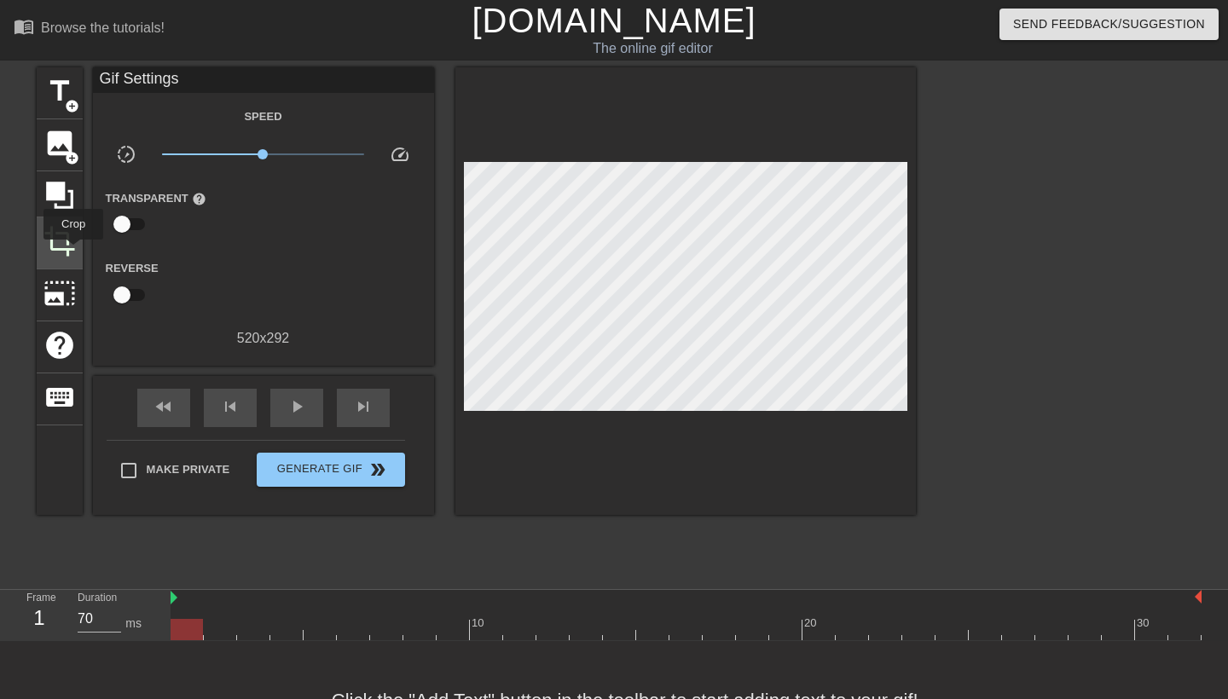
click at [74, 252] on span "crop" at bounding box center [59, 241] width 32 height 32
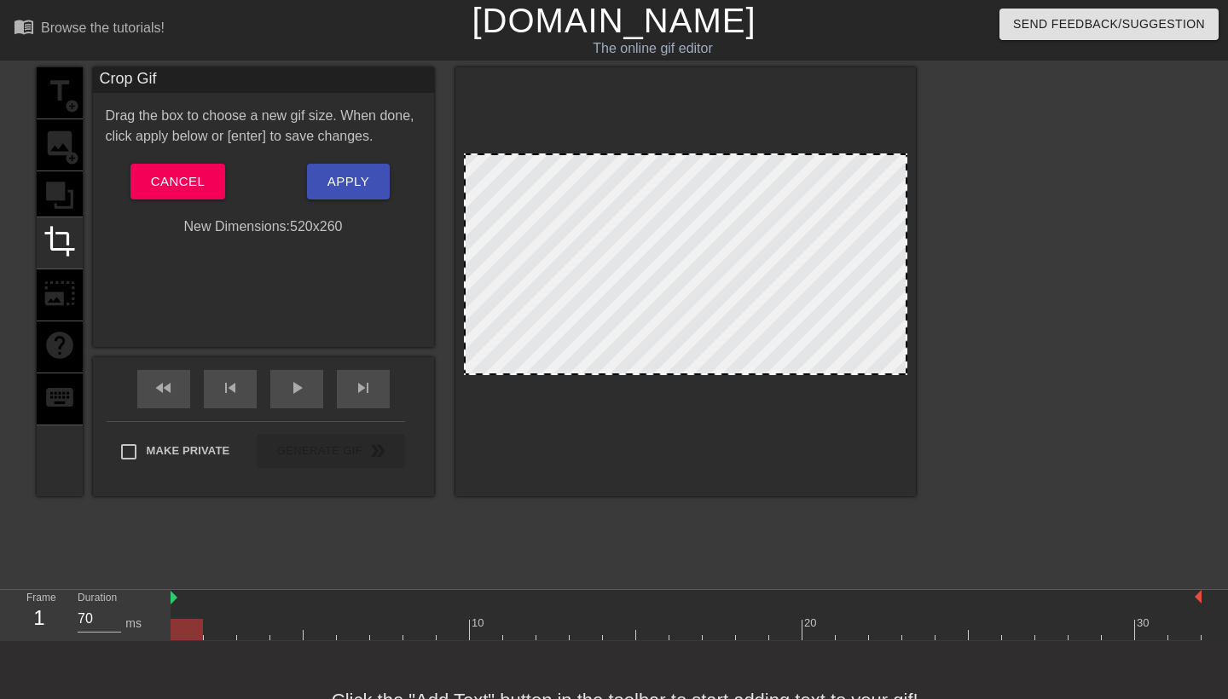
drag, startPoint x: 707, startPoint y: 398, endPoint x: 713, endPoint y: 371, distance: 27.9
click at [747, 265] on div at bounding box center [685, 265] width 443 height 222
click at [356, 164] on button "Apply" at bounding box center [348, 182] width 83 height 36
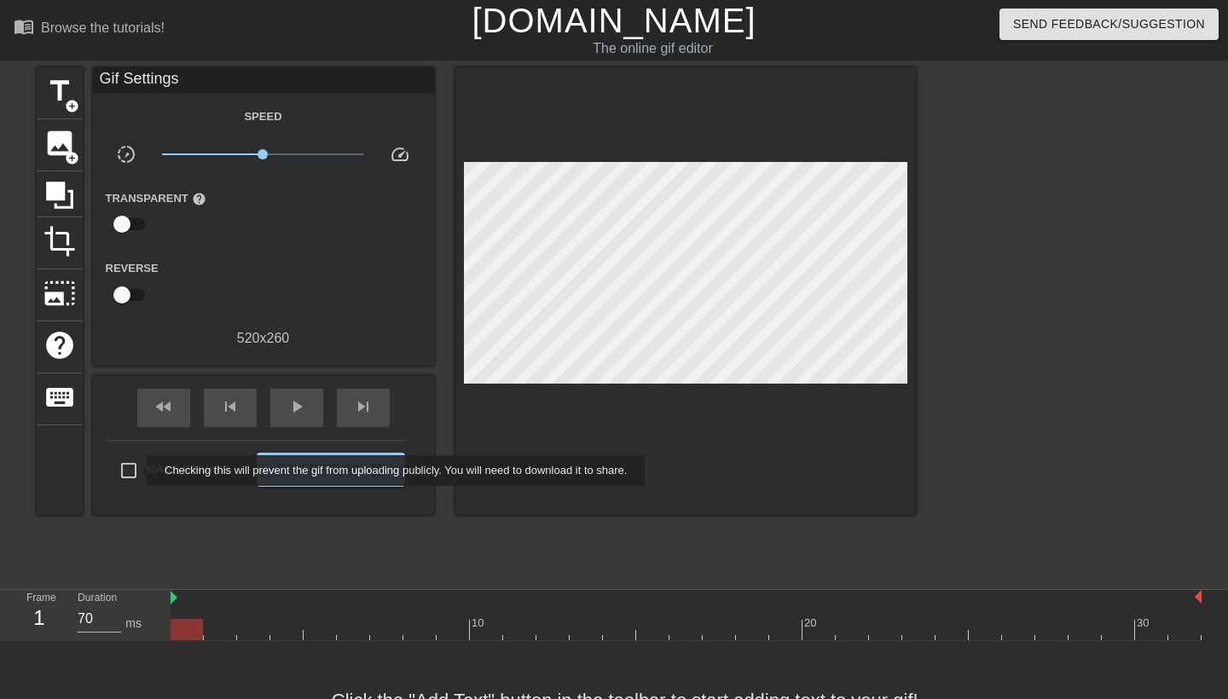
click at [135, 469] on input "Make Private" at bounding box center [129, 471] width 36 height 36
checkbox input "true"
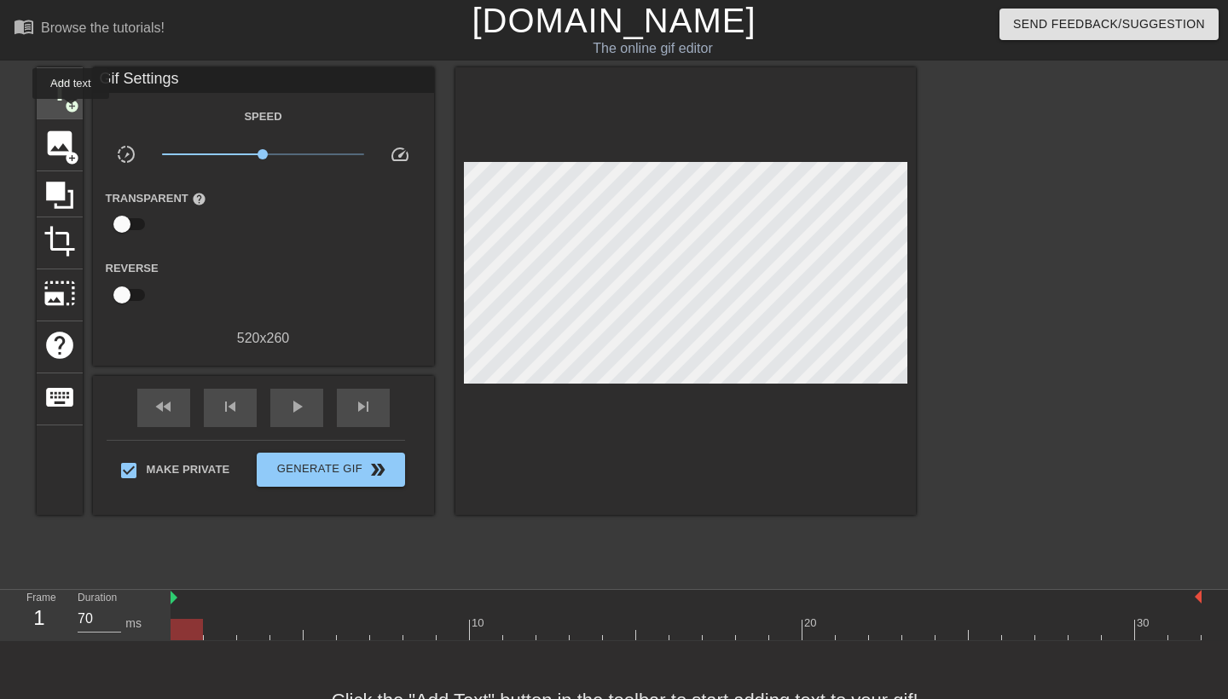
click at [72, 111] on span "add_circle" at bounding box center [72, 106] width 14 height 14
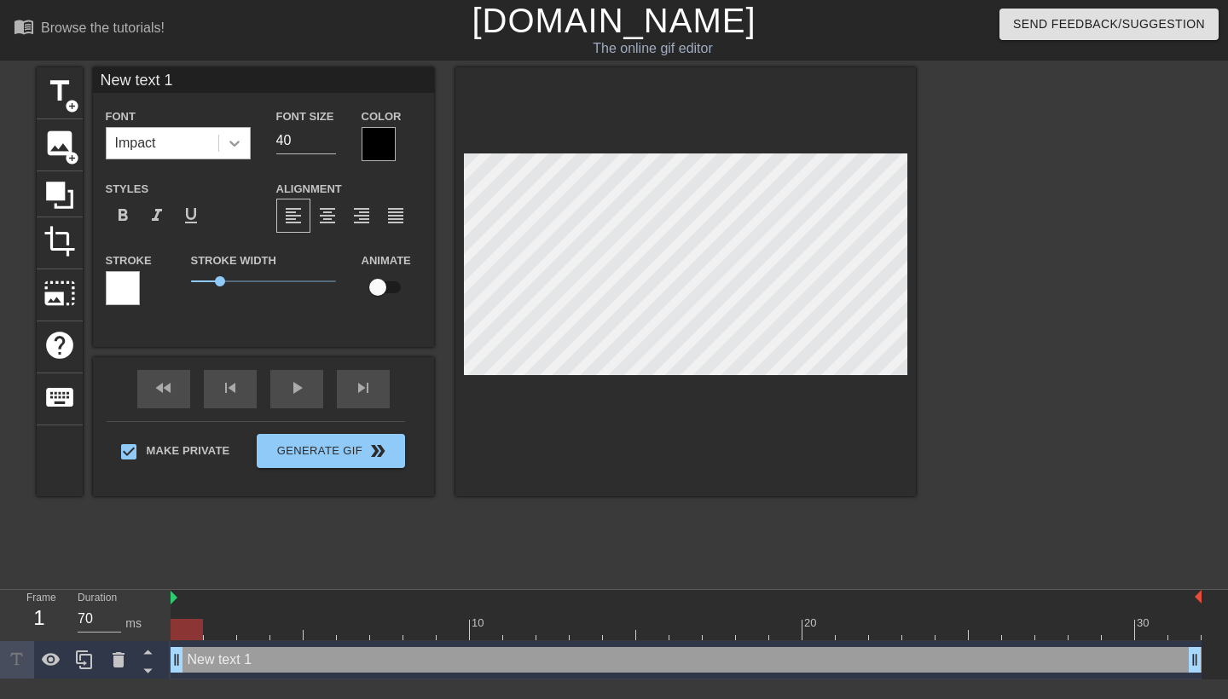
click at [235, 148] on icon at bounding box center [234, 143] width 17 height 17
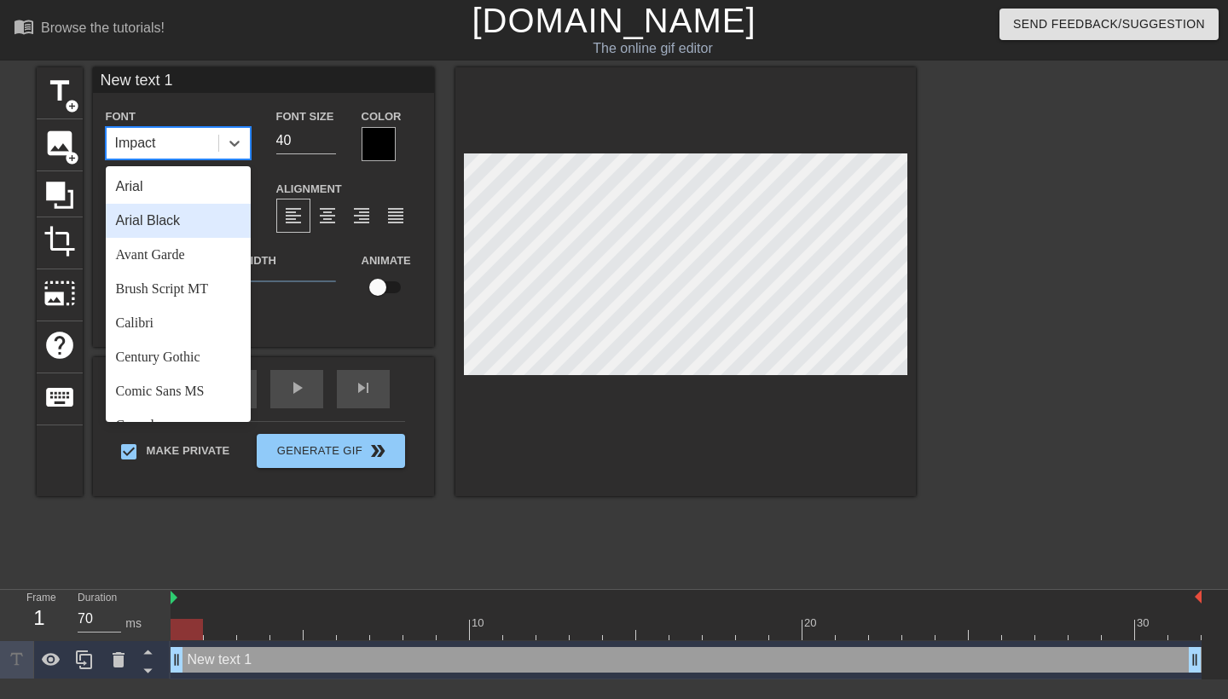
click at [219, 213] on div "Arial Black" at bounding box center [178, 221] width 145 height 34
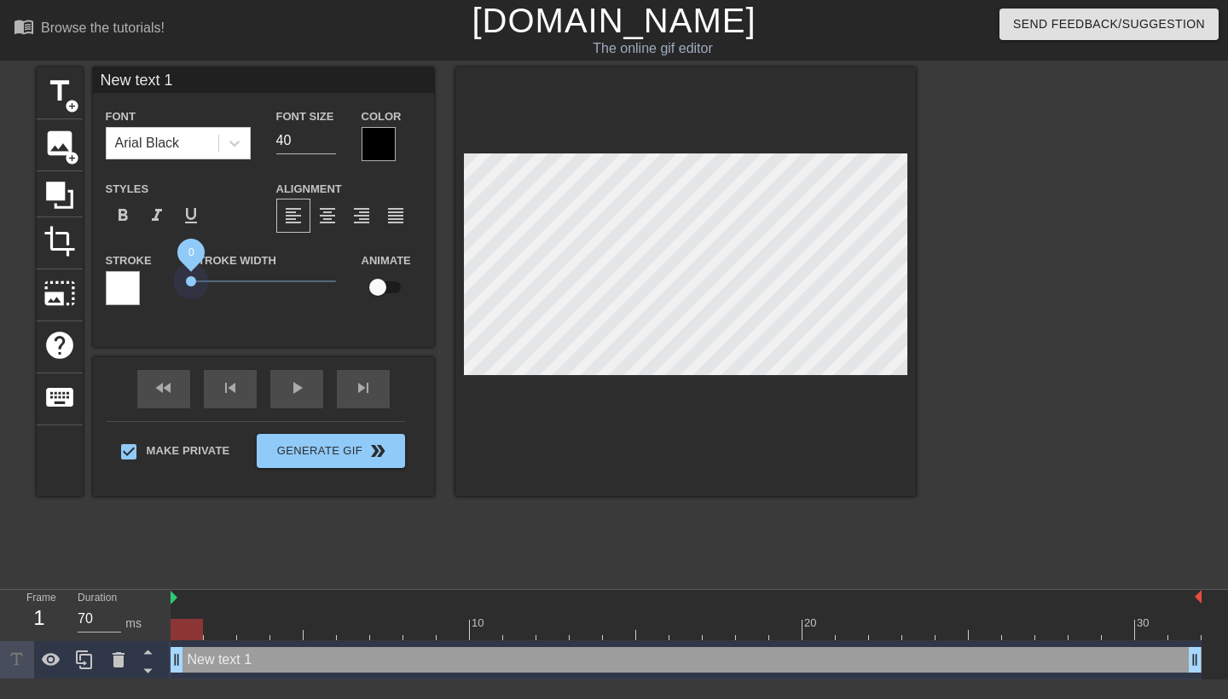
drag, startPoint x: 217, startPoint y: 278, endPoint x: 84, endPoint y: 280, distance: 133.9
click at [84, 280] on div "title add_circle image add_circle crop photo_size_select_large help keyboard Ne…" at bounding box center [476, 281] width 879 height 429
click at [305, 142] on input "40" at bounding box center [306, 140] width 60 height 27
type input "4"
type input "20"
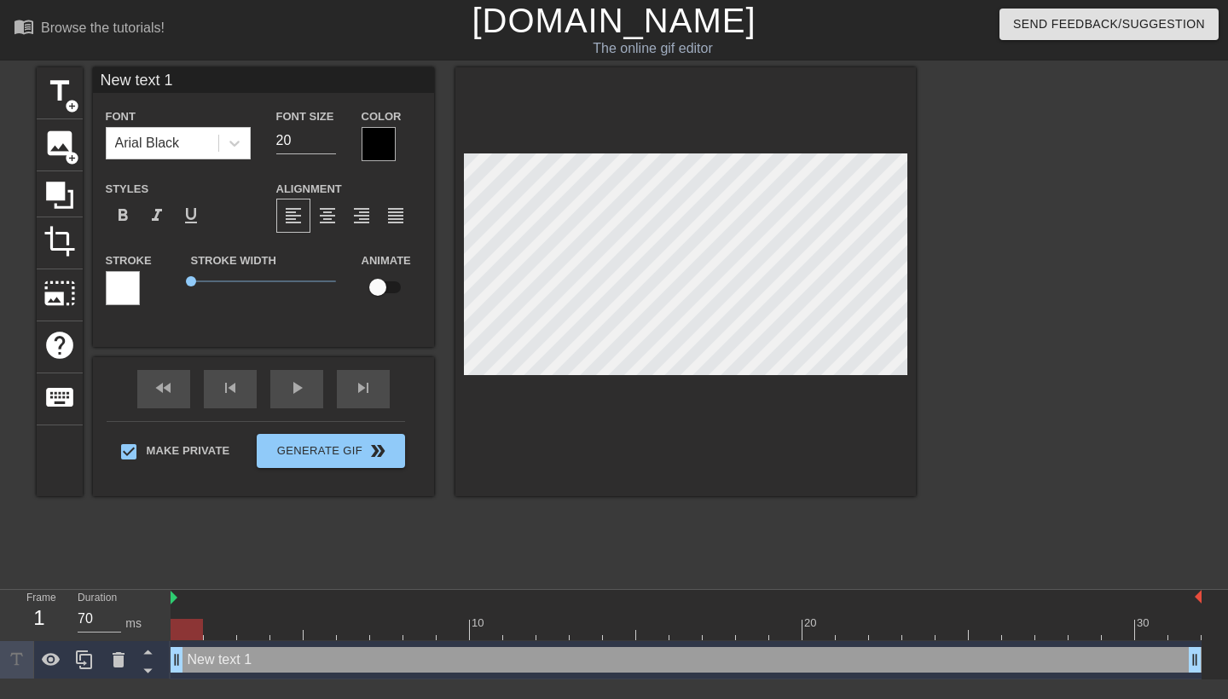
click at [381, 142] on div at bounding box center [379, 144] width 34 height 34
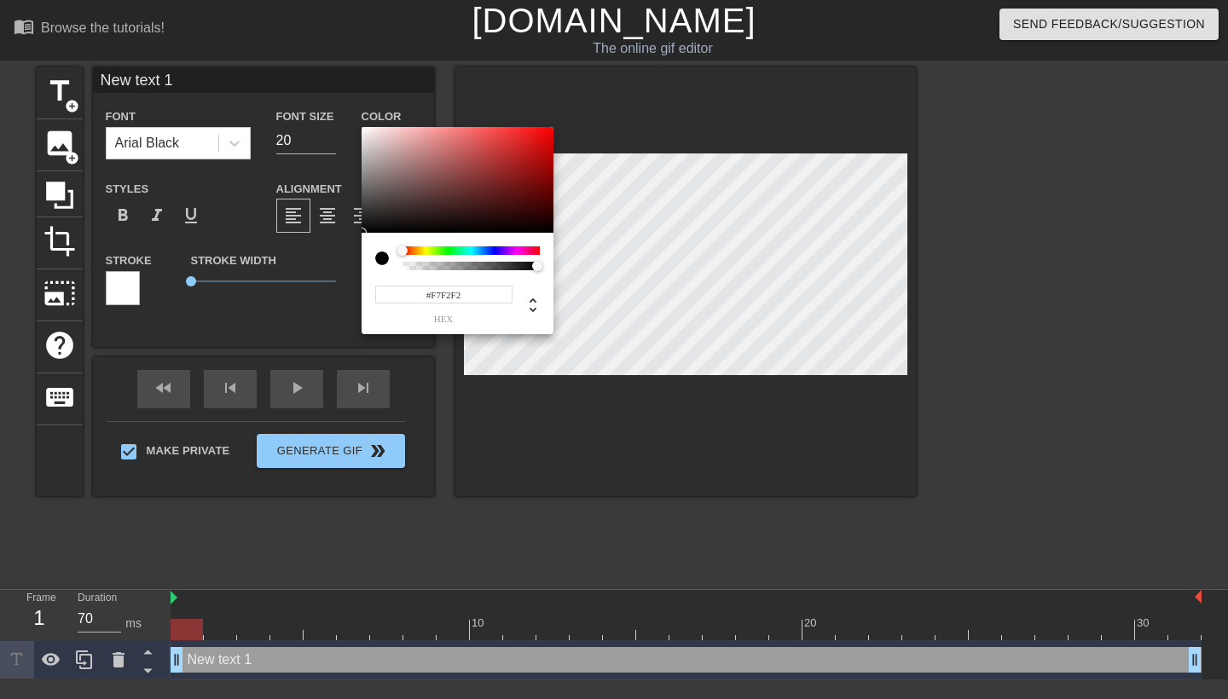
click at [365, 130] on div at bounding box center [458, 180] width 192 height 106
type input "#FFFFFF"
drag, startPoint x: 370, startPoint y: 133, endPoint x: 349, endPoint y: 120, distance: 24.9
click at [349, 120] on div "#FFFFFF hex" at bounding box center [614, 349] width 1228 height 699
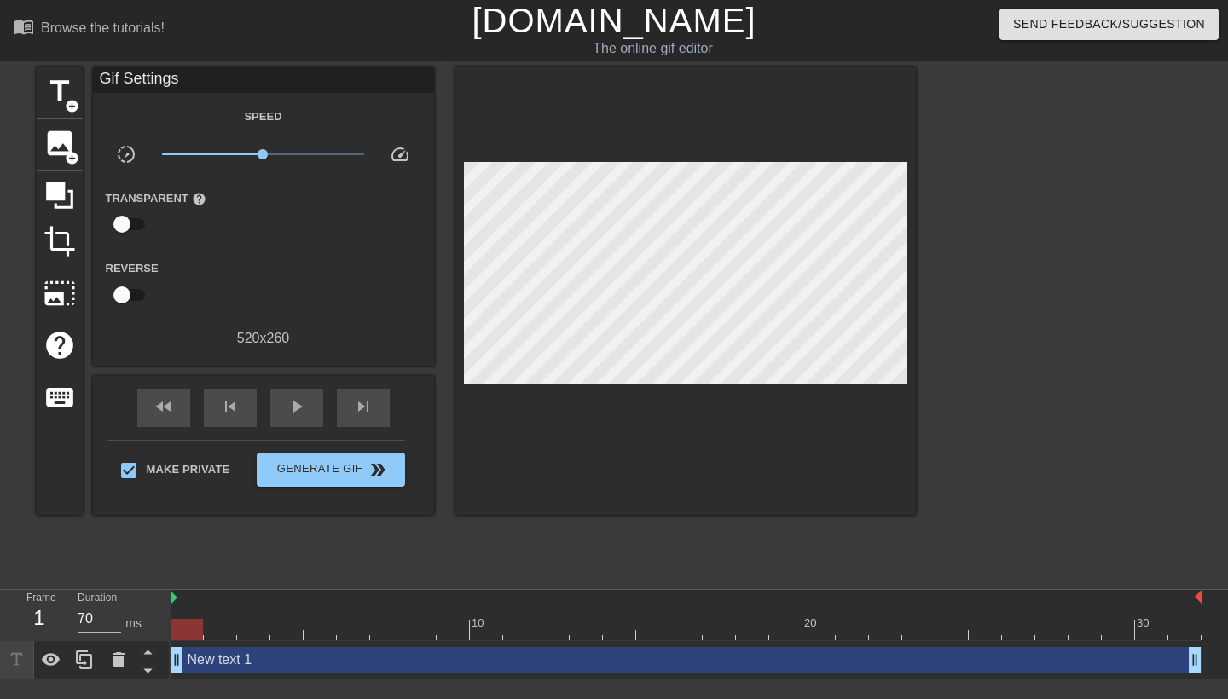
click at [287, 664] on div "New text 1 drag_handle drag_handle" at bounding box center [686, 660] width 1031 height 26
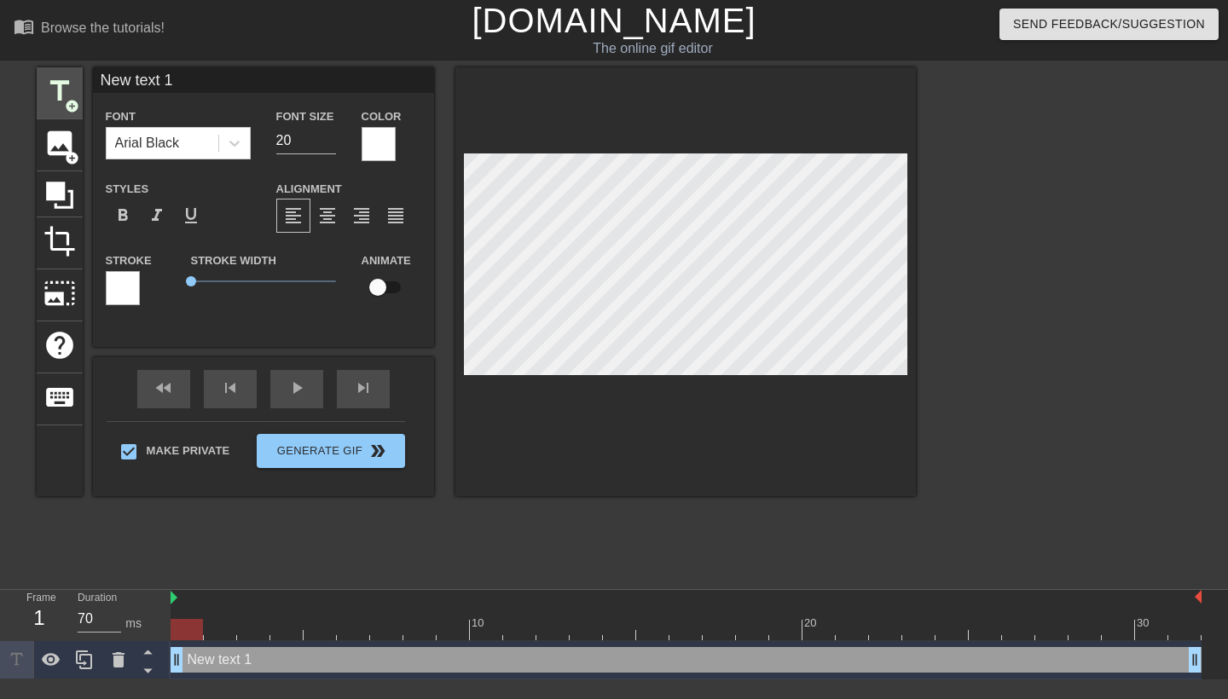
drag, startPoint x: 229, startPoint y: 75, endPoint x: 74, endPoint y: 71, distance: 154.4
click at [74, 71] on div "title add_circle image add_circle crop photo_size_select_large help keyboard Ne…" at bounding box center [476, 281] width 879 height 429
type input "Is what true?"
click at [680, 444] on div at bounding box center [685, 281] width 461 height 429
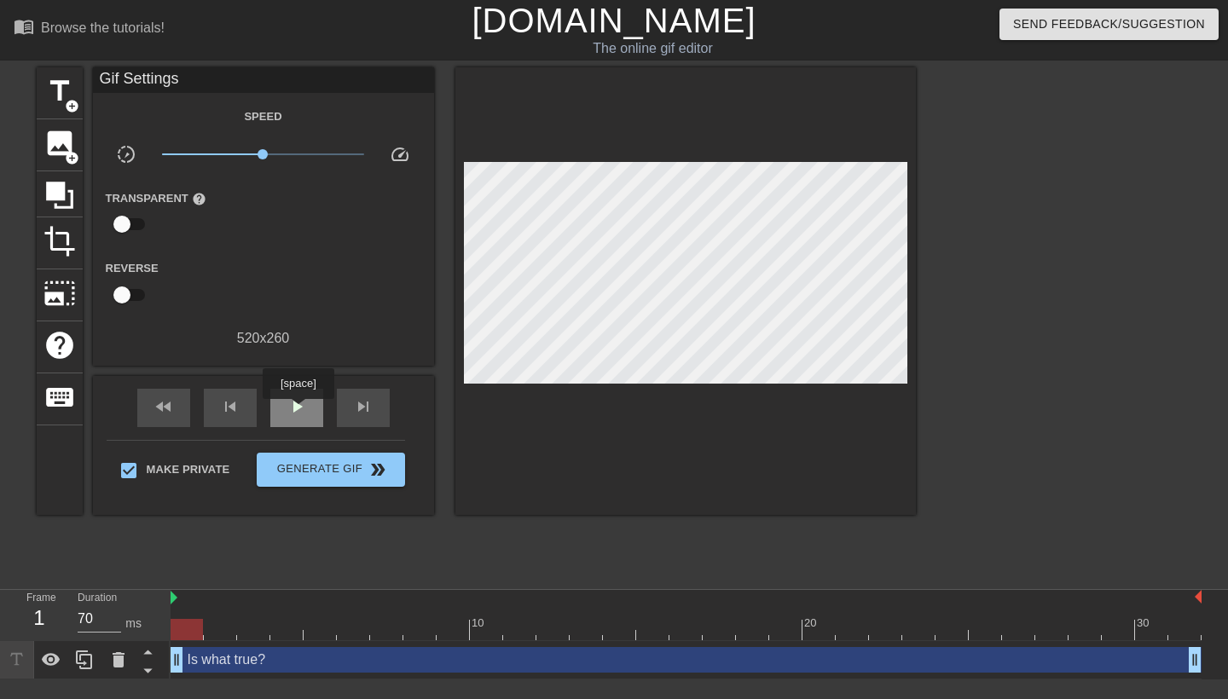
click at [299, 410] on span "play_arrow" at bounding box center [297, 407] width 20 height 20
type input "70"
click at [293, 412] on span "pause" at bounding box center [297, 407] width 20 height 20
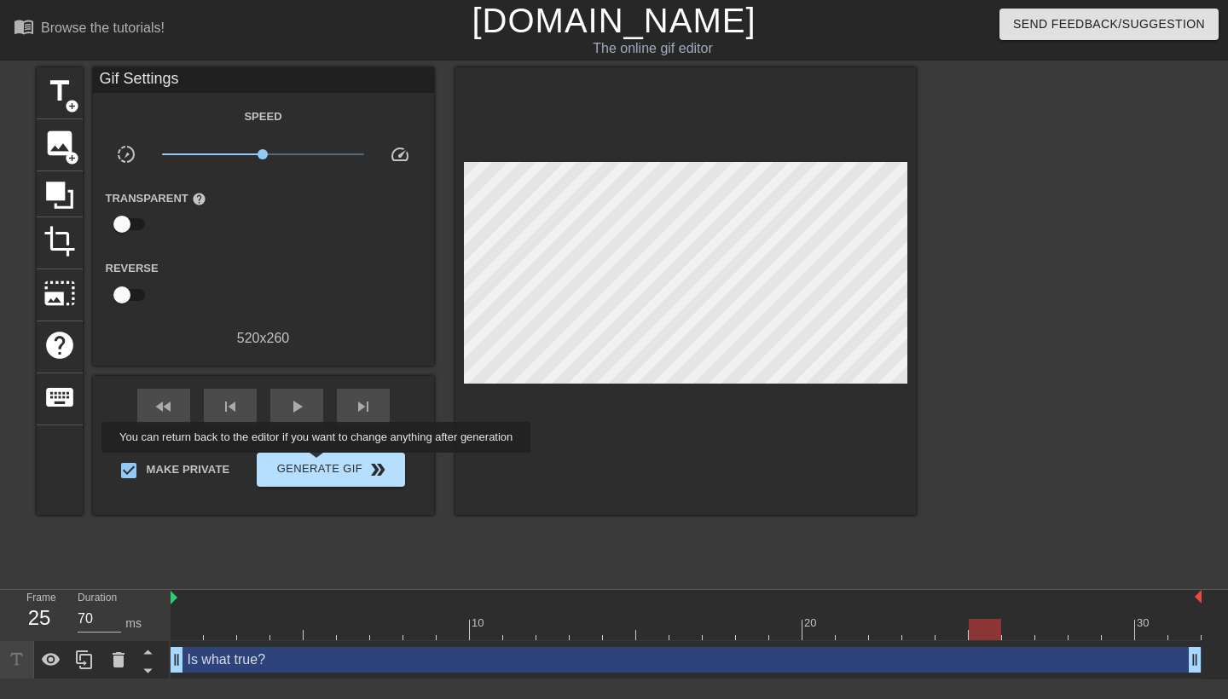
click at [327, 465] on span "Generate Gif double_arrow" at bounding box center [331, 470] width 134 height 20
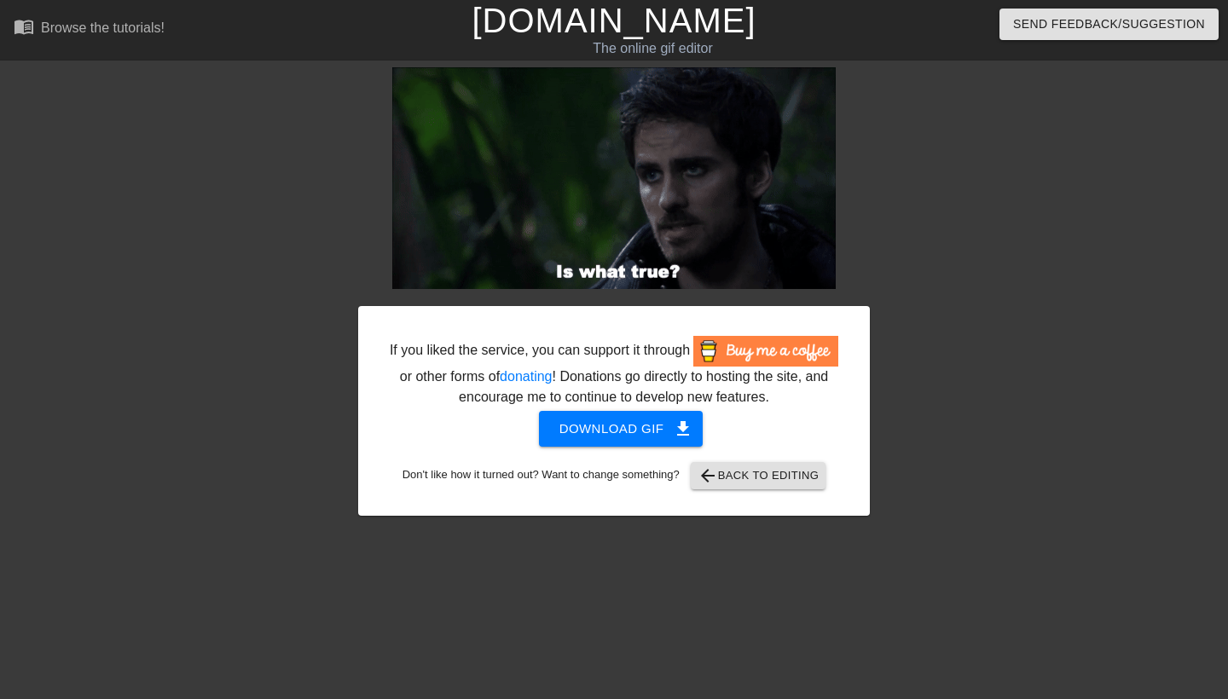
click at [664, 440] on span "Download gif get_app" at bounding box center [621, 429] width 124 height 22
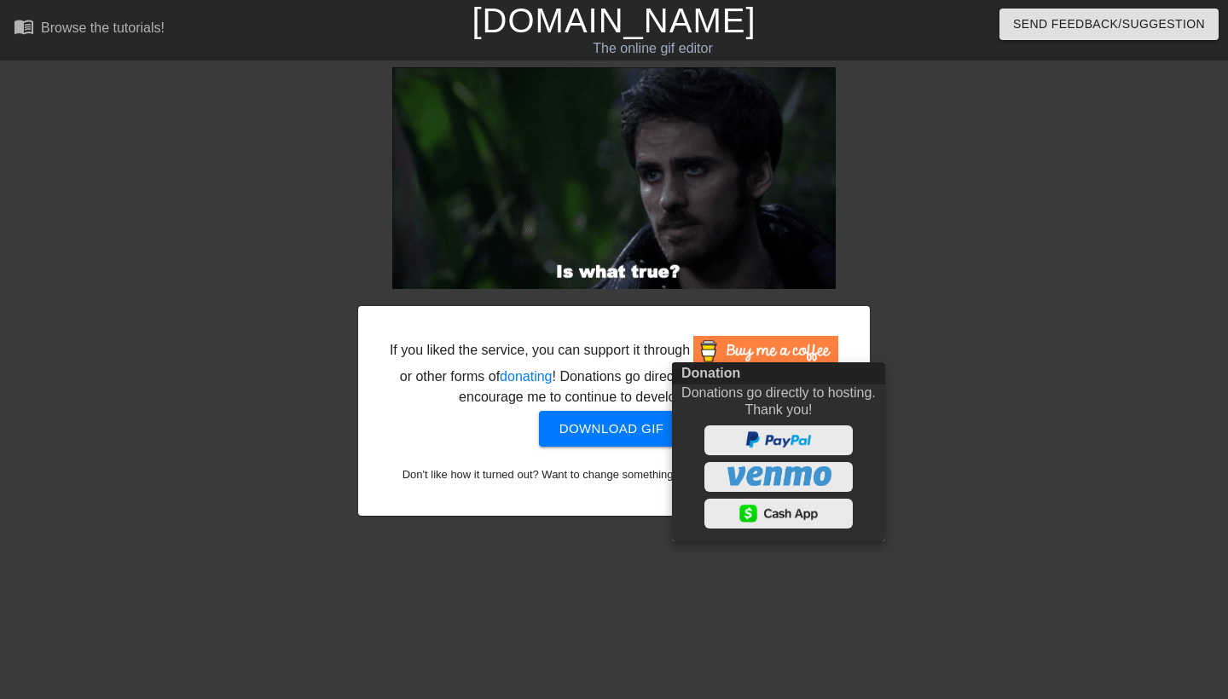
click at [656, 23] on div at bounding box center [614, 349] width 1228 height 699
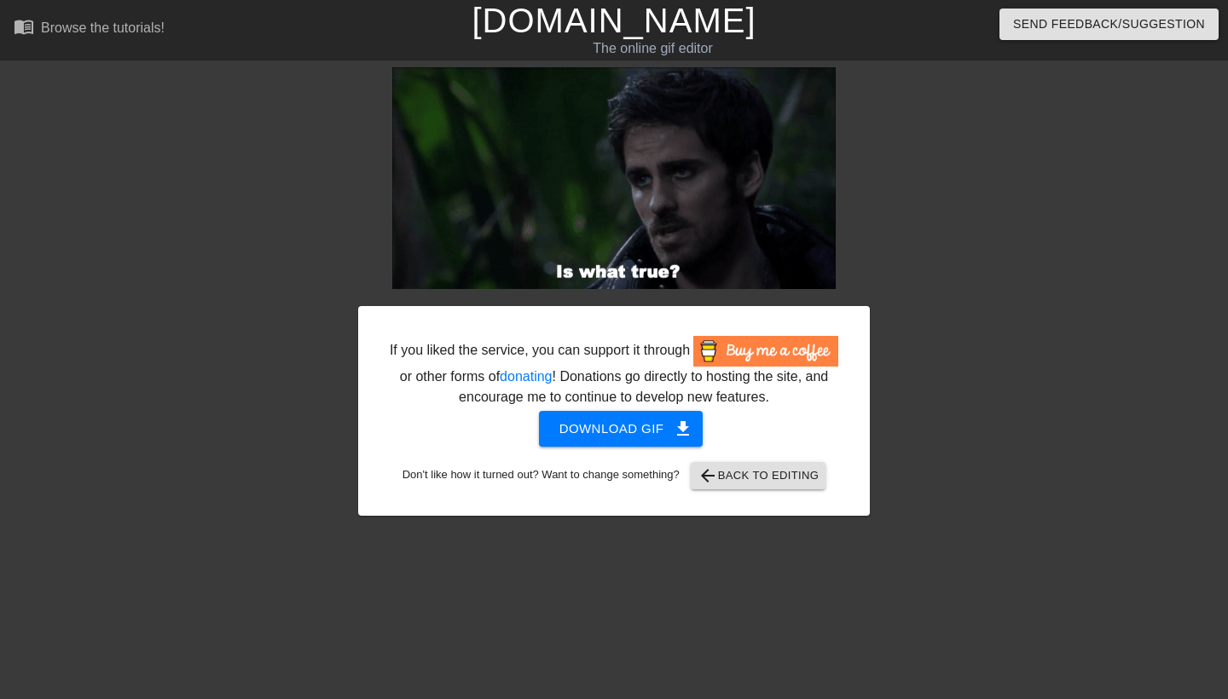
click at [614, 32] on link "[DOMAIN_NAME]" at bounding box center [614, 21] width 284 height 38
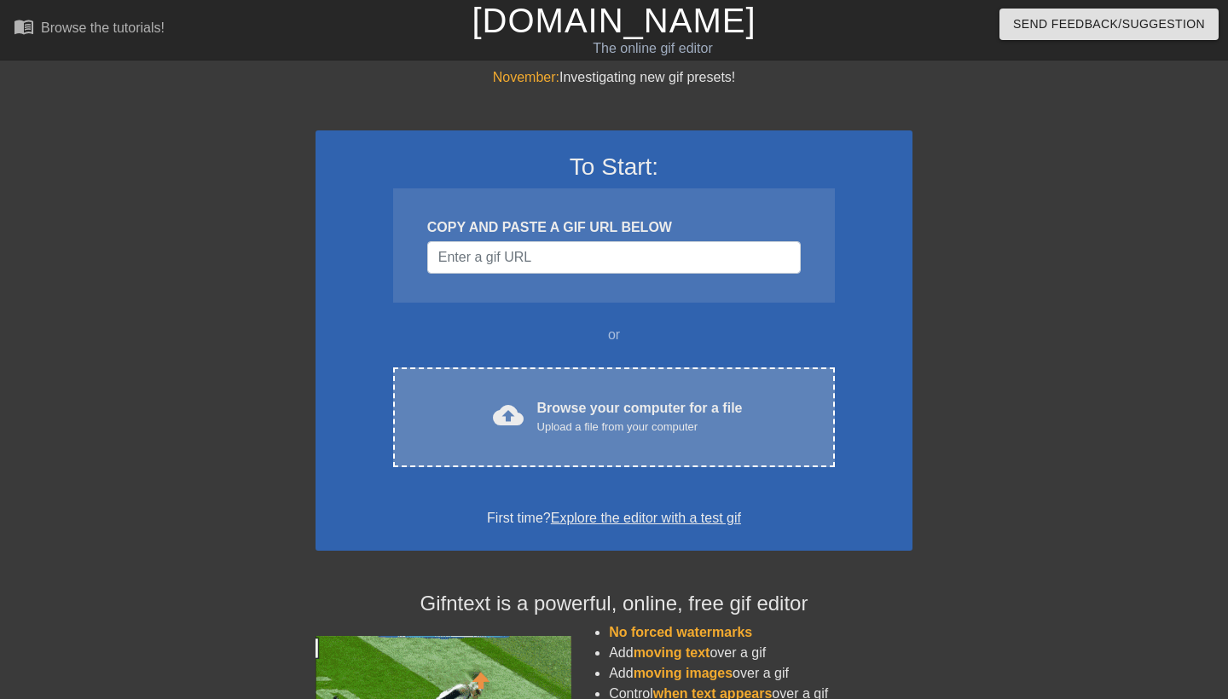
click at [648, 421] on div "Upload a file from your computer" at bounding box center [640, 427] width 206 height 17
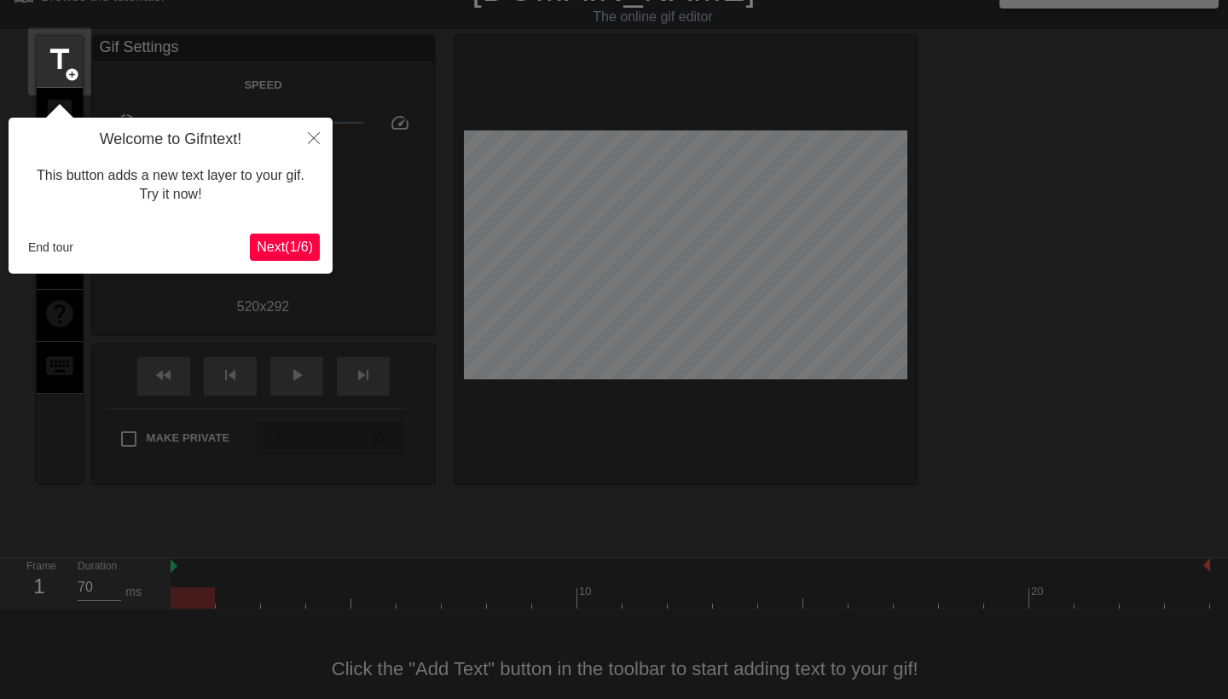
scroll to position [42, 0]
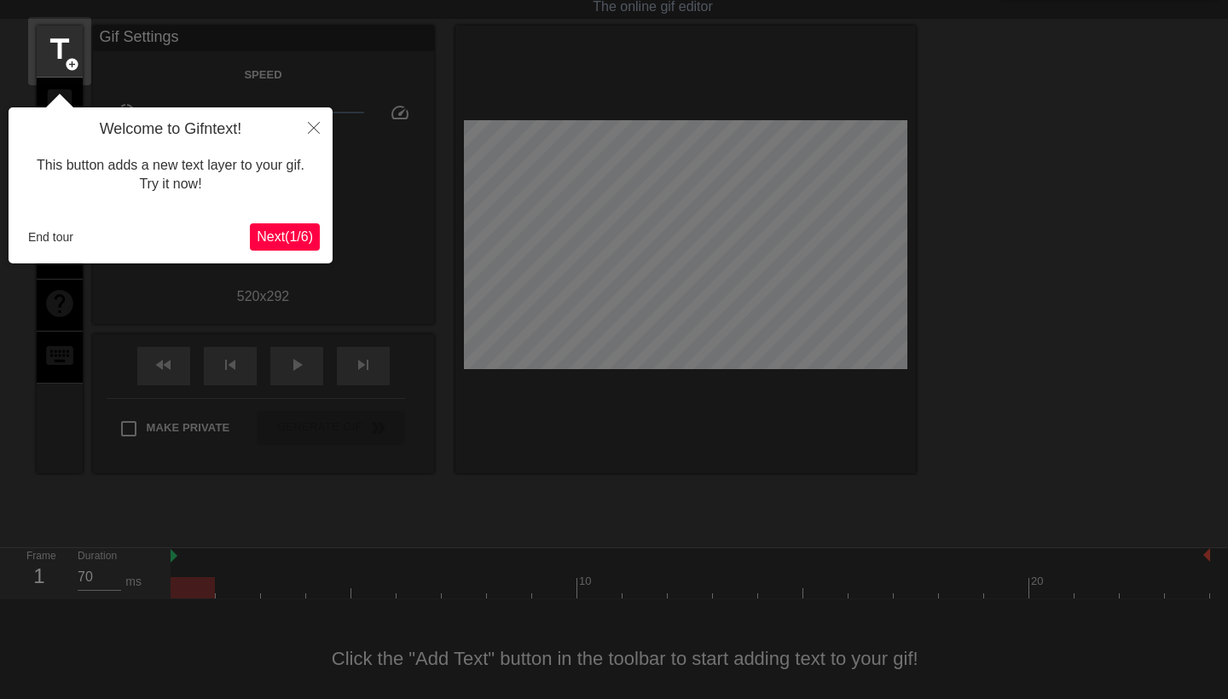
click at [289, 228] on button "Next ( 1 / 6 )" at bounding box center [285, 236] width 70 height 27
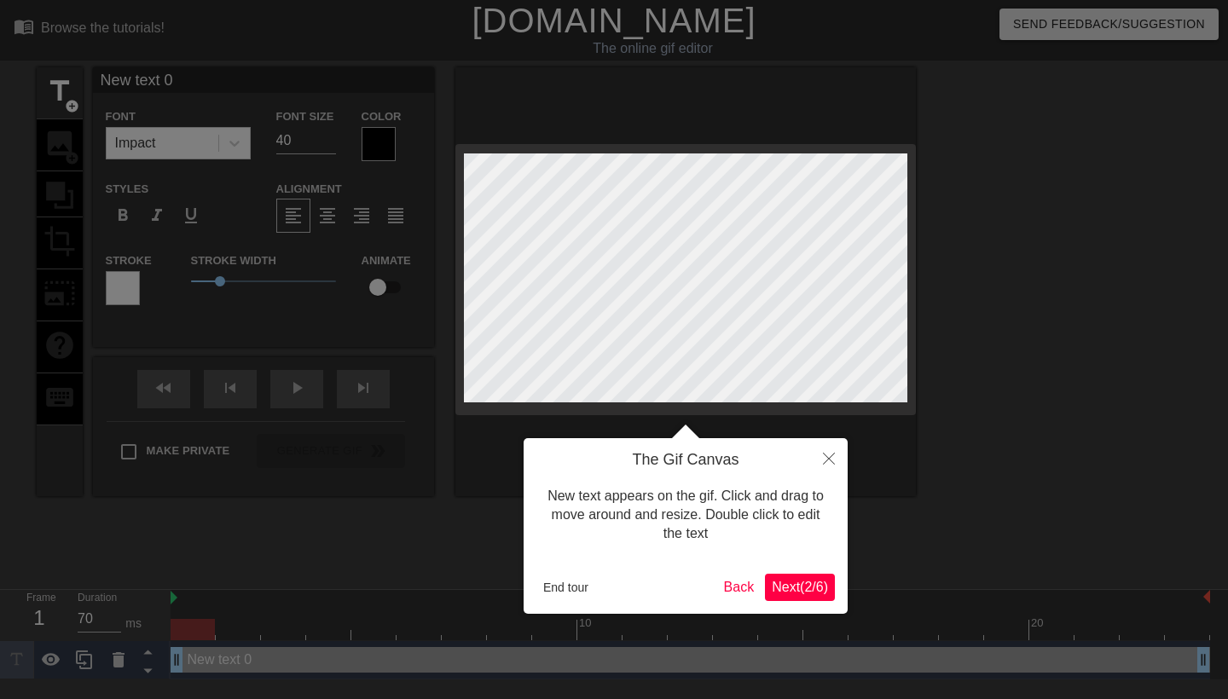
scroll to position [0, 0]
click at [809, 594] on button "Next ( 2 / 6 )" at bounding box center [800, 587] width 70 height 27
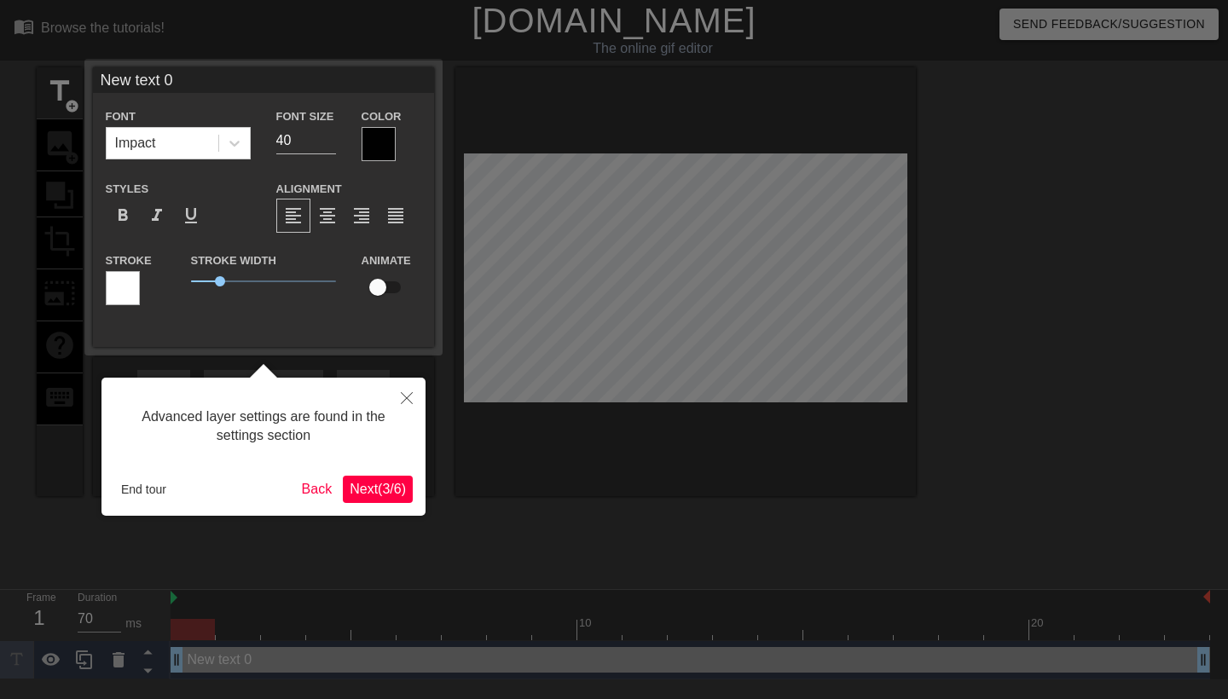
click at [371, 477] on button "Next ( 3 / 6 )" at bounding box center [378, 489] width 70 height 27
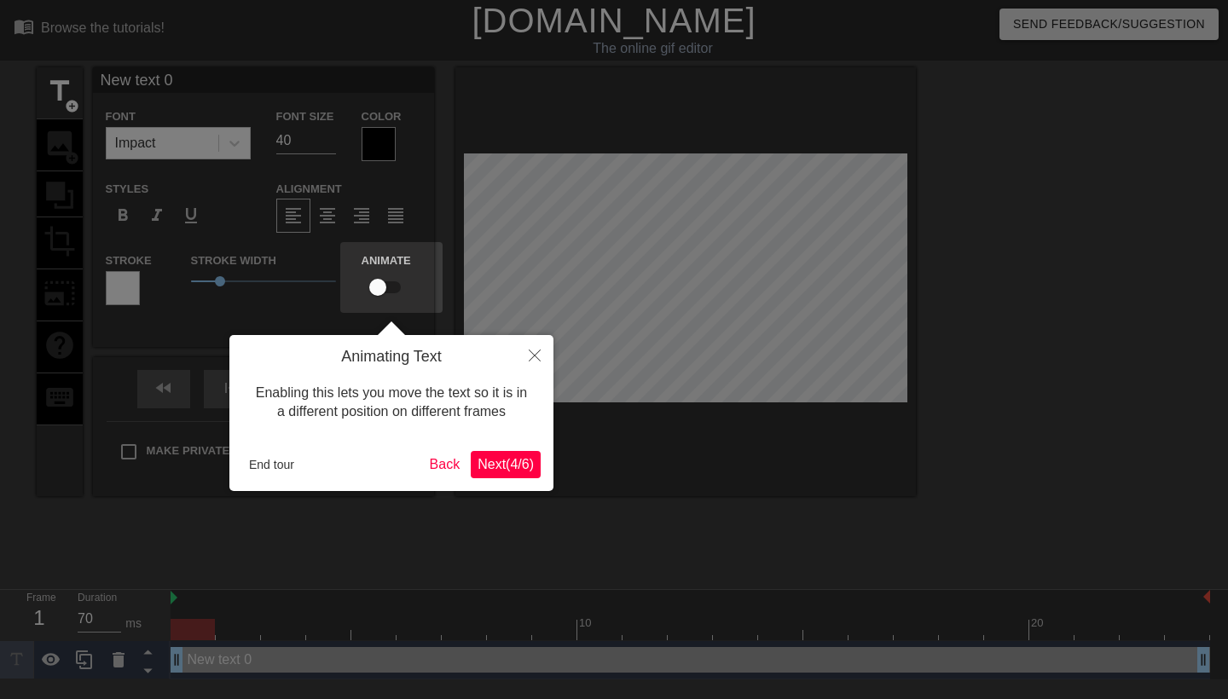
click at [498, 451] on button "Next ( 4 / 6 )" at bounding box center [506, 464] width 70 height 27
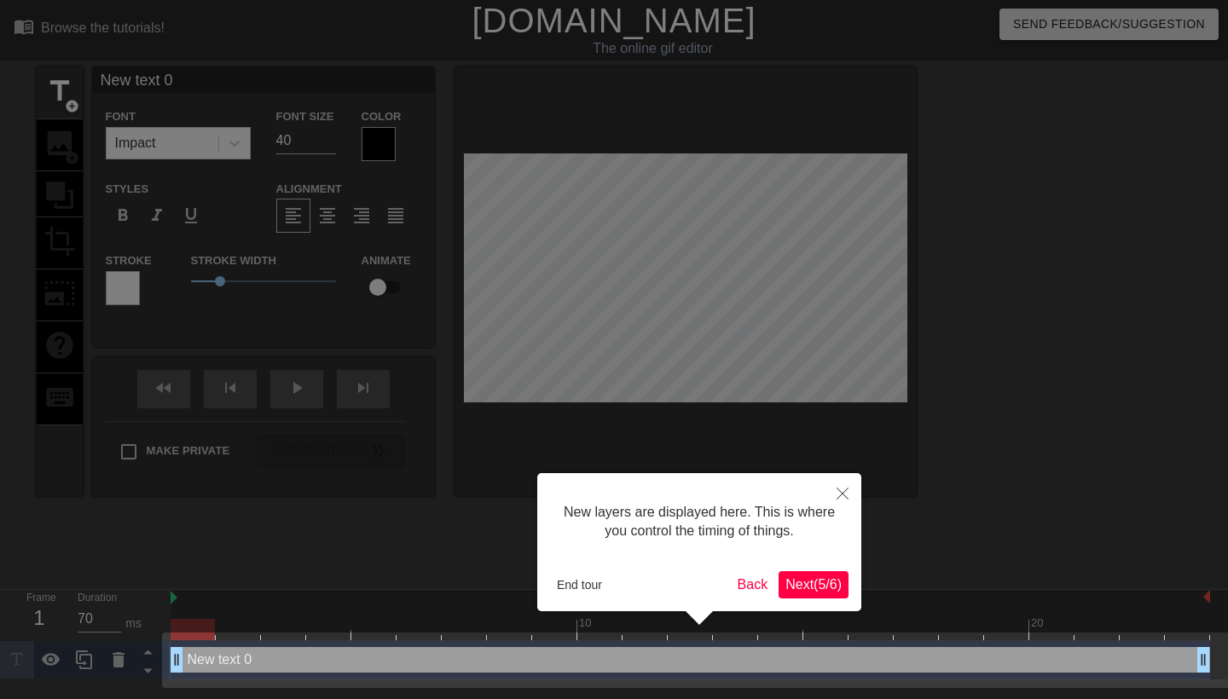
click at [798, 583] on span "Next ( 5 / 6 )" at bounding box center [813, 584] width 56 height 14
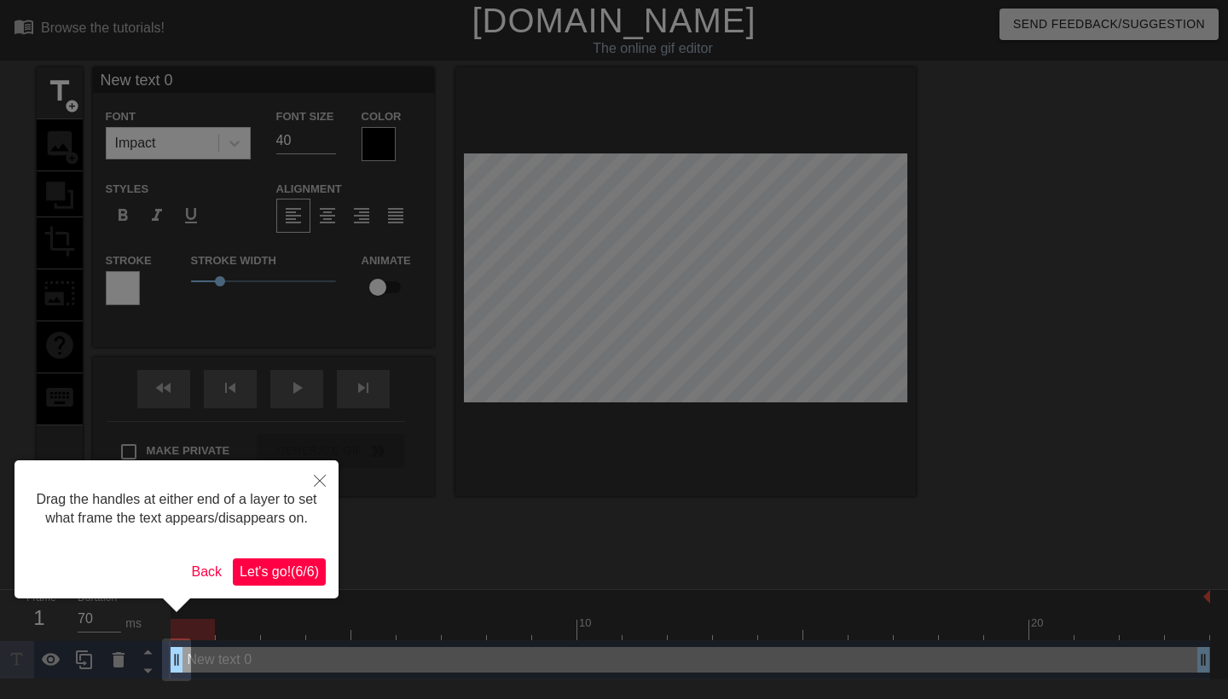
click at [292, 582] on button "Let's go! ( 6 / 6 )" at bounding box center [279, 572] width 93 height 27
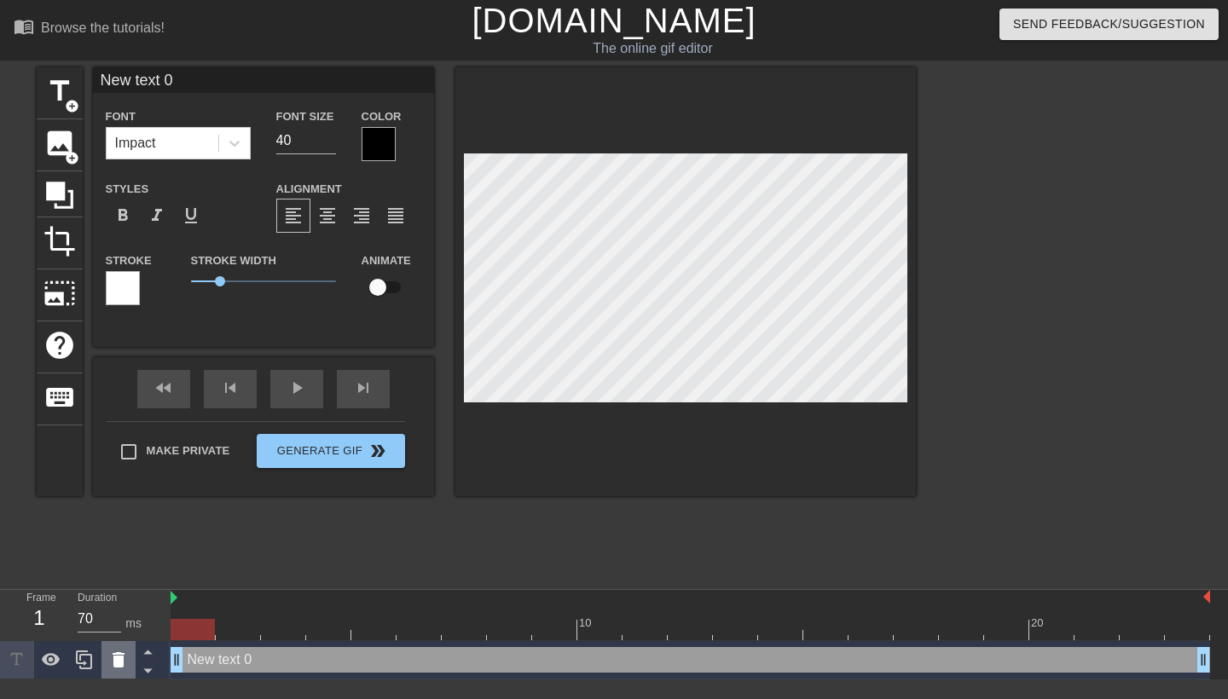
click at [119, 657] on icon at bounding box center [119, 659] width 12 height 15
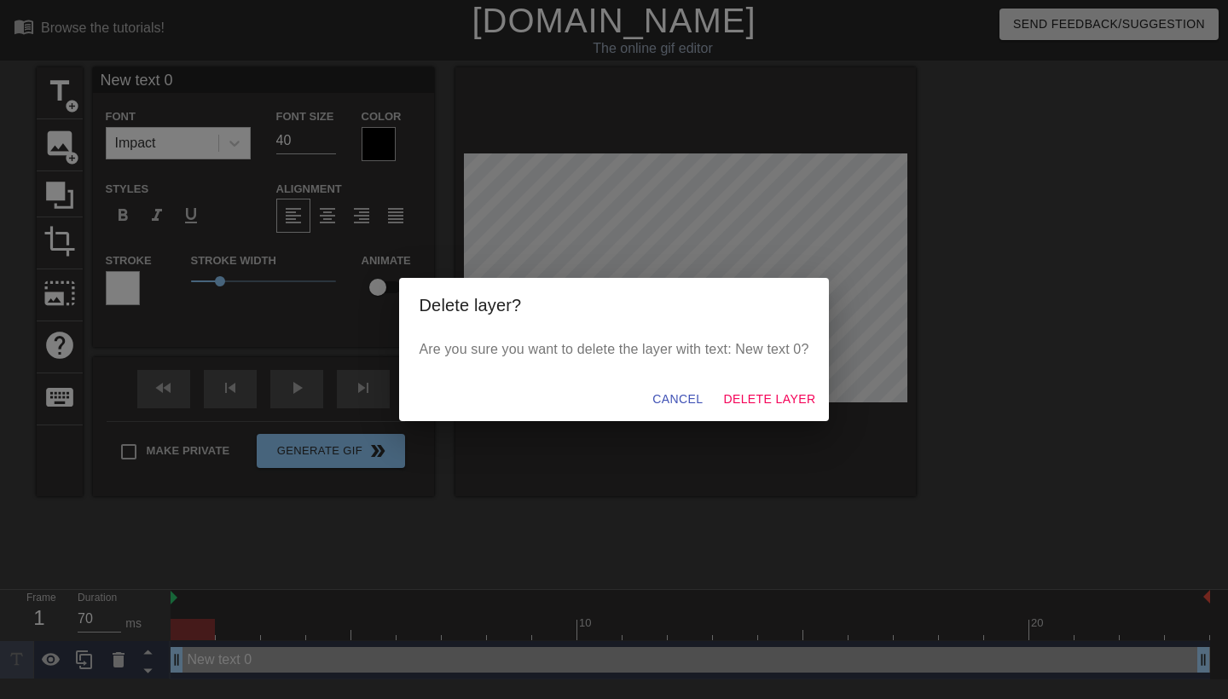
click at [799, 385] on button "Delete Layer" at bounding box center [769, 400] width 106 height 32
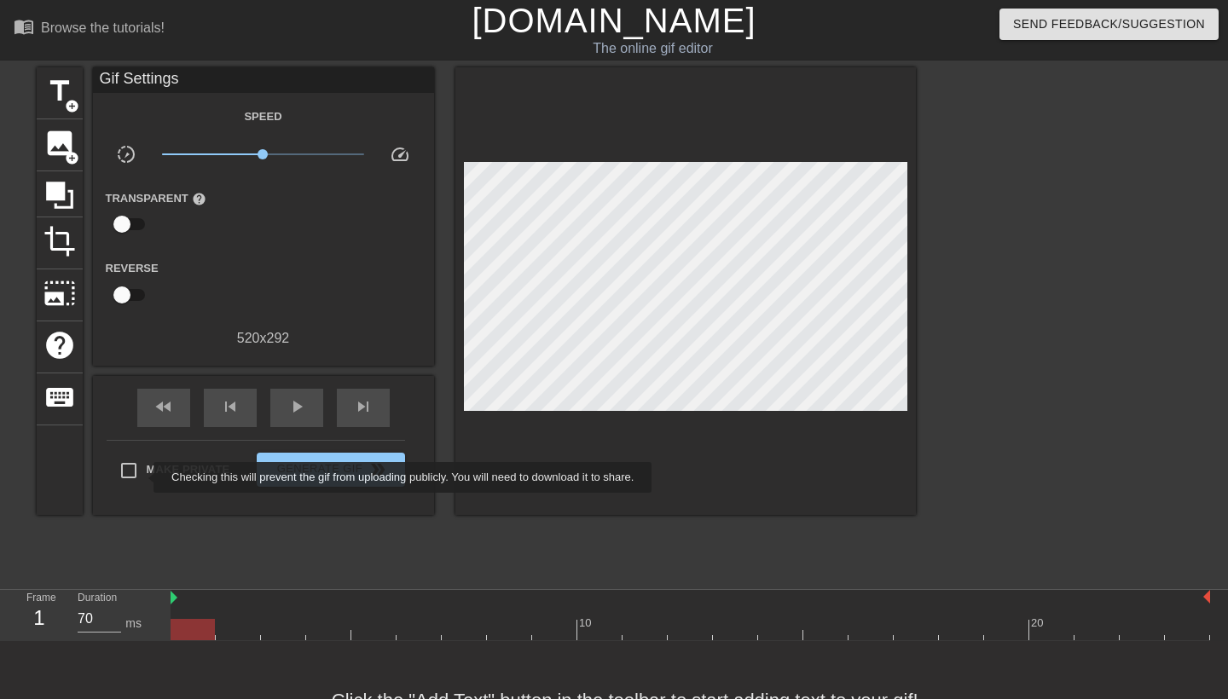
click at [143, 474] on input "Make Private" at bounding box center [129, 471] width 36 height 36
checkbox input "true"
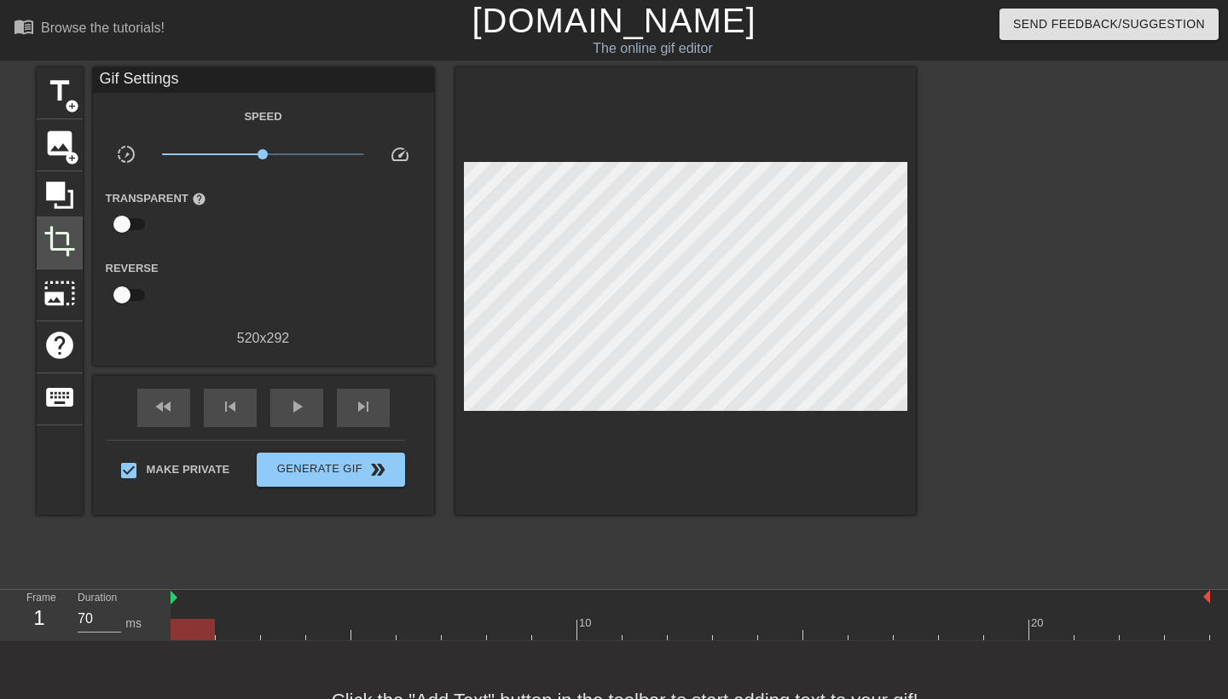
click at [69, 252] on span "crop" at bounding box center [59, 241] width 32 height 32
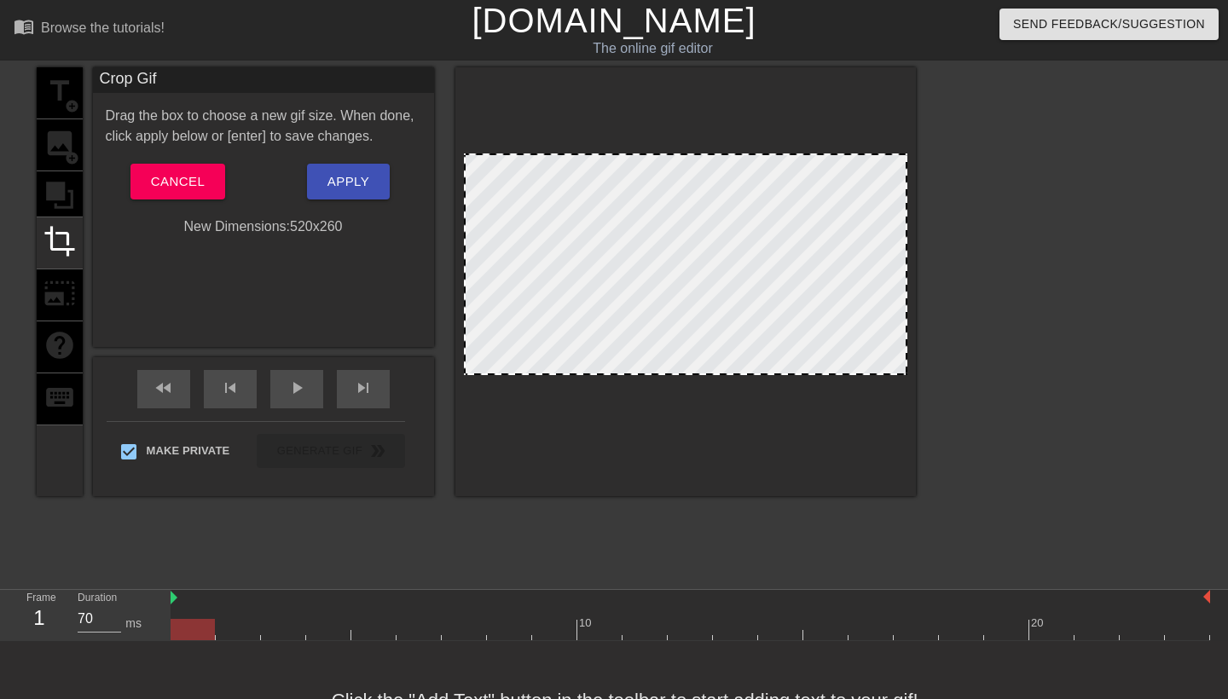
drag, startPoint x: 706, startPoint y: 402, endPoint x: 708, endPoint y: 374, distance: 27.3
click at [708, 374] on div at bounding box center [686, 373] width 440 height 9
click at [756, 252] on div at bounding box center [685, 267] width 443 height 222
click at [349, 184] on span "Apply" at bounding box center [348, 182] width 42 height 22
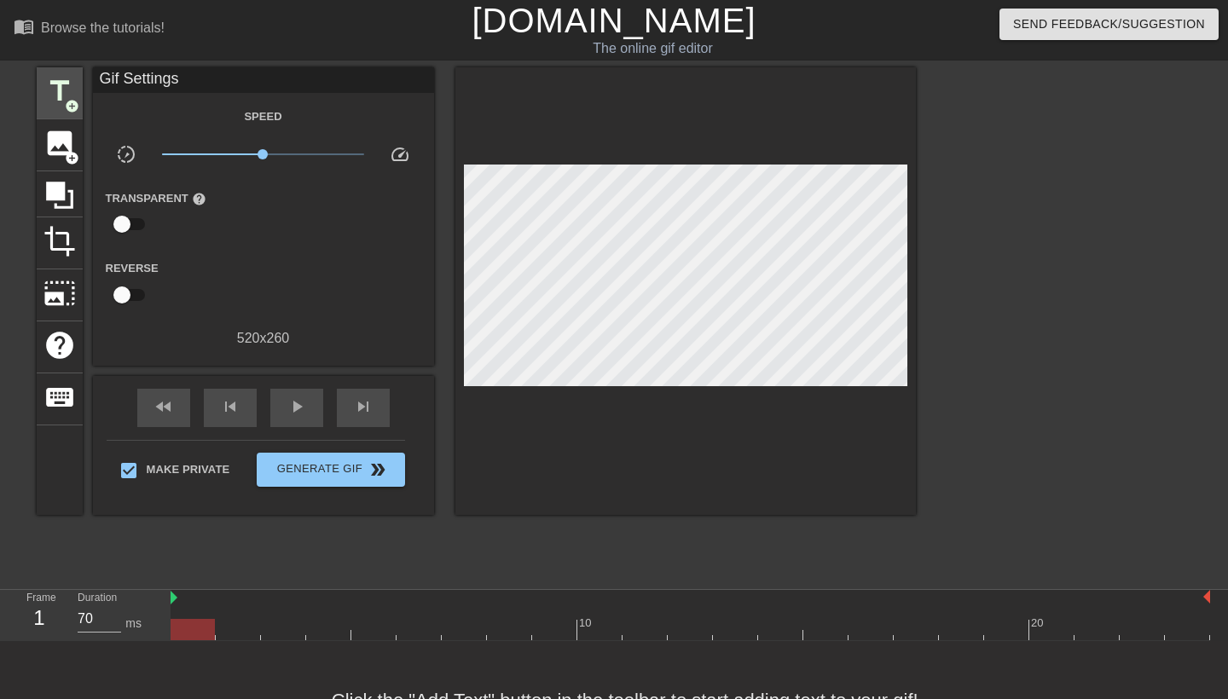
click at [61, 74] on div "title add_circle" at bounding box center [60, 93] width 46 height 52
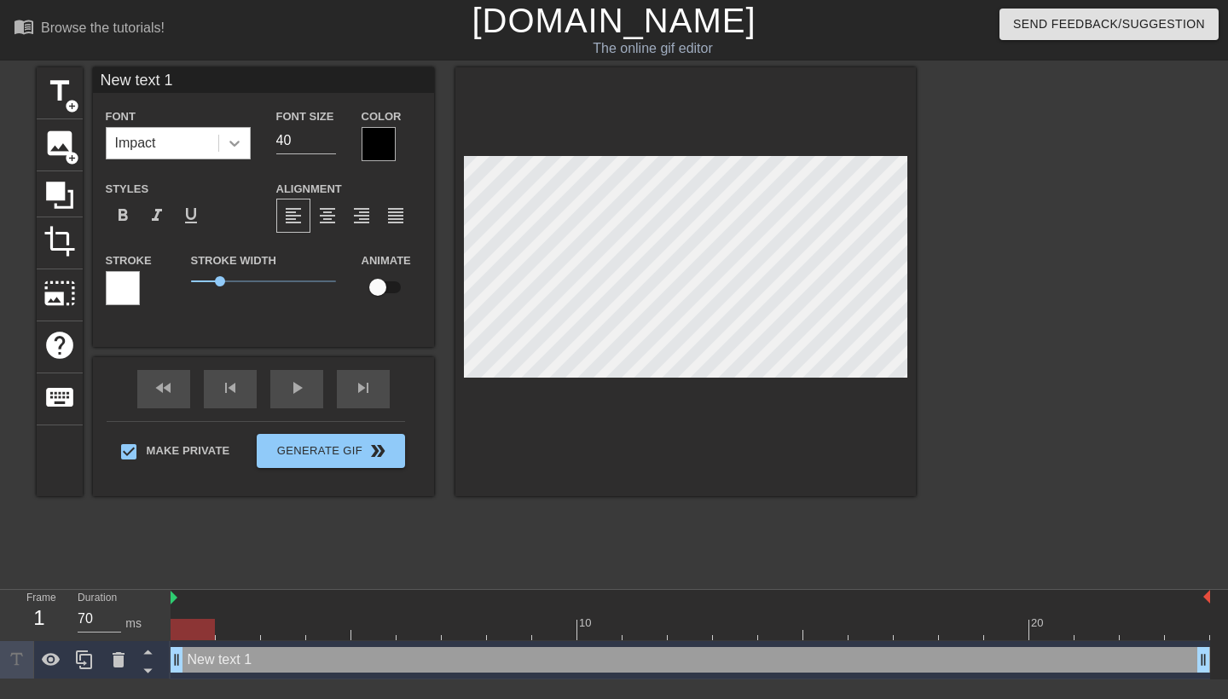
click at [239, 142] on icon at bounding box center [234, 144] width 10 height 6
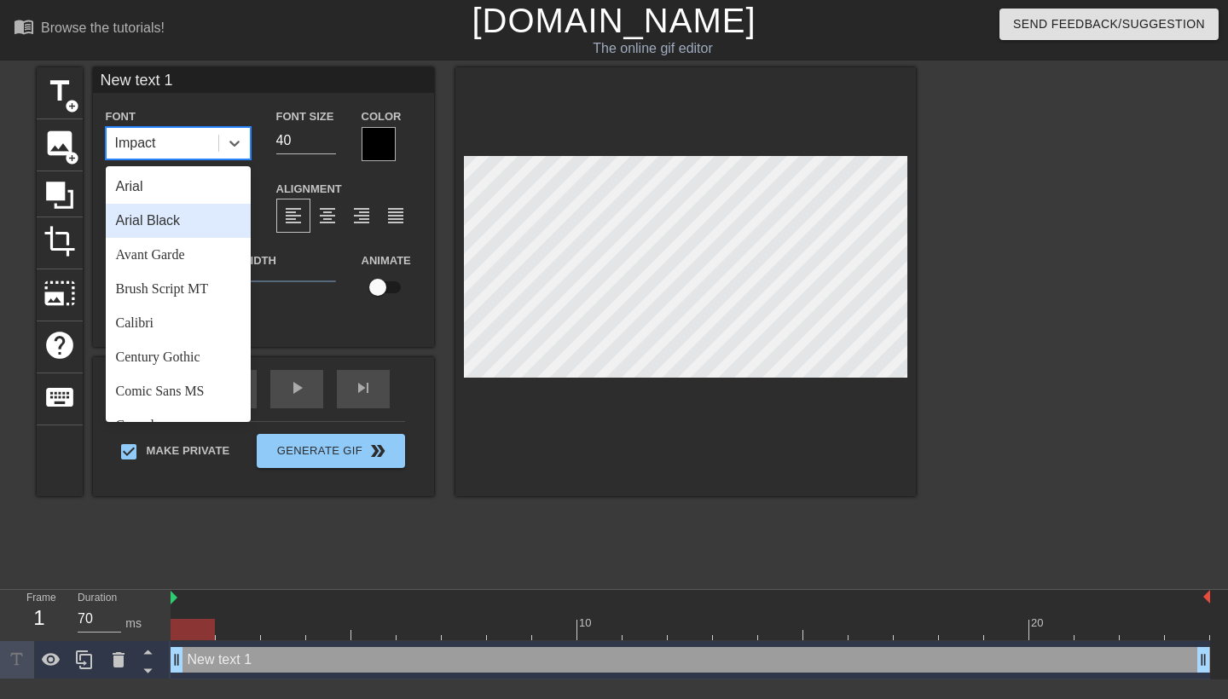
click at [175, 222] on div "Arial Black" at bounding box center [178, 221] width 145 height 34
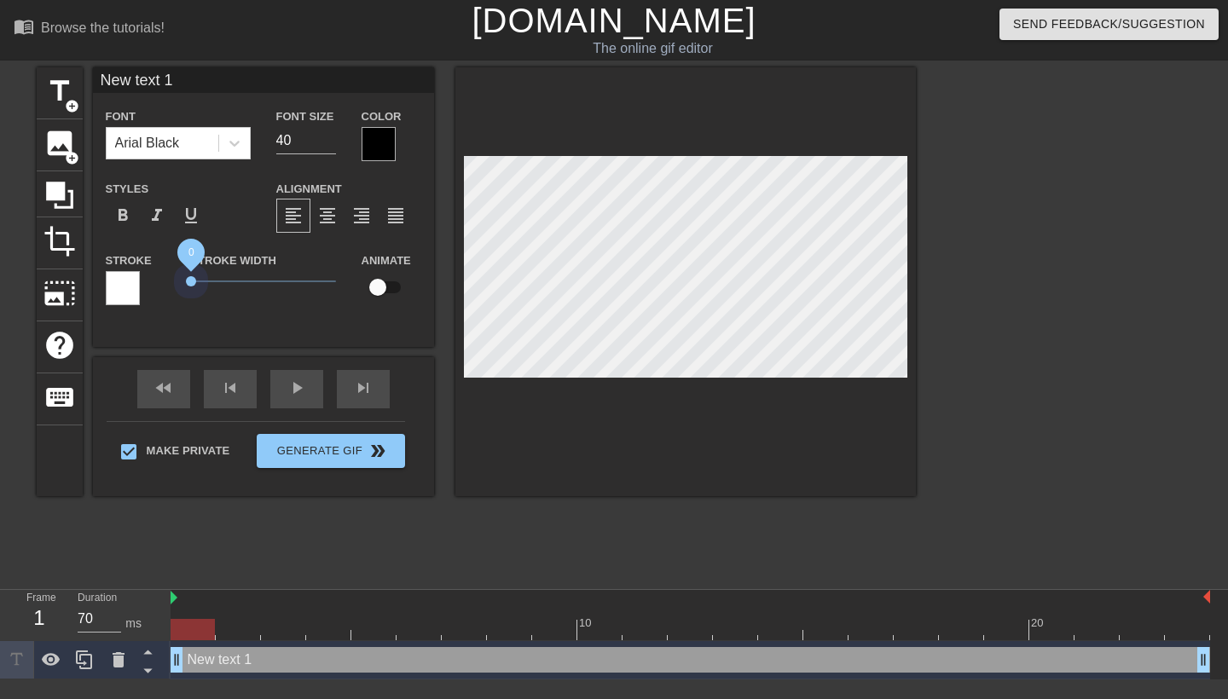
drag, startPoint x: 222, startPoint y: 283, endPoint x: 180, endPoint y: 278, distance: 42.1
click at [180, 278] on div "Stroke Width 0" at bounding box center [263, 285] width 171 height 71
click at [302, 140] on input "40" at bounding box center [306, 140] width 60 height 27
type input "4"
type input "20"
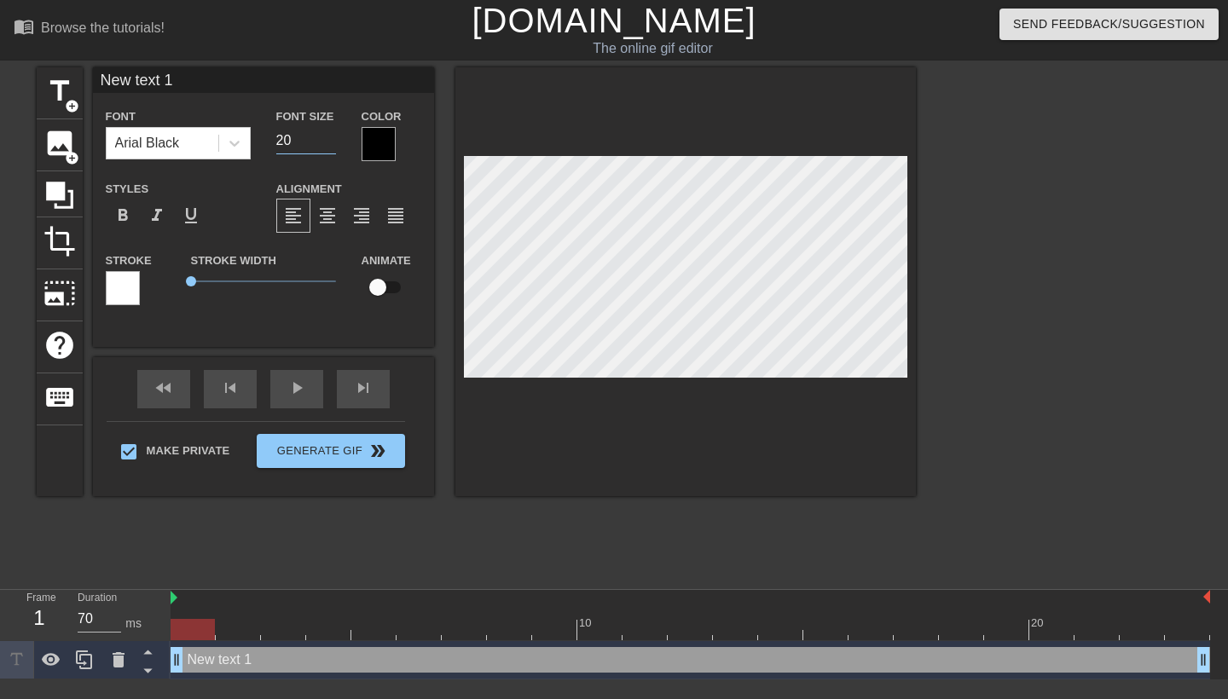
click at [385, 150] on div at bounding box center [379, 144] width 34 height 34
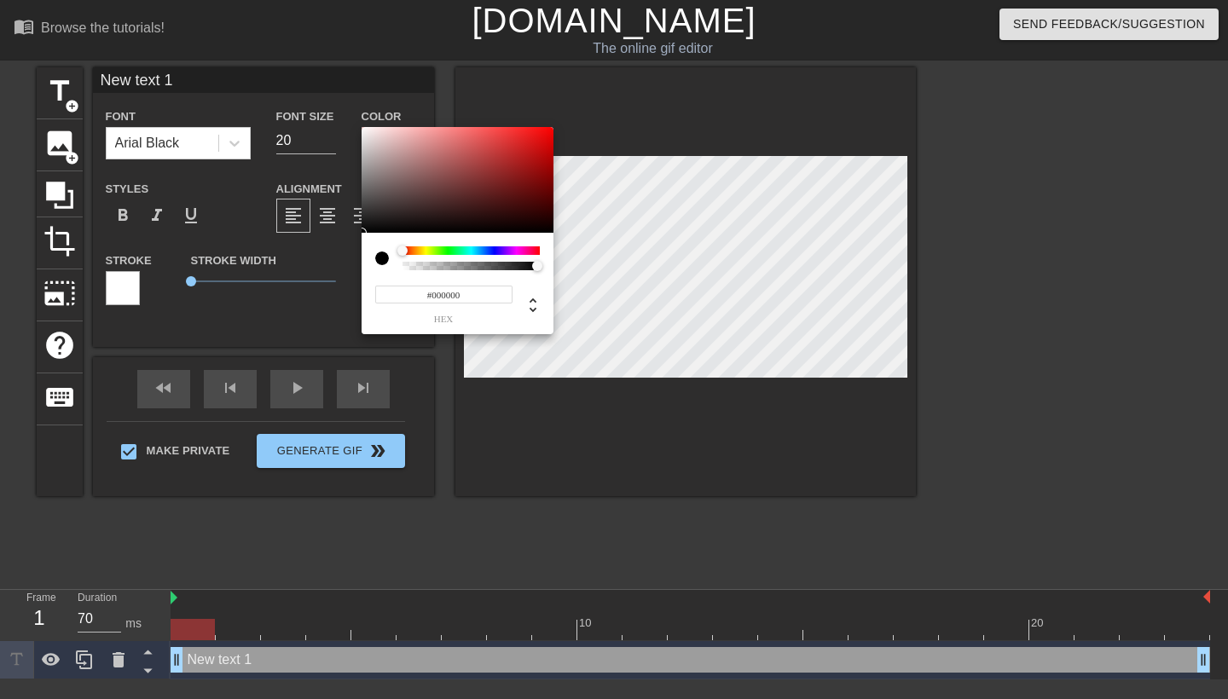
click at [478, 292] on input "#000000" at bounding box center [443, 295] width 137 height 18
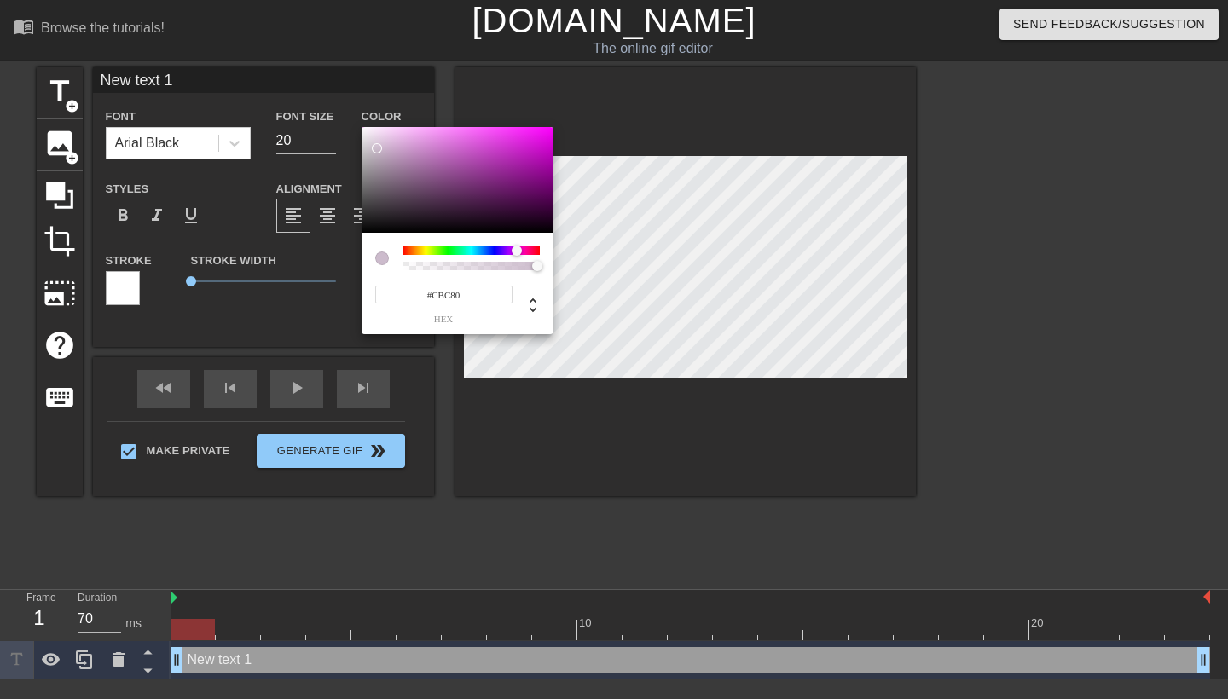
type input "#CBC800"
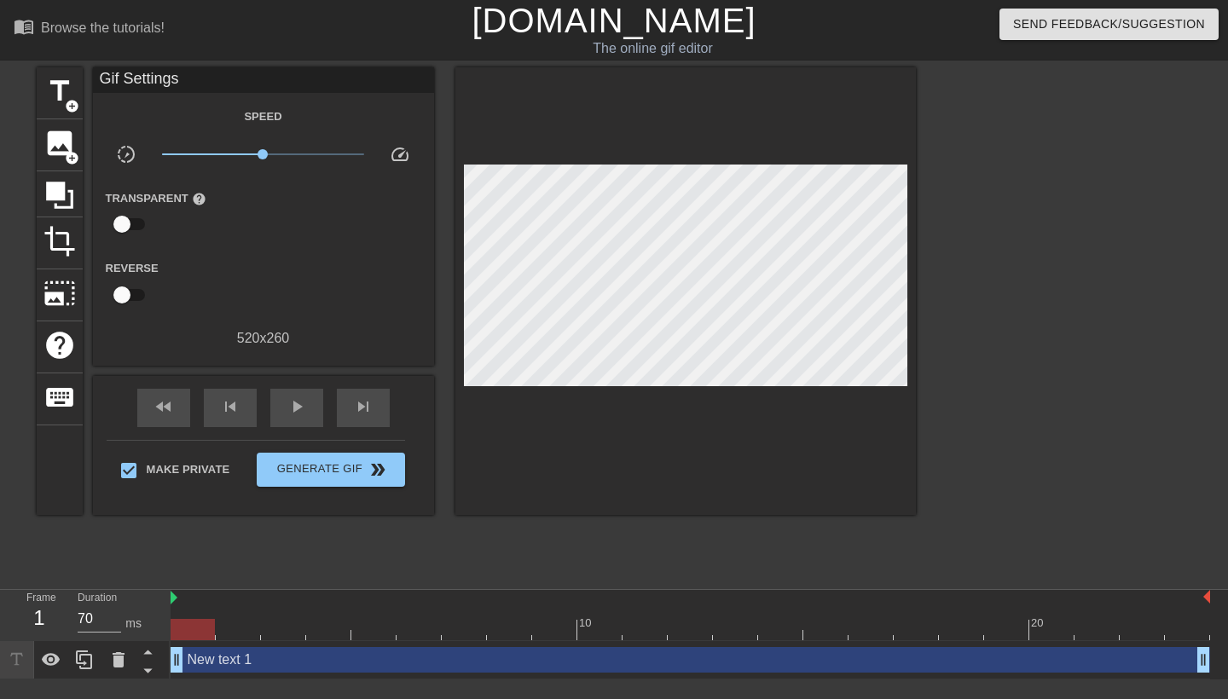
click at [339, 654] on div "New text 1 drag_handle drag_handle" at bounding box center [691, 660] width 1040 height 26
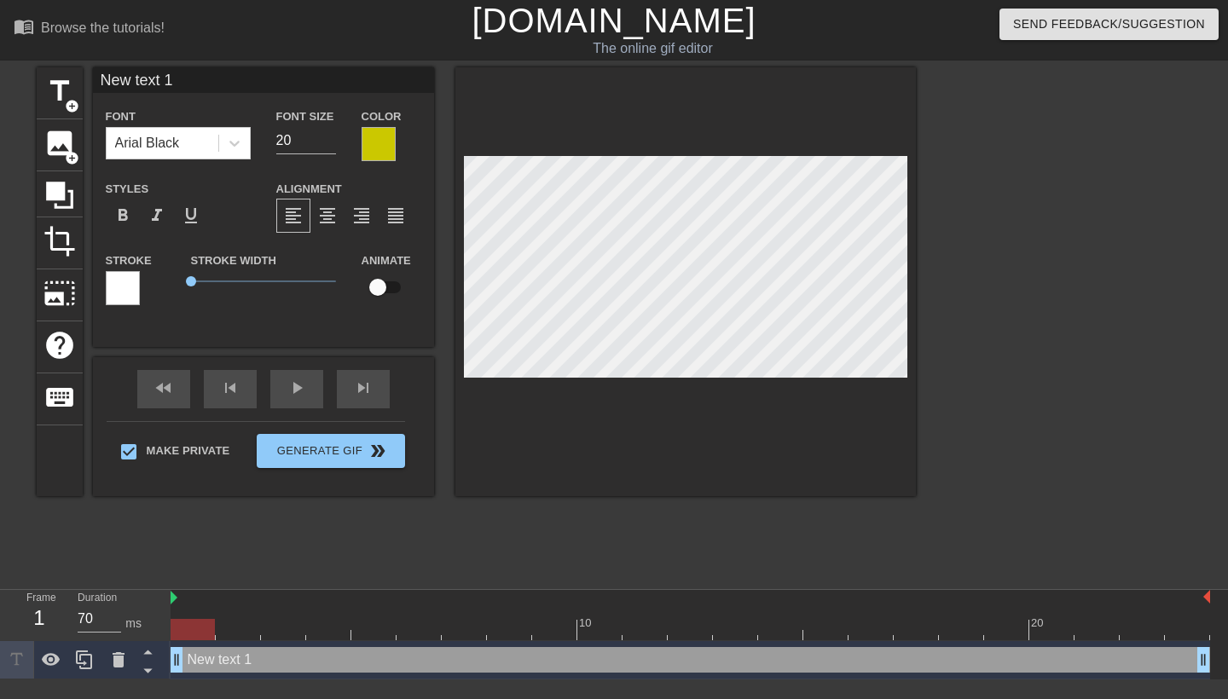
click at [242, 84] on input "New text 1" at bounding box center [263, 80] width 341 height 26
type input "N"
type input "[PERSON_NAME] was [PERSON_NAME] mother?"
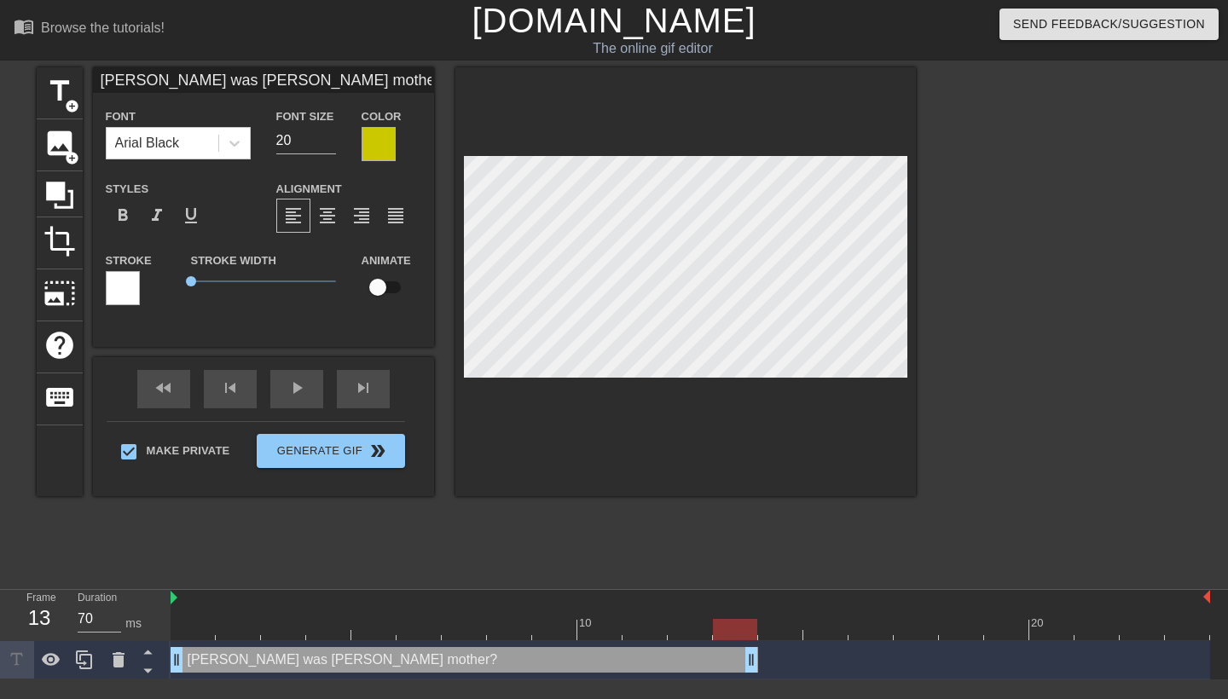
type input "60"
drag, startPoint x: 1203, startPoint y: 659, endPoint x: 793, endPoint y: 652, distance: 410.3
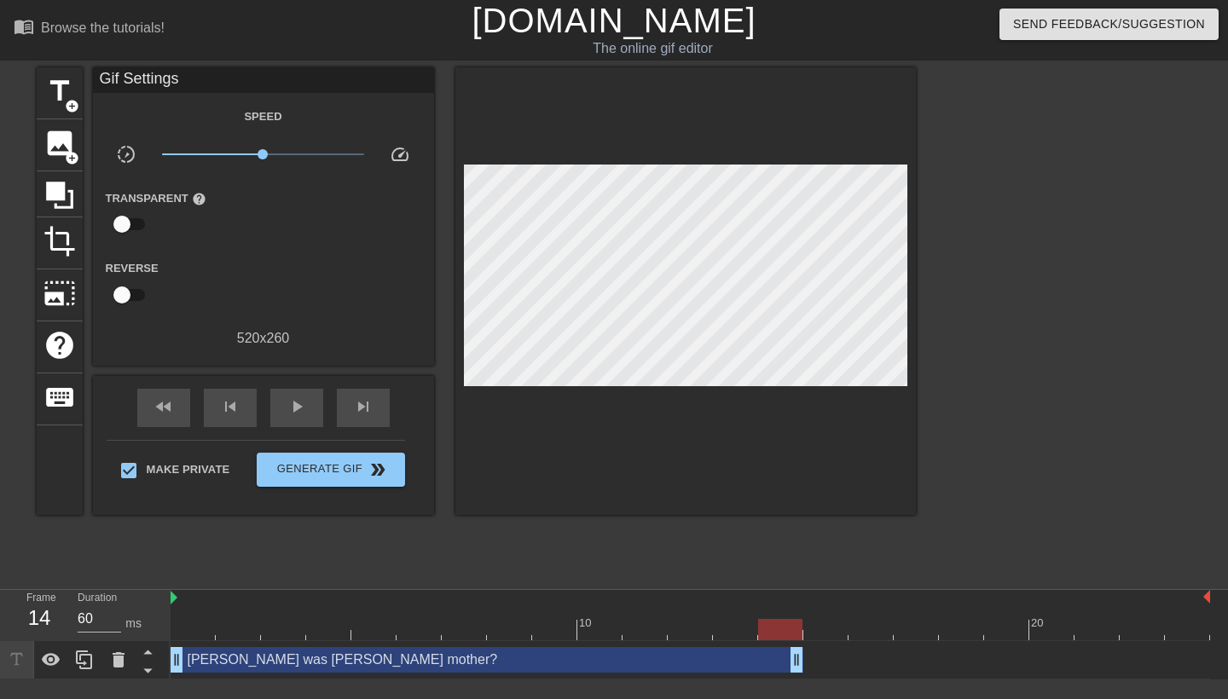
click at [630, 538] on div "title add_circle image add_circle crop photo_size_select_large help keyboard Gi…" at bounding box center [476, 323] width 879 height 512
click at [413, 663] on div "[PERSON_NAME] was [PERSON_NAME] mother? drag_handle drag_handle" at bounding box center [487, 660] width 633 height 26
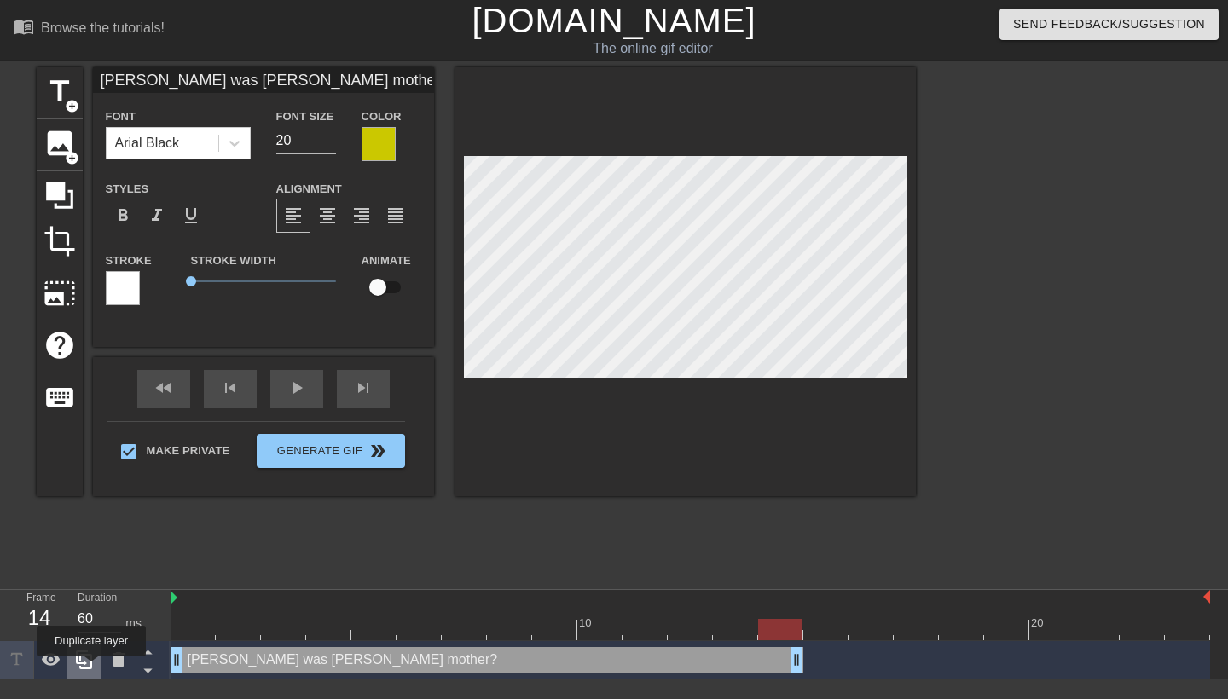
click at [93, 669] on icon at bounding box center [84, 660] width 20 height 20
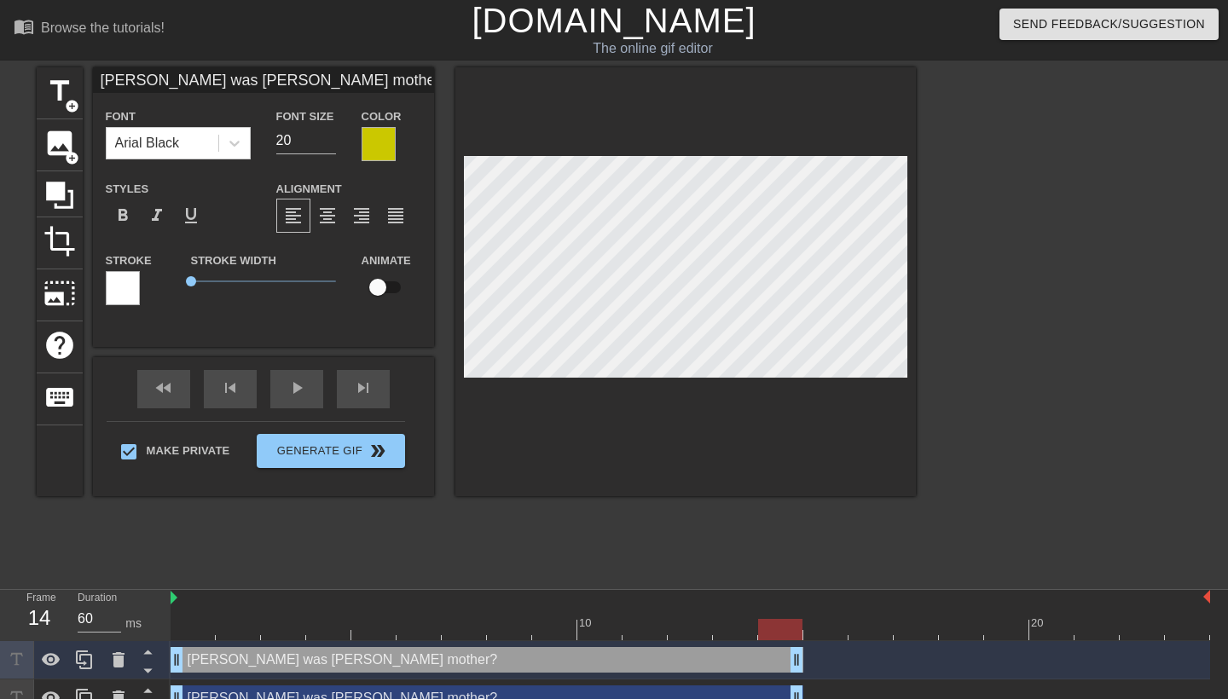
drag, startPoint x: 302, startPoint y: 82, endPoint x: 101, endPoint y: 48, distance: 204.1
click at [101, 48] on div "menu_book Browse the tutorials! [DOMAIN_NAME] The online gif editor Send Feedba…" at bounding box center [614, 359] width 1228 height 718
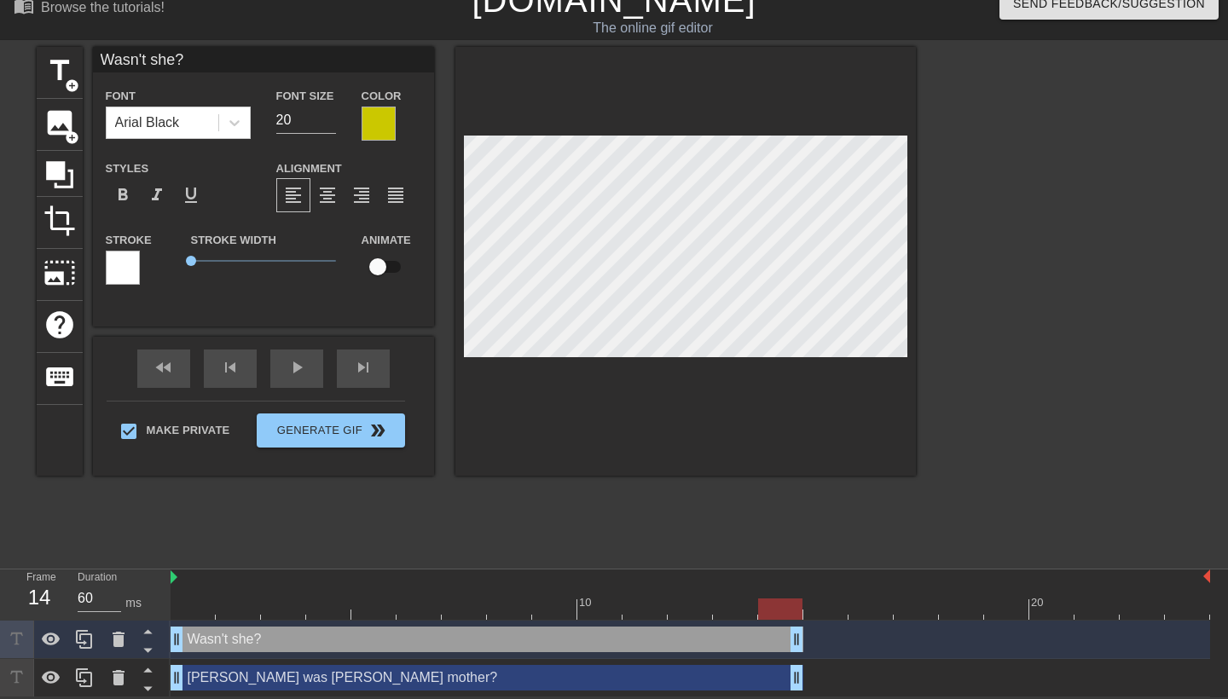
scroll to position [21, 0]
type input "Wasn't she?"
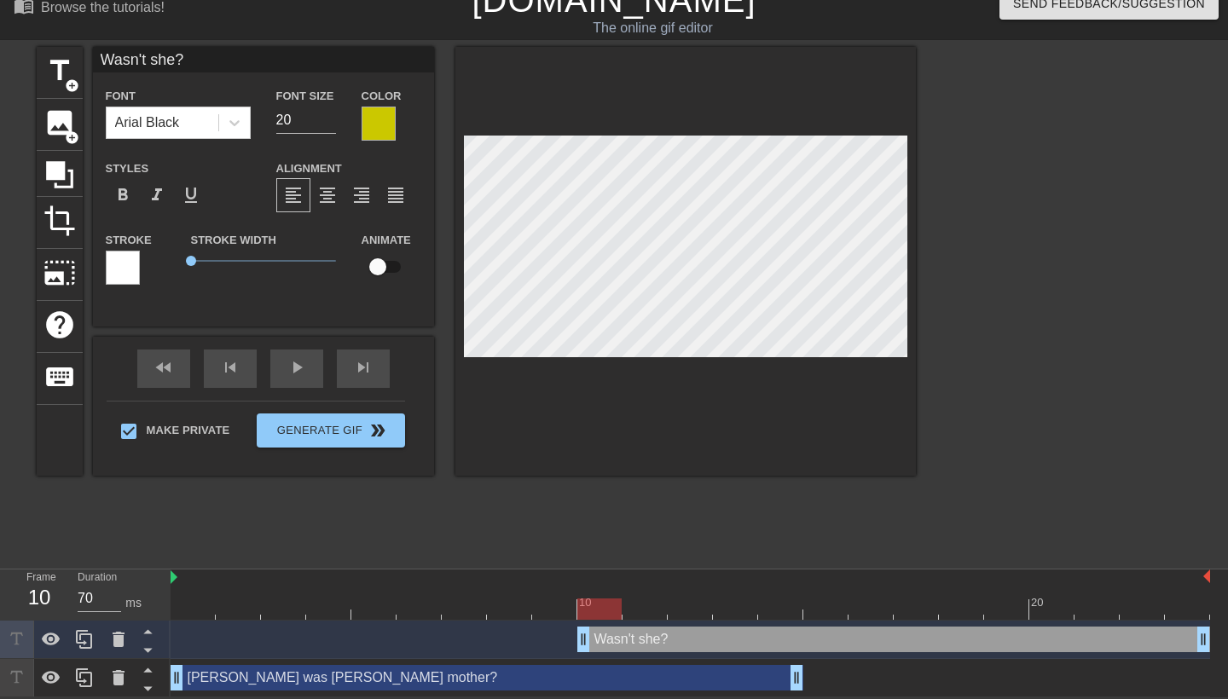
drag, startPoint x: 371, startPoint y: 633, endPoint x: 942, endPoint y: 623, distance: 571.5
click at [942, 623] on div "Wasn't she? drag_handle drag_handle" at bounding box center [691, 640] width 1040 height 38
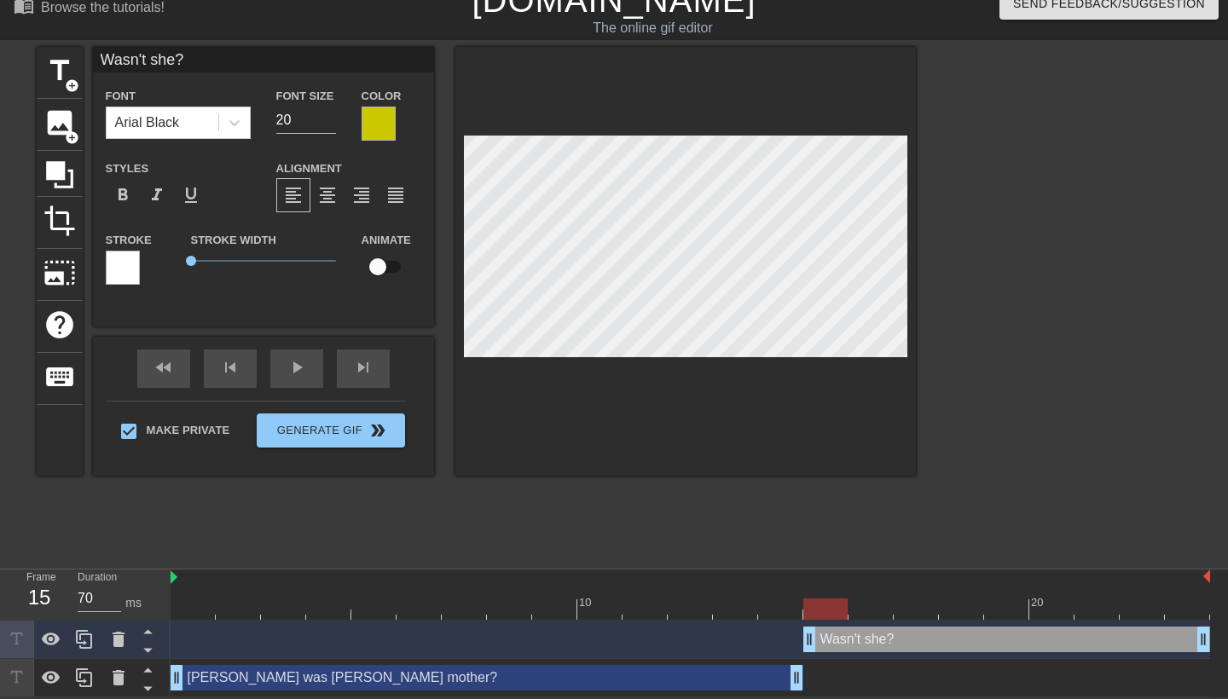
drag, startPoint x: 587, startPoint y: 640, endPoint x: 813, endPoint y: 640, distance: 226.0
click at [171, 590] on div at bounding box center [193, 597] width 45 height 21
click at [692, 596] on div at bounding box center [690, 597] width 45 height 21
click at [191, 601] on div at bounding box center [691, 609] width 1040 height 21
click at [297, 366] on div "fast_rewind skip_previous play_arrow skip_next" at bounding box center [264, 369] width 278 height 64
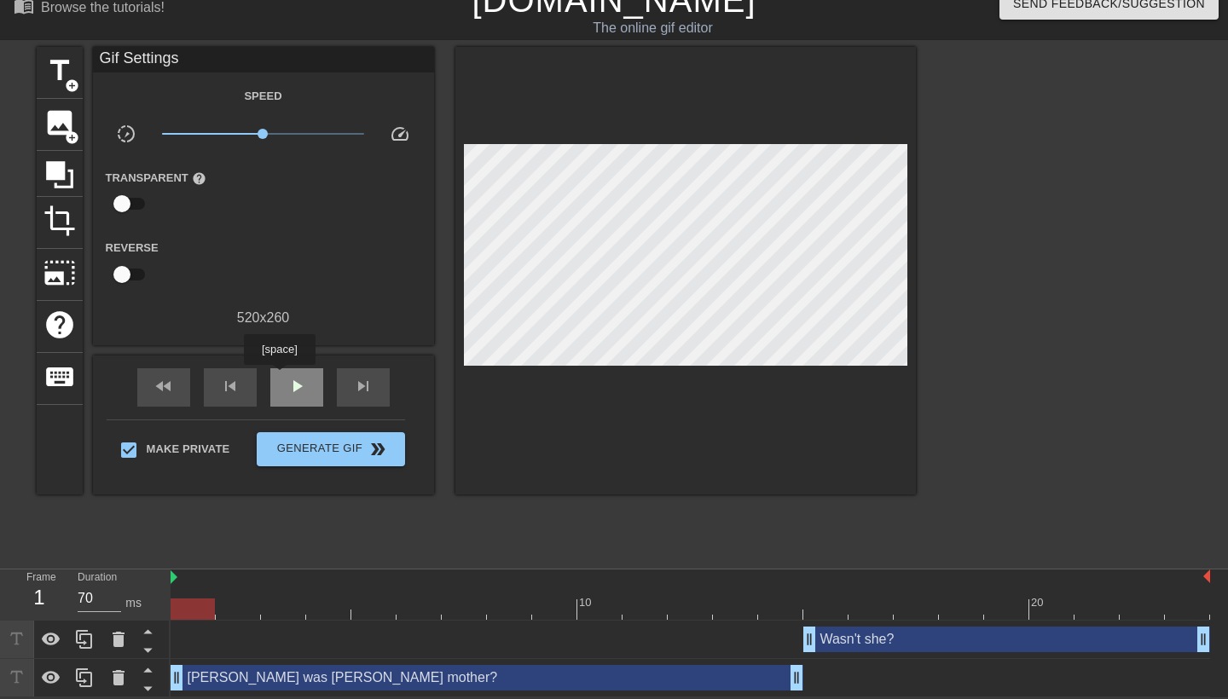
click at [282, 374] on div "play_arrow" at bounding box center [296, 387] width 53 height 38
type input "70"
click at [290, 378] on span "pause" at bounding box center [297, 386] width 20 height 20
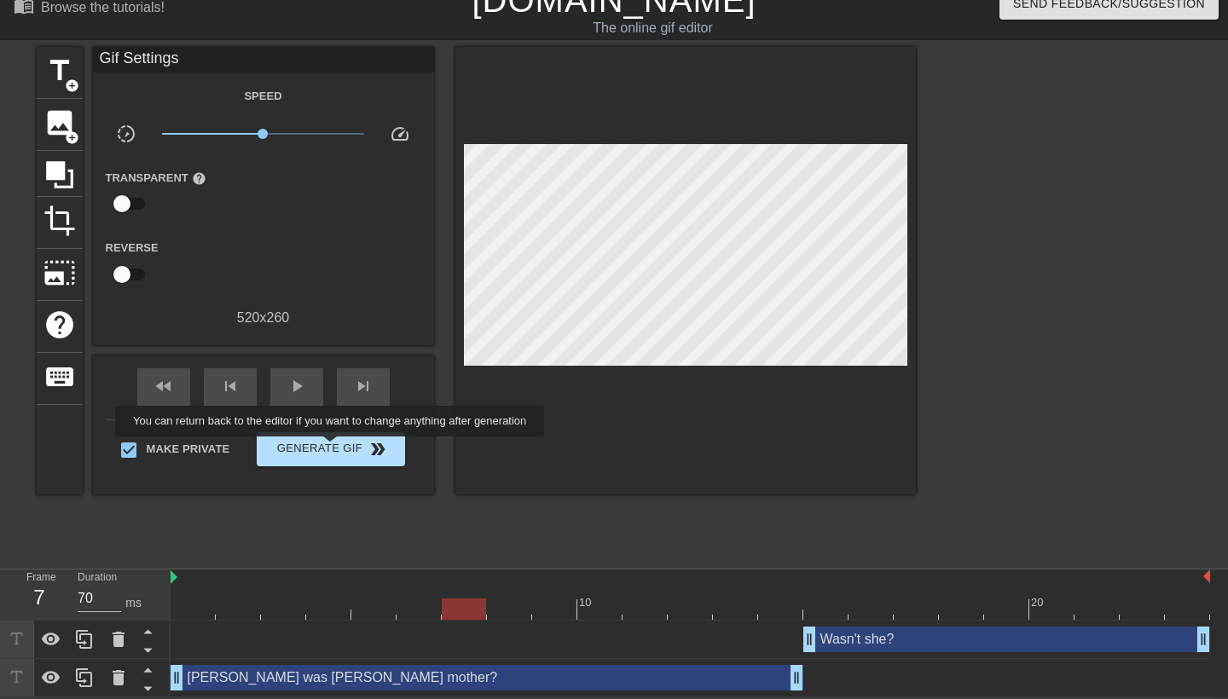
click at [341, 449] on span "Generate Gif double_arrow" at bounding box center [331, 449] width 134 height 20
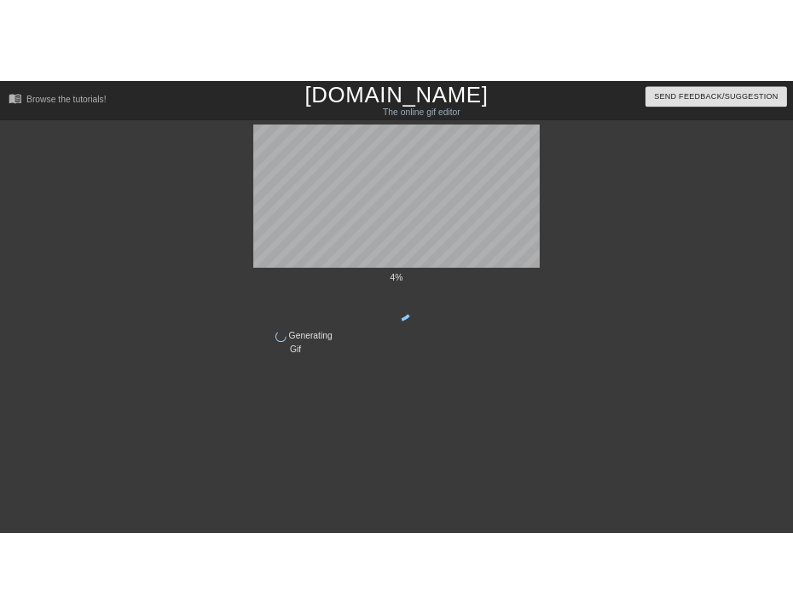
scroll to position [0, 0]
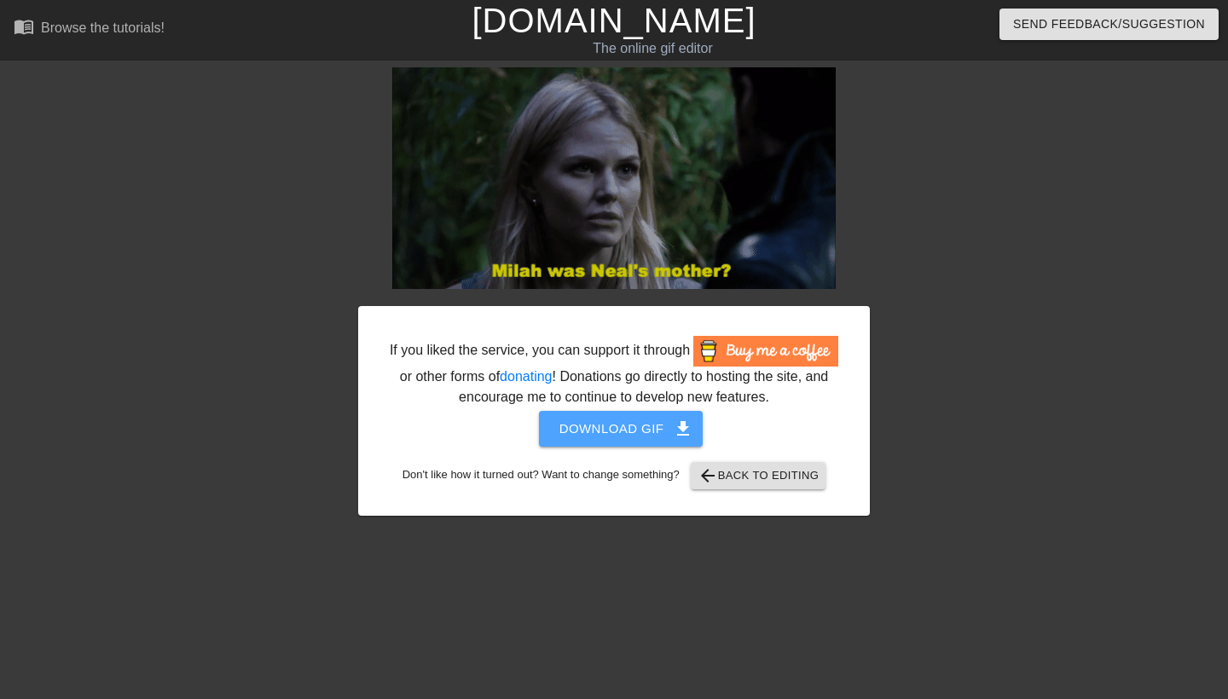
click at [634, 438] on button "Download gif get_app" at bounding box center [621, 429] width 165 height 36
